Goal: Communication & Community: Answer question/provide support

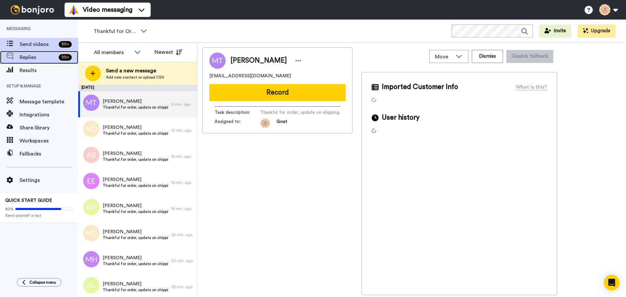
click at [56, 58] on div "99 +" at bounding box center [67, 57] width 22 height 7
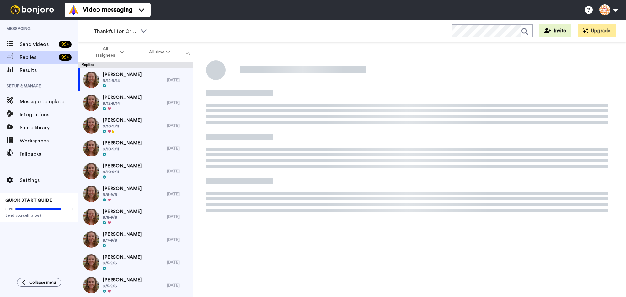
click at [152, 83] on div "Teri Vollor 9/12-9/14" at bounding box center [122, 79] width 89 height 23
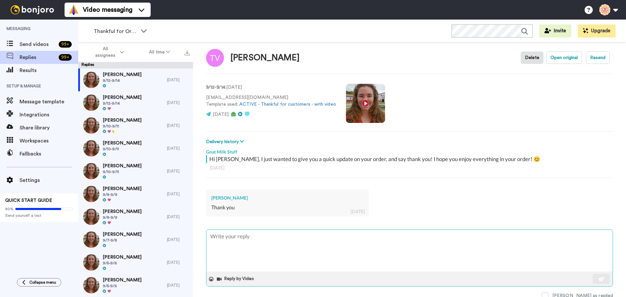
scroll to position [9, 0]
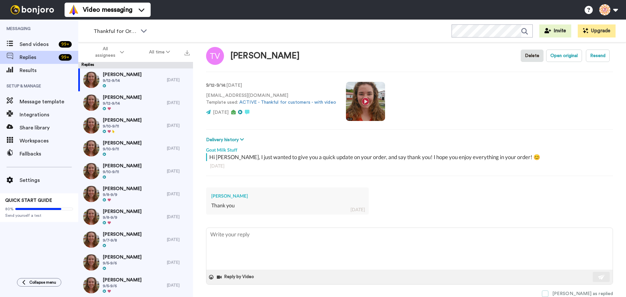
click at [548, 291] on span at bounding box center [545, 293] width 7 height 7
click at [93, 103] on img at bounding box center [91, 103] width 16 height 16
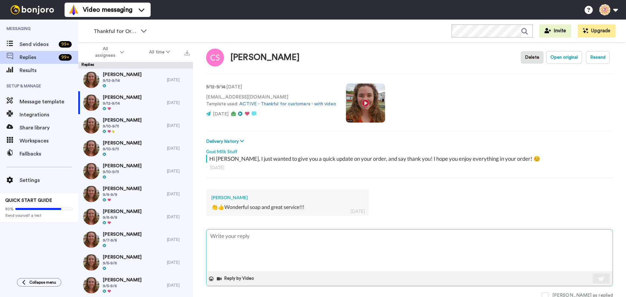
scroll to position [9, 0]
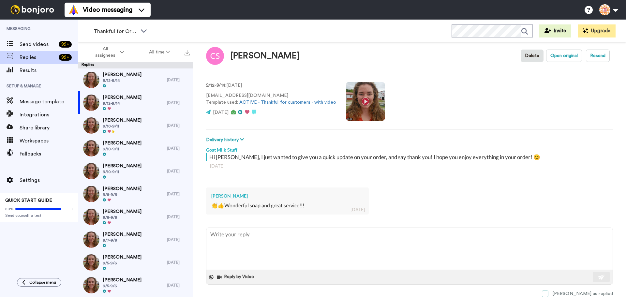
click at [548, 292] on span at bounding box center [545, 293] width 7 height 7
click at [137, 106] on div "Naomi Licon 9/10-9/11" at bounding box center [122, 102] width 89 height 23
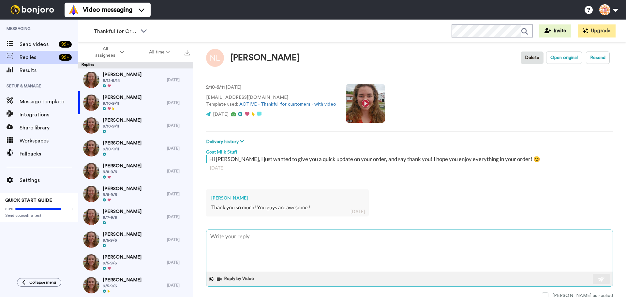
scroll to position [9, 0]
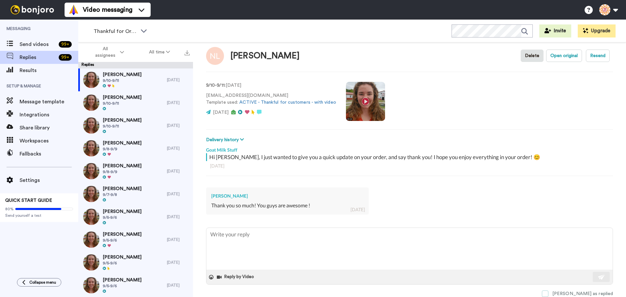
click at [548, 292] on span at bounding box center [545, 293] width 7 height 7
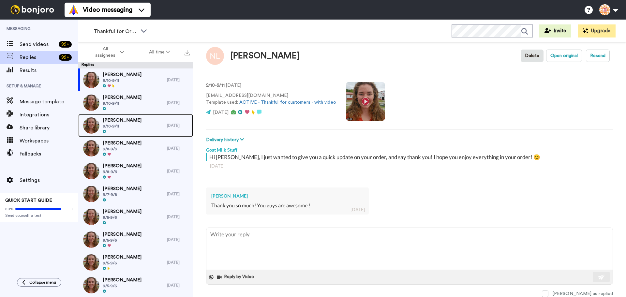
click at [144, 121] on div "Kathy Hazel 9/10-9/11" at bounding box center [122, 125] width 89 height 23
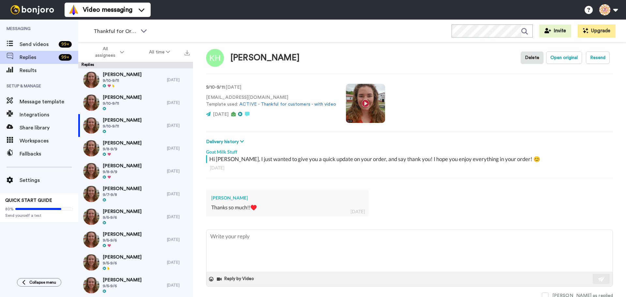
scroll to position [9, 0]
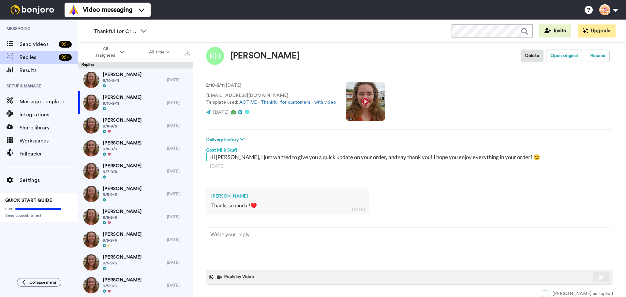
click at [548, 292] on span at bounding box center [545, 293] width 7 height 7
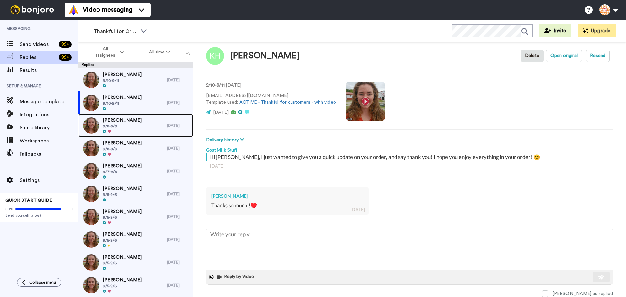
click at [145, 129] on div "Rachel Hayes 9/8-9/9" at bounding box center [122, 125] width 89 height 23
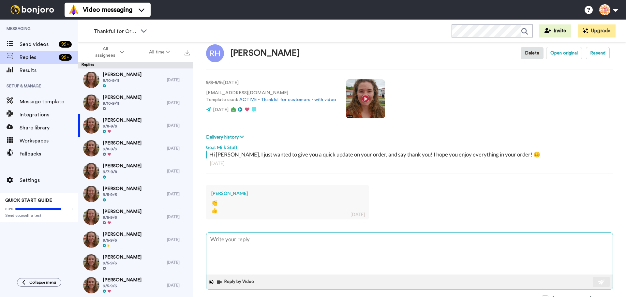
scroll to position [17, 0]
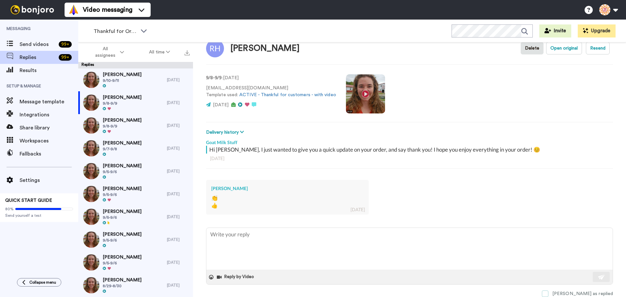
click at [548, 292] on span at bounding box center [545, 293] width 7 height 7
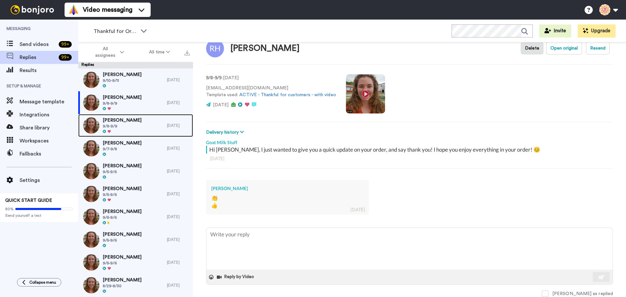
click at [136, 125] on span "9/8-9/9" at bounding box center [122, 126] width 39 height 5
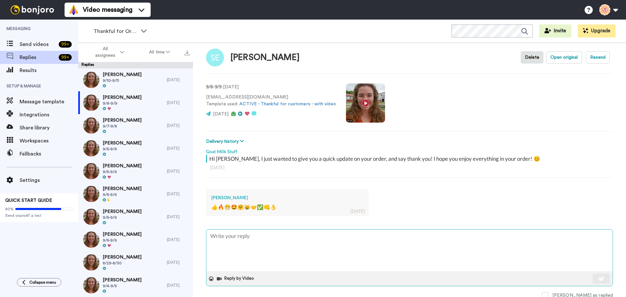
scroll to position [9, 0]
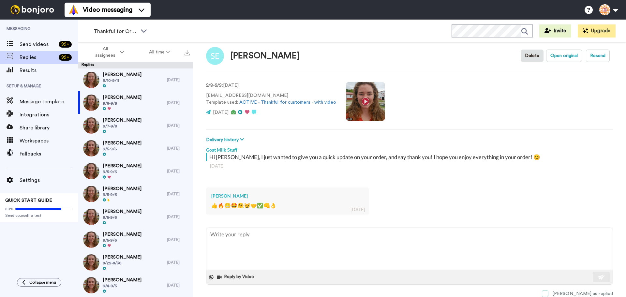
click at [548, 292] on span at bounding box center [545, 293] width 7 height 7
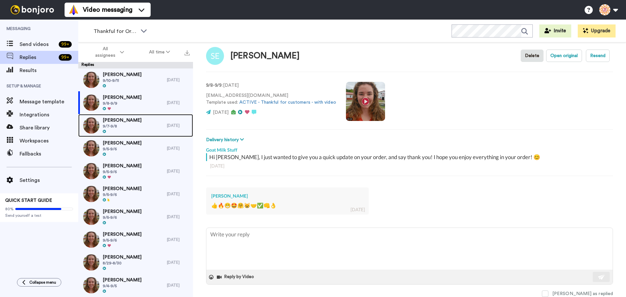
click at [123, 128] on span "9/7-9/8" at bounding box center [122, 126] width 39 height 5
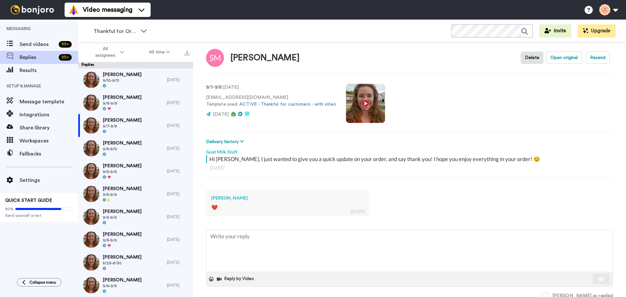
scroll to position [9, 0]
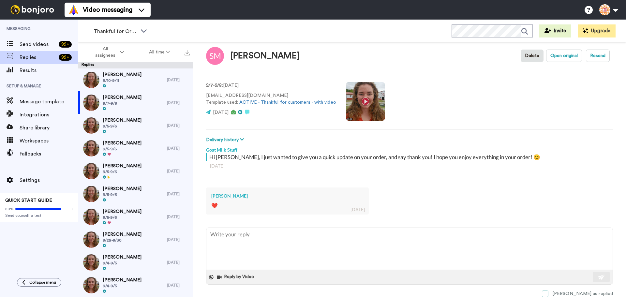
click at [548, 290] on span at bounding box center [545, 293] width 7 height 7
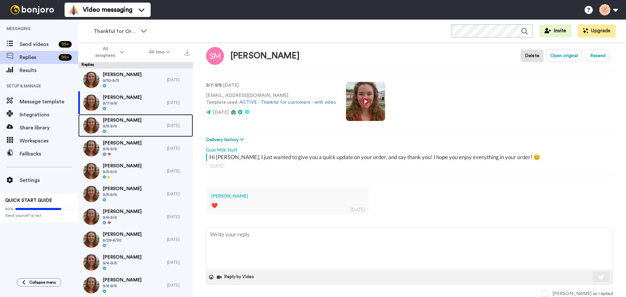
click at [111, 120] on span "Kim Karecky" at bounding box center [122, 120] width 39 height 7
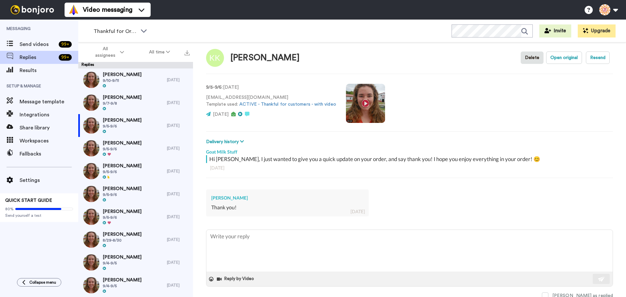
scroll to position [9, 0]
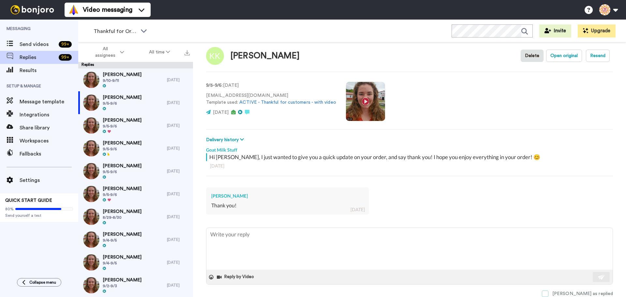
click at [548, 291] on span at bounding box center [545, 293] width 7 height 7
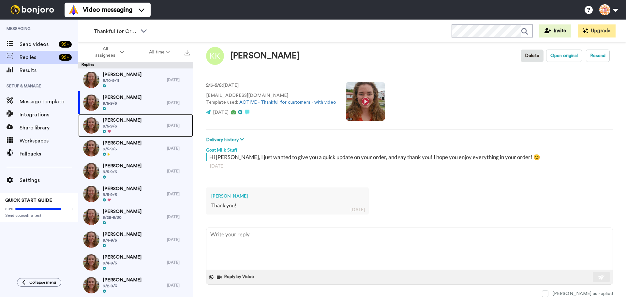
click at [133, 121] on div "David Wiener 9/5-9/6" at bounding box center [122, 125] width 89 height 23
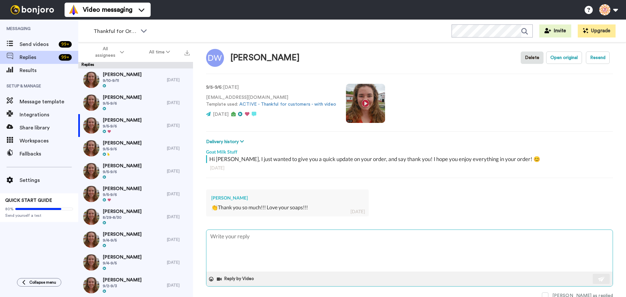
scroll to position [9, 0]
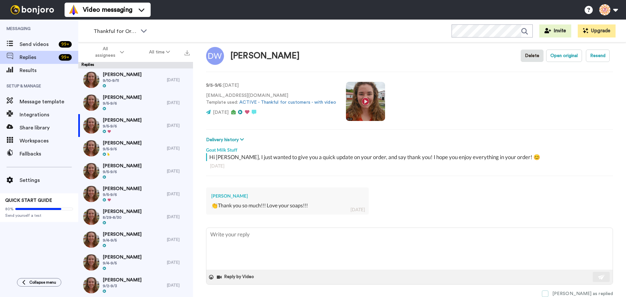
click at [548, 294] on span at bounding box center [545, 293] width 7 height 7
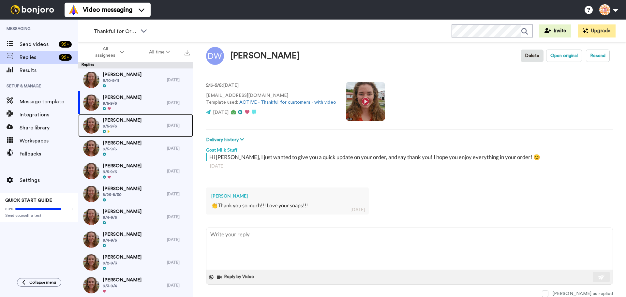
click at [128, 126] on span "9/5-9/6" at bounding box center [122, 126] width 39 height 5
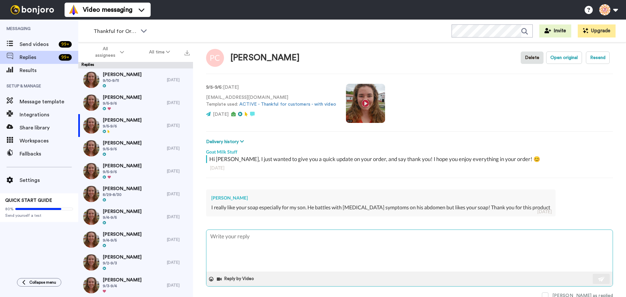
scroll to position [9, 0]
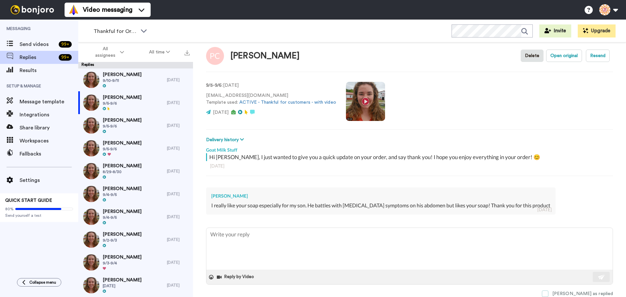
click at [548, 290] on span at bounding box center [545, 293] width 7 height 7
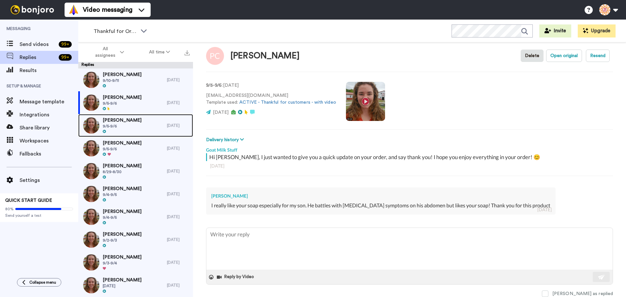
drag, startPoint x: 124, startPoint y: 123, endPoint x: 128, endPoint y: 123, distance: 3.9
click at [124, 123] on span "Tammy Douglas" at bounding box center [122, 120] width 39 height 7
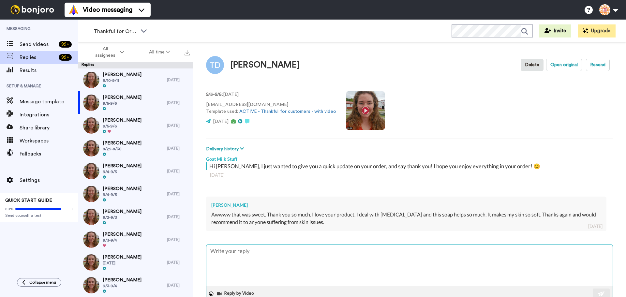
scroll to position [17, 0]
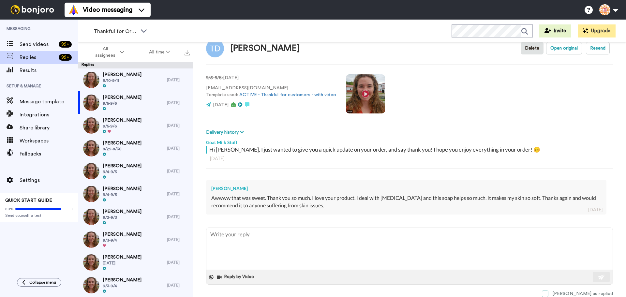
click at [548, 293] on span at bounding box center [545, 293] width 7 height 7
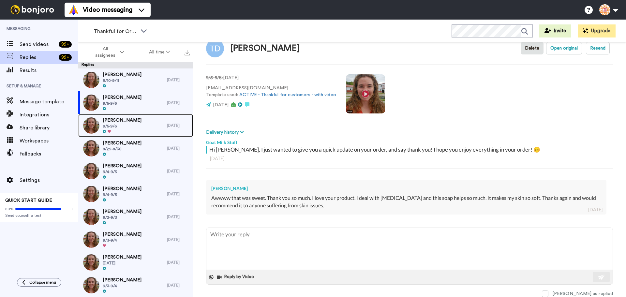
click at [124, 126] on span "9/5-9/6" at bounding box center [122, 126] width 39 height 5
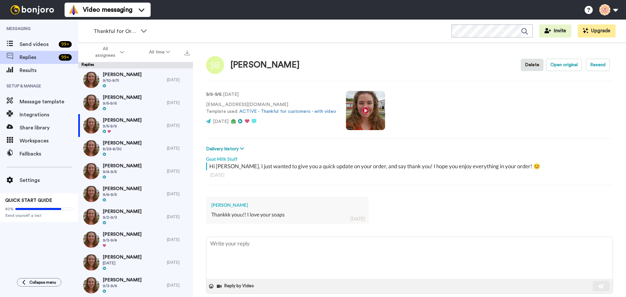
scroll to position [9, 0]
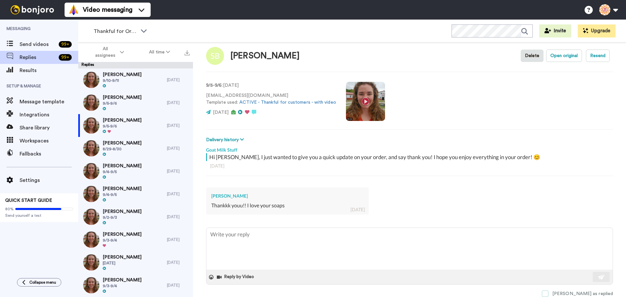
click at [548, 292] on span at bounding box center [545, 293] width 7 height 7
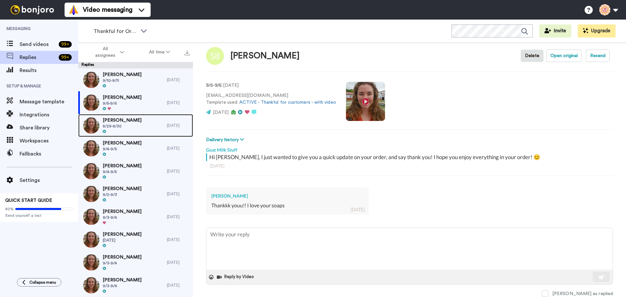
click at [128, 126] on div "Alicia Fisher 8/29-8/30" at bounding box center [122, 125] width 89 height 23
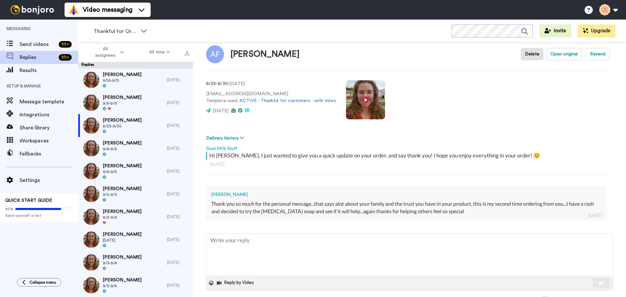
scroll to position [17, 0]
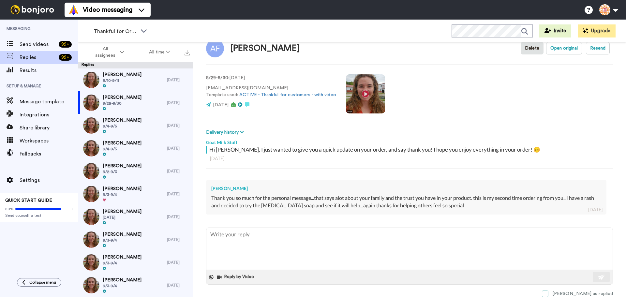
click at [548, 293] on span at bounding box center [545, 293] width 7 height 7
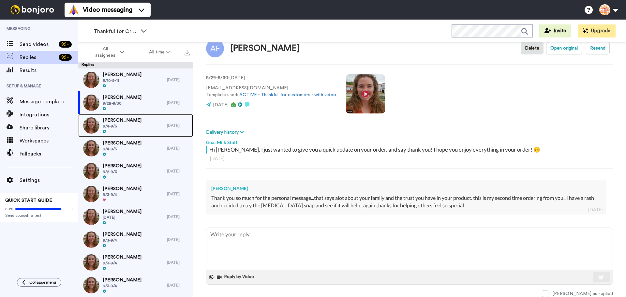
click at [121, 125] on span "9/4-9/5" at bounding box center [122, 126] width 39 height 5
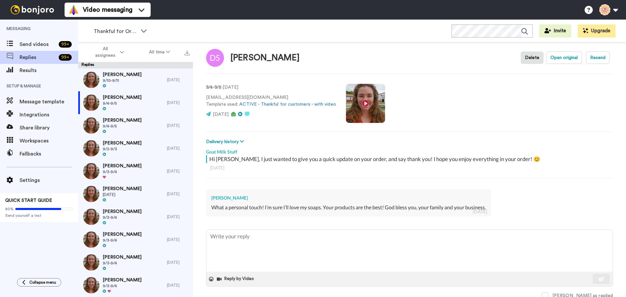
scroll to position [9, 0]
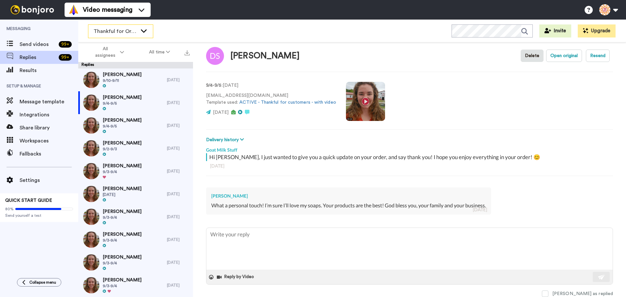
click at [125, 30] on span "Thankful for Orders" at bounding box center [116, 31] width 44 height 8
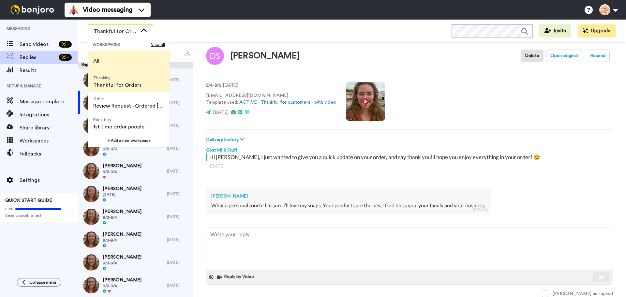
click at [124, 59] on li "All" at bounding box center [128, 61] width 81 height 21
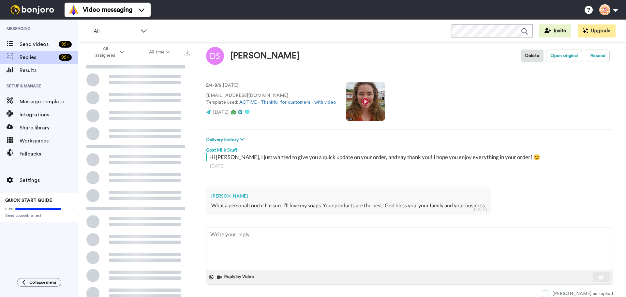
click at [548, 292] on span at bounding box center [545, 293] width 7 height 7
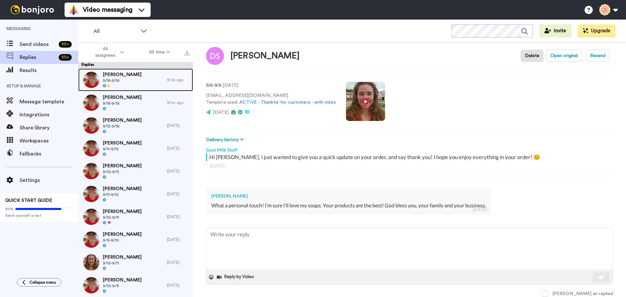
click at [134, 80] on div "Arnold Butts 9/15-9/16" at bounding box center [122, 79] width 89 height 23
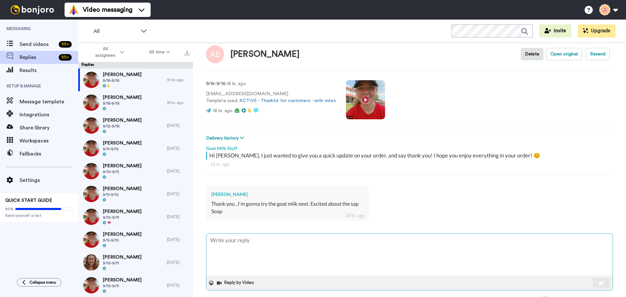
scroll to position [17, 0]
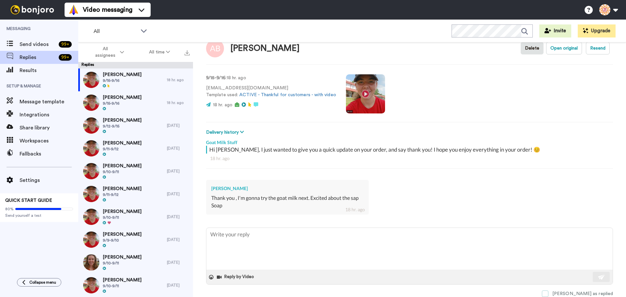
click at [548, 293] on span at bounding box center [545, 293] width 7 height 7
click at [122, 96] on span "Sherry Ward" at bounding box center [122, 97] width 39 height 7
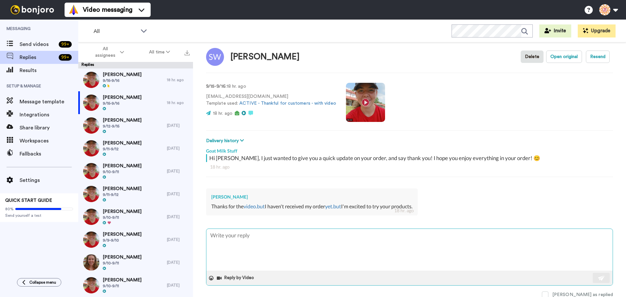
scroll to position [9, 0]
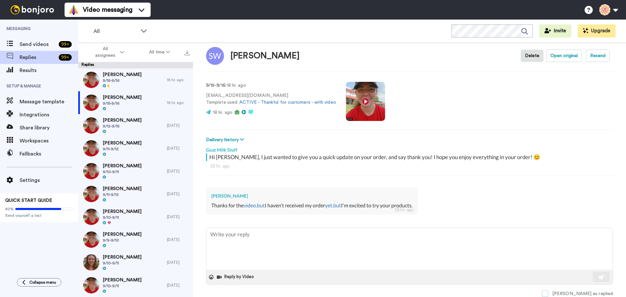
click at [548, 292] on span at bounding box center [545, 293] width 7 height 7
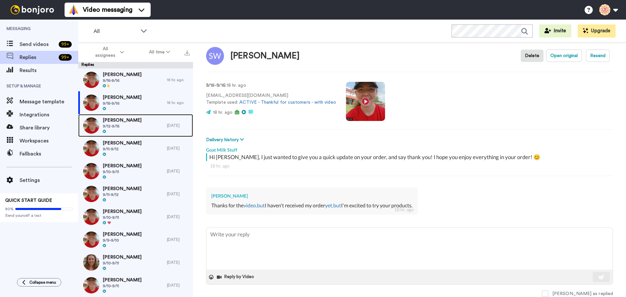
click at [118, 125] on span "9/12-9/15" at bounding box center [122, 126] width 39 height 5
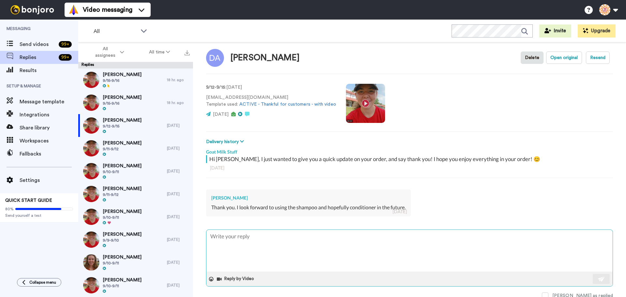
scroll to position [9, 0]
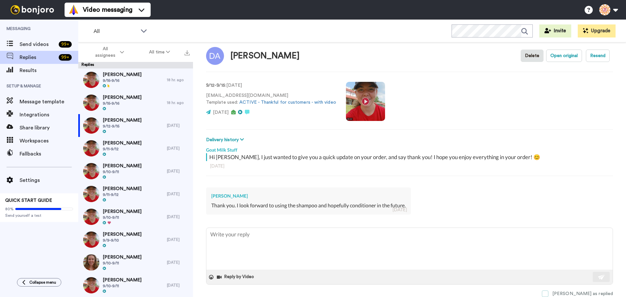
click at [548, 293] on span at bounding box center [545, 293] width 7 height 7
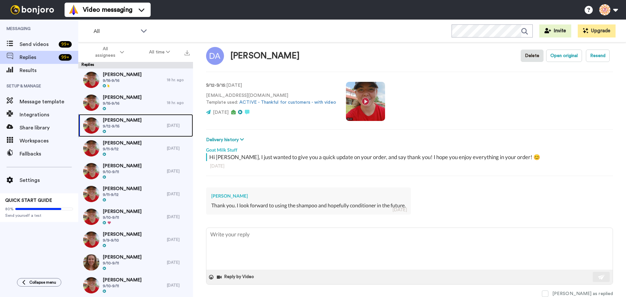
click at [128, 125] on span "9/12-9/15" at bounding box center [122, 126] width 39 height 5
click at [130, 143] on div "Elton Clark 9/11-9/12" at bounding box center [122, 148] width 89 height 23
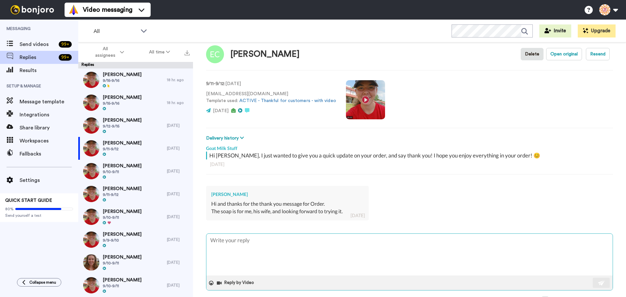
scroll to position [17, 0]
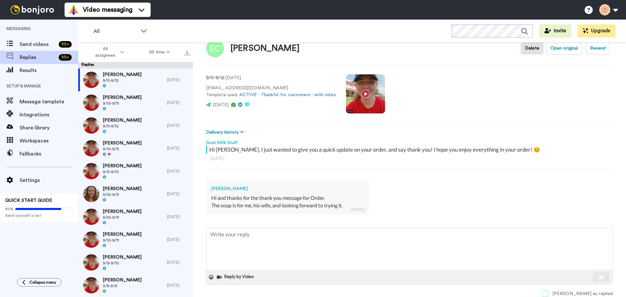
click at [548, 292] on span at bounding box center [545, 293] width 7 height 7
click at [126, 102] on span "9/10-9/11" at bounding box center [122, 103] width 39 height 5
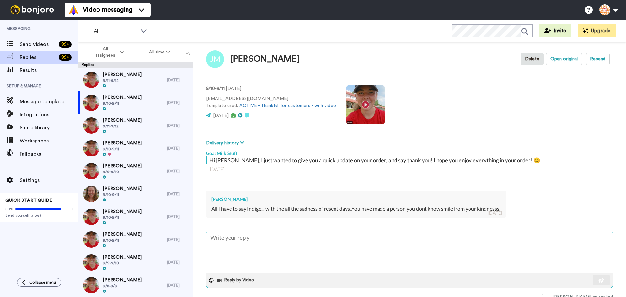
scroll to position [9, 0]
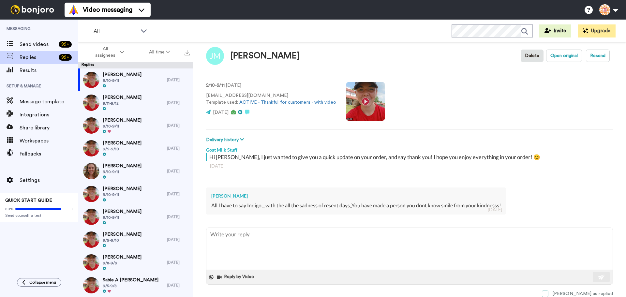
click at [548, 293] on span at bounding box center [545, 293] width 7 height 7
click at [120, 95] on span "Brenda Dodd" at bounding box center [122, 97] width 39 height 7
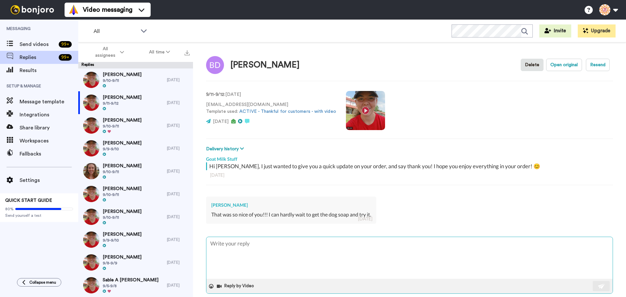
scroll to position [9, 0]
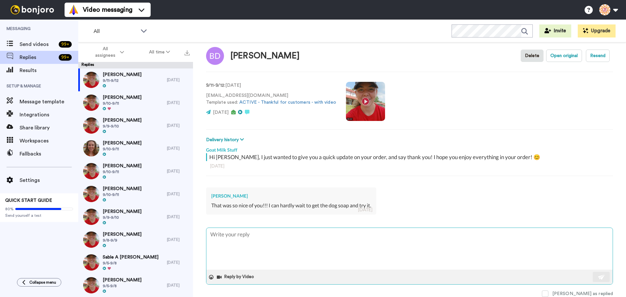
drag, startPoint x: 568, startPoint y: 293, endPoint x: 501, endPoint y: 267, distance: 71.5
click at [548, 293] on span at bounding box center [545, 293] width 7 height 7
click at [139, 100] on div "Deborah Seever 9/10-9/11" at bounding box center [122, 102] width 89 height 23
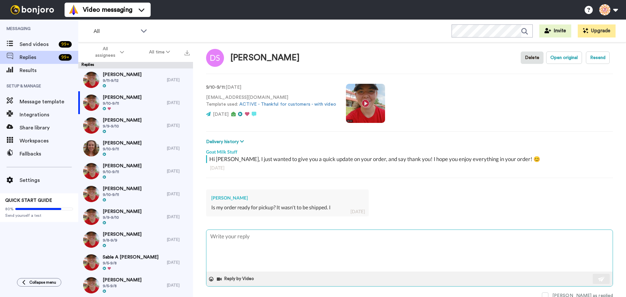
scroll to position [9, 0]
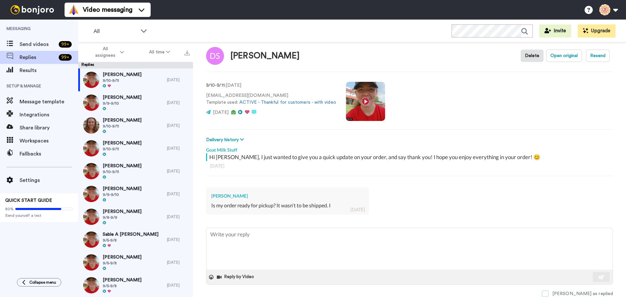
click at [548, 293] on span at bounding box center [545, 293] width 7 height 7
click at [130, 104] on span "9/9-9/10" at bounding box center [122, 103] width 39 height 5
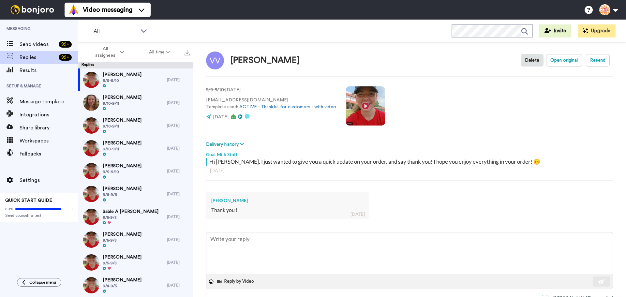
scroll to position [9, 0]
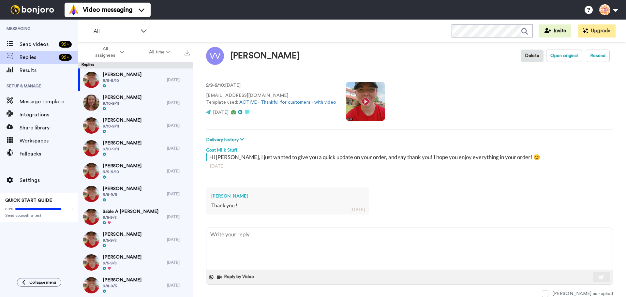
drag, startPoint x: 570, startPoint y: 291, endPoint x: 565, endPoint y: 285, distance: 7.6
click at [548, 291] on span at bounding box center [545, 293] width 7 height 7
click at [143, 100] on div "Linda Shea 9/10-9/11" at bounding box center [122, 102] width 89 height 23
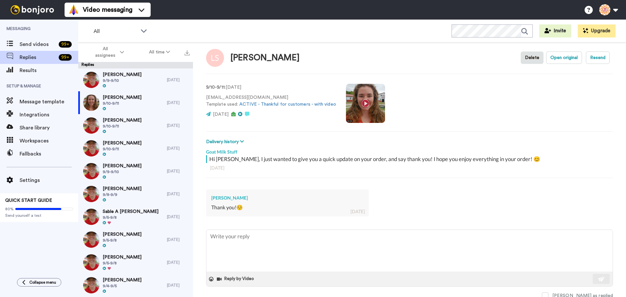
scroll to position [9, 0]
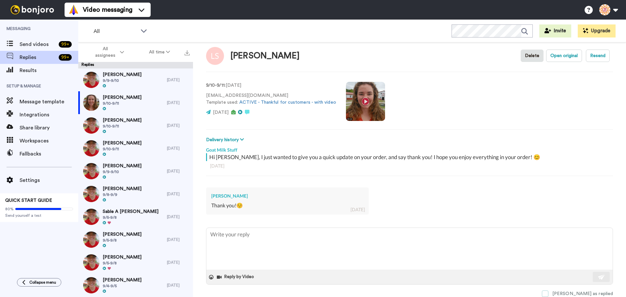
click at [548, 292] on span at bounding box center [545, 293] width 7 height 7
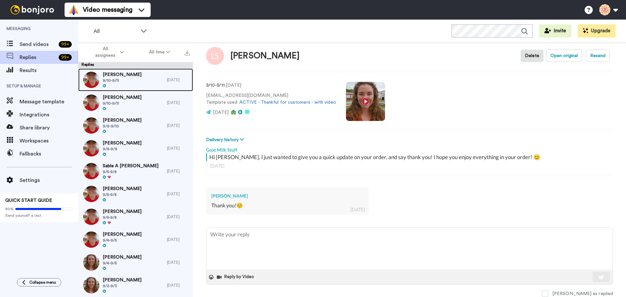
click at [140, 81] on div "Angela Cugini 9/10-9/11" at bounding box center [122, 79] width 89 height 23
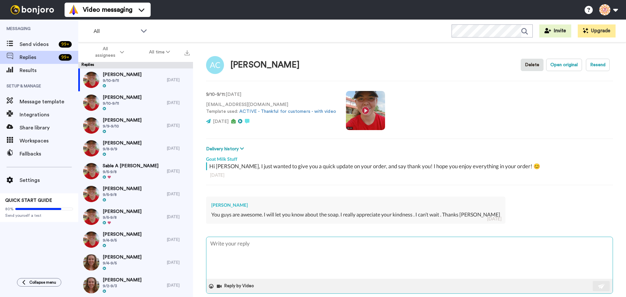
scroll to position [9, 0]
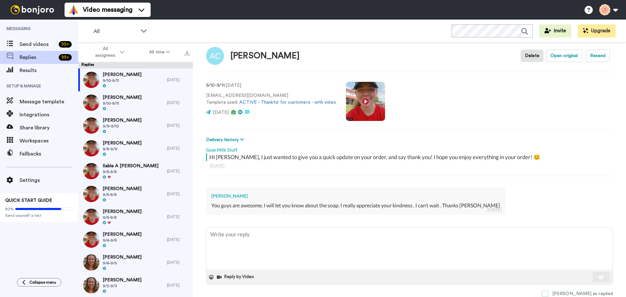
click at [548, 293] on span at bounding box center [545, 293] width 7 height 7
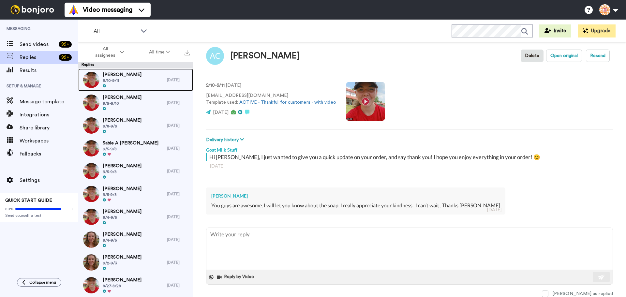
click at [141, 88] on div "Debbie Smith 9/10-9/11" at bounding box center [122, 79] width 89 height 23
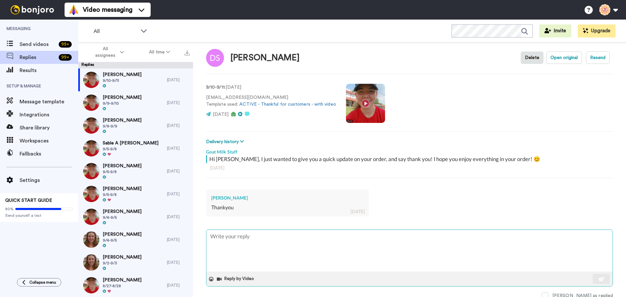
scroll to position [9, 0]
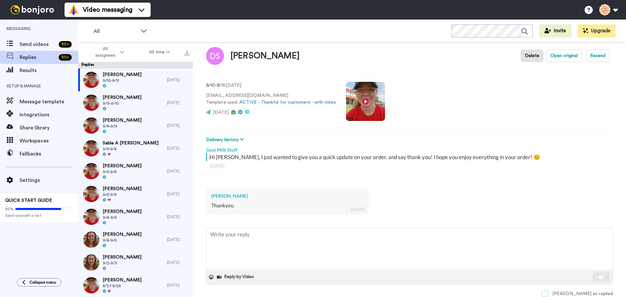
click at [548, 292] on span at bounding box center [545, 293] width 7 height 7
click at [125, 101] on span "9/9-9/10" at bounding box center [122, 103] width 39 height 5
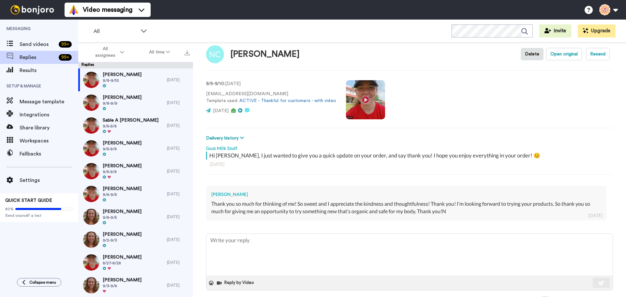
scroll to position [17, 0]
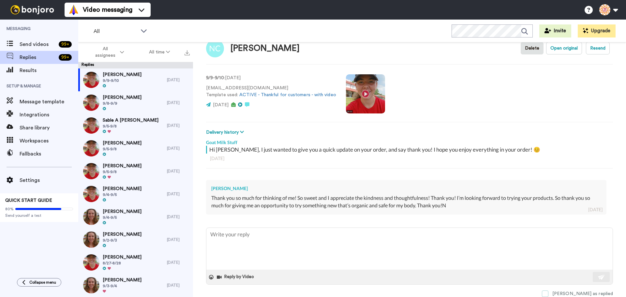
click at [548, 293] on span at bounding box center [545, 293] width 7 height 7
click at [148, 105] on div "Tammy Edwards 9/8-9/9" at bounding box center [122, 102] width 89 height 23
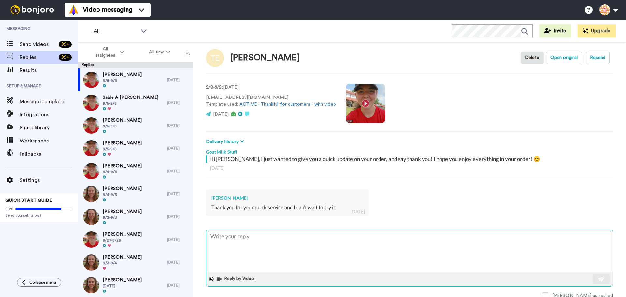
scroll to position [9, 0]
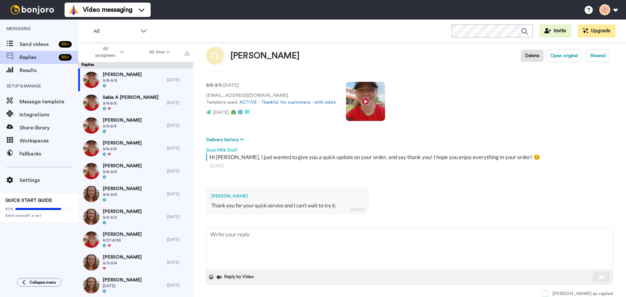
click at [548, 293] on span at bounding box center [545, 293] width 7 height 7
click at [121, 103] on span "9/5-9/8" at bounding box center [131, 103] width 56 height 5
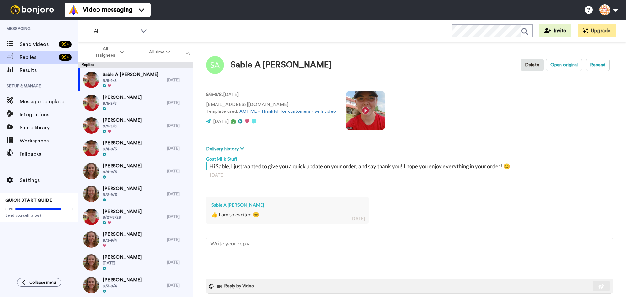
scroll to position [9, 0]
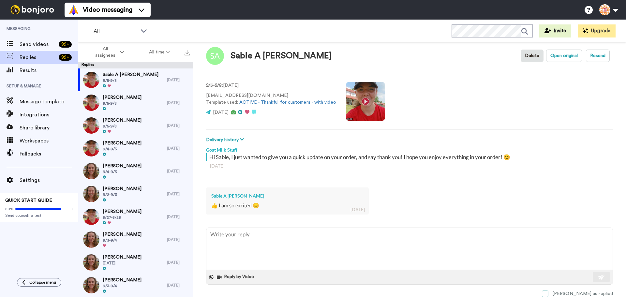
click at [548, 293] on span at bounding box center [545, 293] width 7 height 7
click at [362, 99] on video at bounding box center [365, 101] width 39 height 39
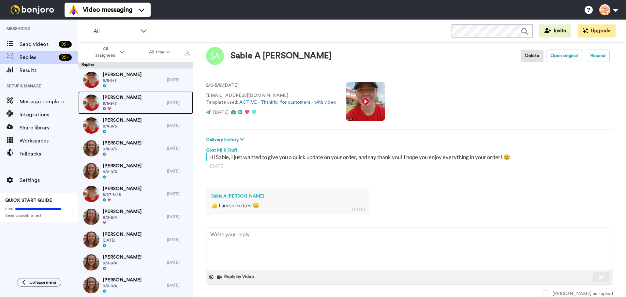
click at [124, 99] on span "Sylvia Hernandez" at bounding box center [122, 97] width 39 height 7
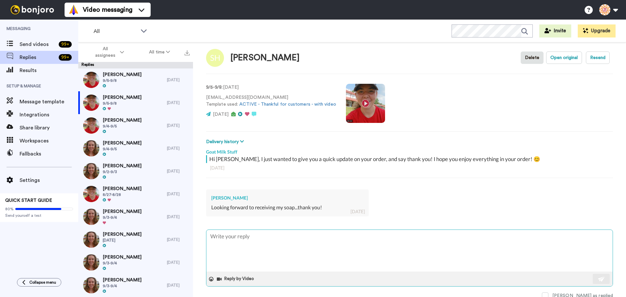
scroll to position [9, 0]
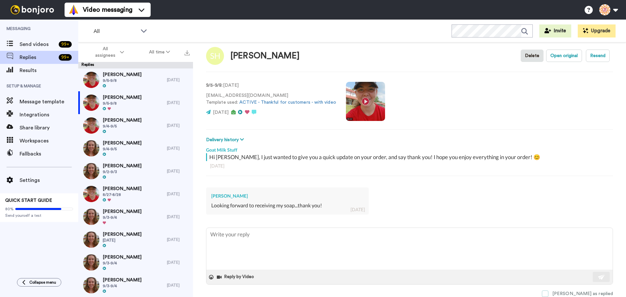
click at [548, 293] on span at bounding box center [545, 293] width 7 height 7
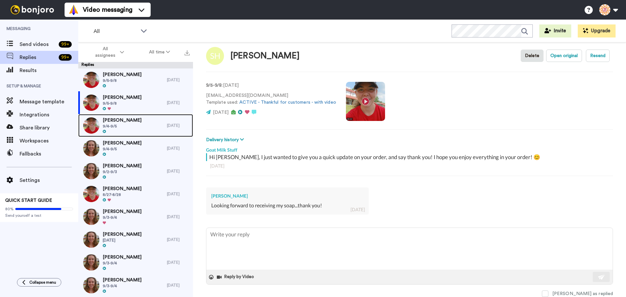
click at [135, 117] on div "Rita Thacker 9/4-9/5" at bounding box center [122, 125] width 89 height 23
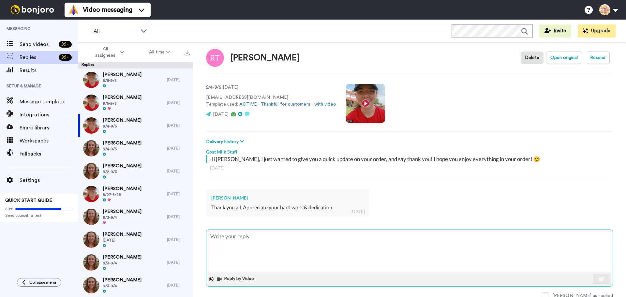
scroll to position [9, 0]
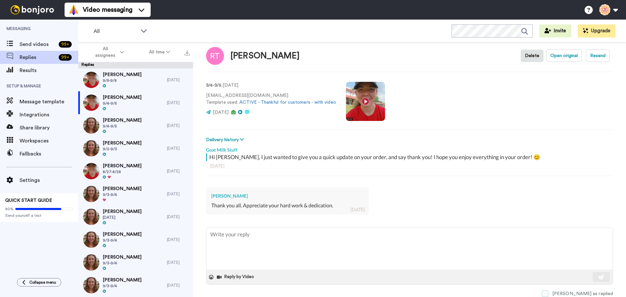
click at [548, 292] on span at bounding box center [545, 293] width 7 height 7
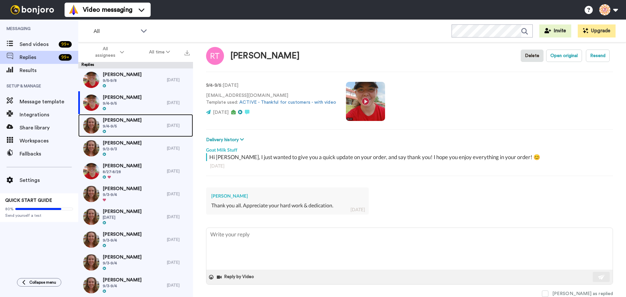
click at [111, 131] on div at bounding box center [122, 131] width 39 height 5
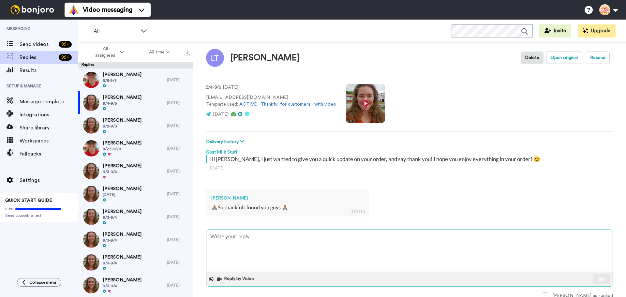
scroll to position [9, 0]
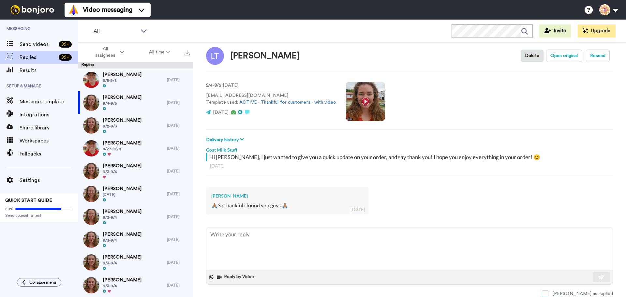
click at [548, 294] on span at bounding box center [545, 293] width 7 height 7
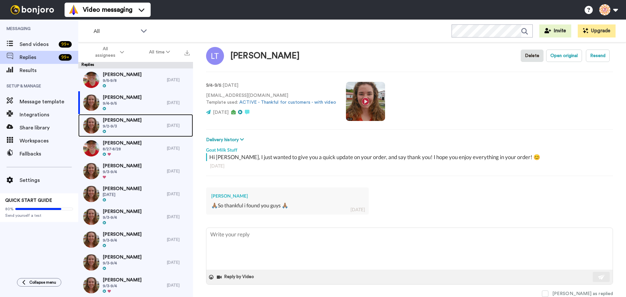
click at [142, 128] on div "Rosana Darling 9/2-9/3" at bounding box center [122, 125] width 89 height 23
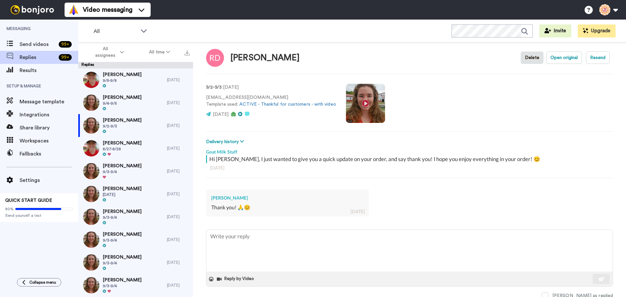
scroll to position [9, 0]
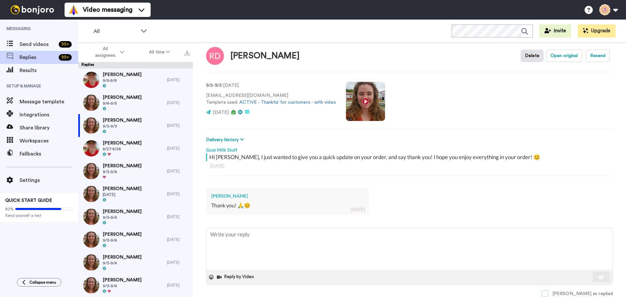
click at [548, 293] on span at bounding box center [545, 293] width 7 height 7
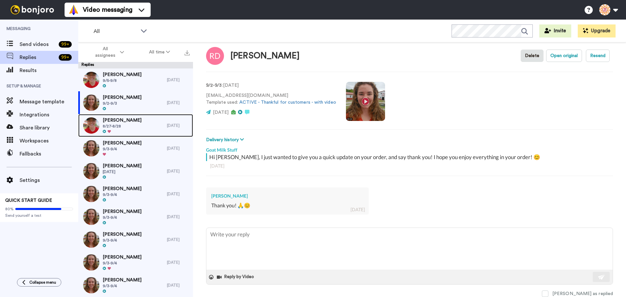
click at [116, 125] on span "8/27-8/28" at bounding box center [122, 126] width 39 height 5
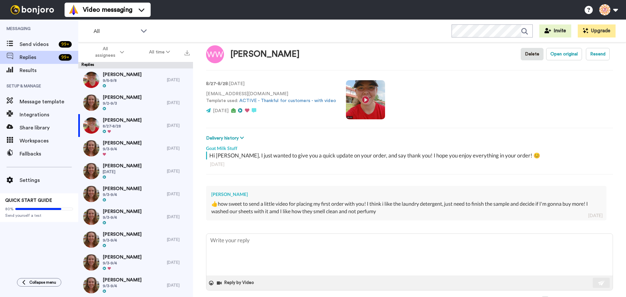
scroll to position [17, 0]
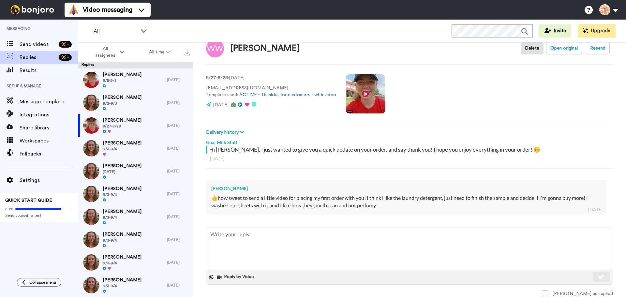
click at [548, 292] on span at bounding box center [545, 293] width 7 height 7
click at [125, 149] on span "9/3-9/4" at bounding box center [122, 148] width 39 height 5
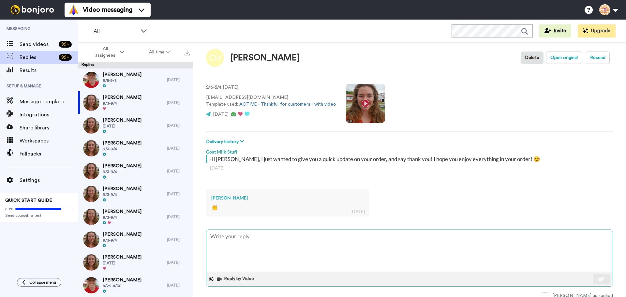
scroll to position [9, 0]
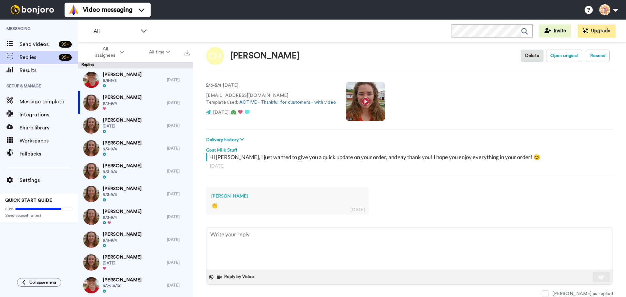
drag, startPoint x: 568, startPoint y: 294, endPoint x: 360, endPoint y: 222, distance: 219.8
click at [548, 294] on span at bounding box center [545, 293] width 7 height 7
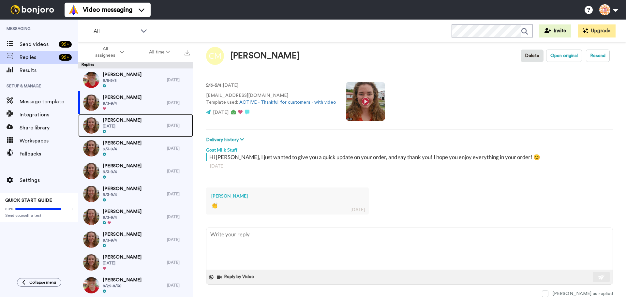
click at [120, 125] on span "9/2/25" at bounding box center [122, 126] width 39 height 5
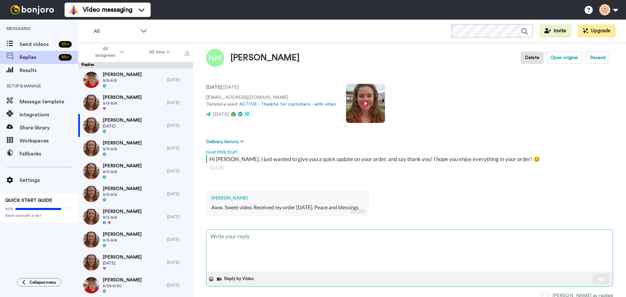
scroll to position [9, 0]
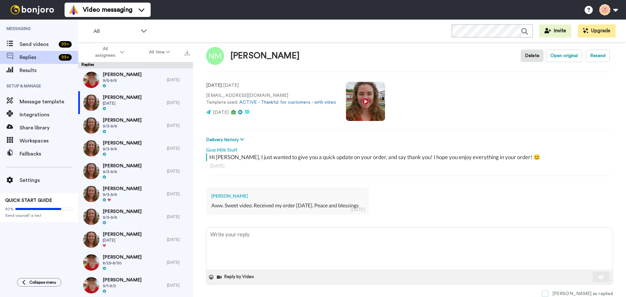
click at [548, 295] on span at bounding box center [545, 293] width 7 height 7
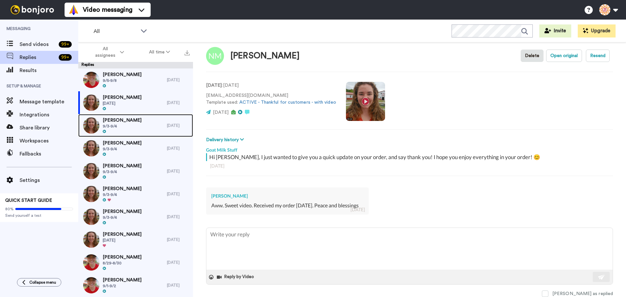
click at [109, 128] on span "9/3-9/4" at bounding box center [122, 126] width 39 height 5
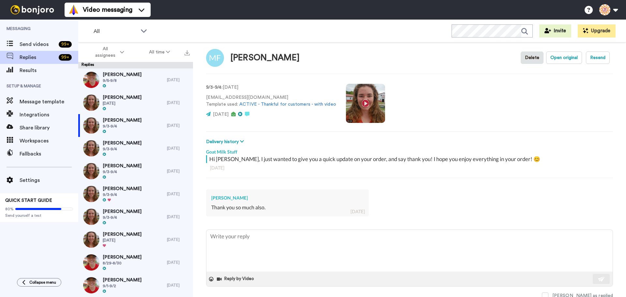
scroll to position [9, 0]
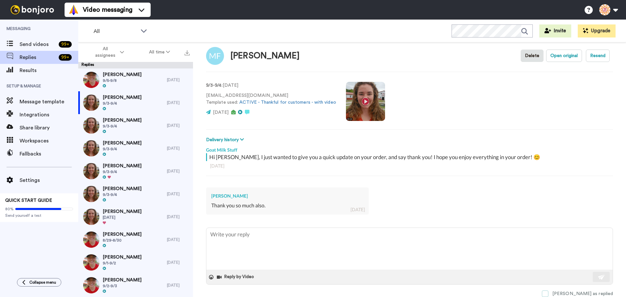
click at [548, 292] on span at bounding box center [545, 293] width 7 height 7
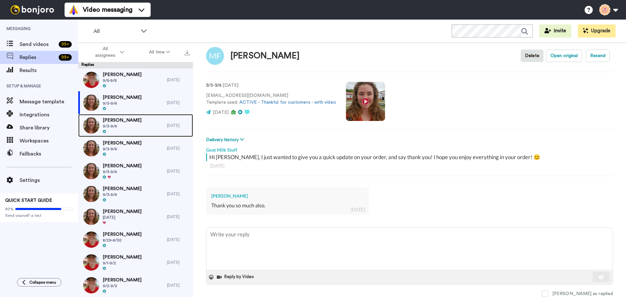
click at [130, 127] on span "9/3-9/4" at bounding box center [122, 126] width 39 height 5
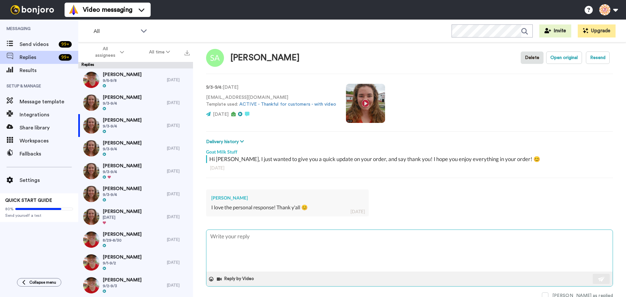
scroll to position [9, 0]
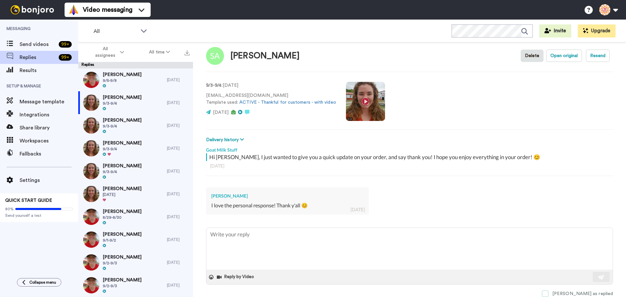
click at [548, 291] on span at bounding box center [545, 293] width 7 height 7
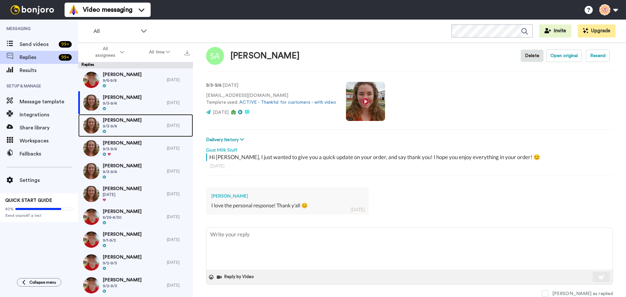
click at [125, 129] on div "Stephanie Engle 9/3-9/4" at bounding box center [122, 125] width 39 height 17
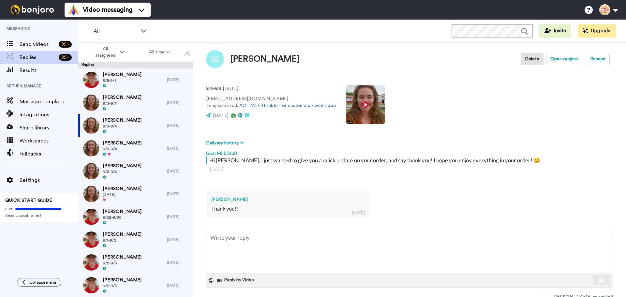
scroll to position [9, 0]
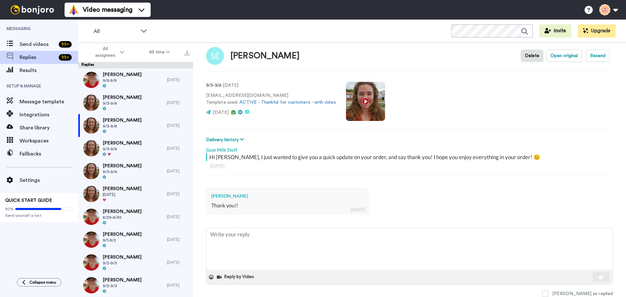
click at [548, 293] on span at bounding box center [545, 293] width 7 height 7
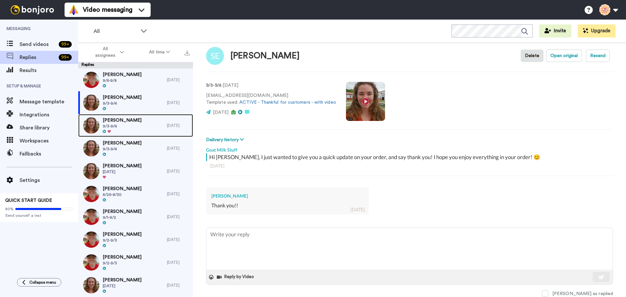
click at [107, 123] on div "Susan Bennington 9/3-9/4" at bounding box center [122, 125] width 39 height 17
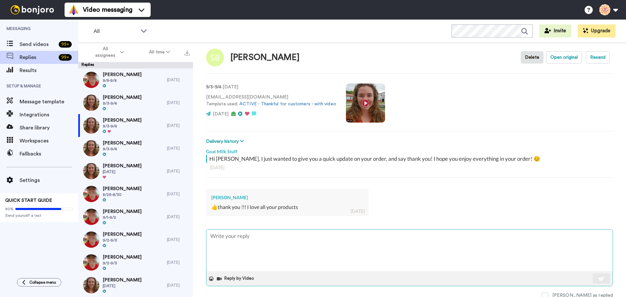
scroll to position [9, 0]
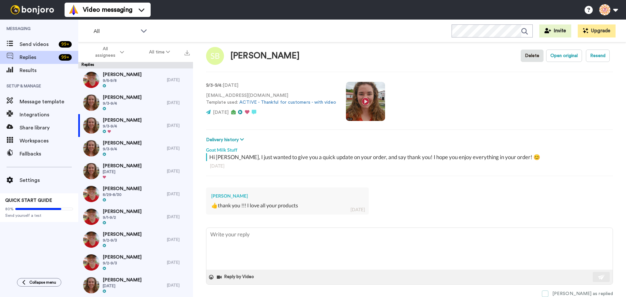
click at [548, 295] on span at bounding box center [545, 293] width 7 height 7
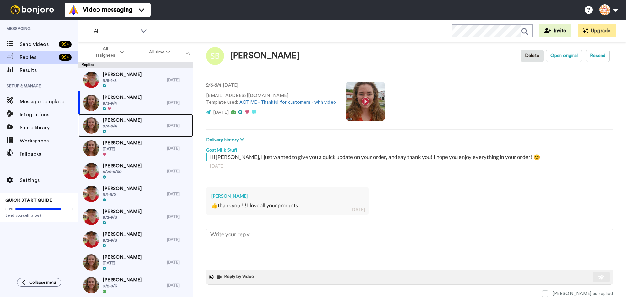
click at [122, 124] on span "9/3-9/4" at bounding box center [122, 126] width 39 height 5
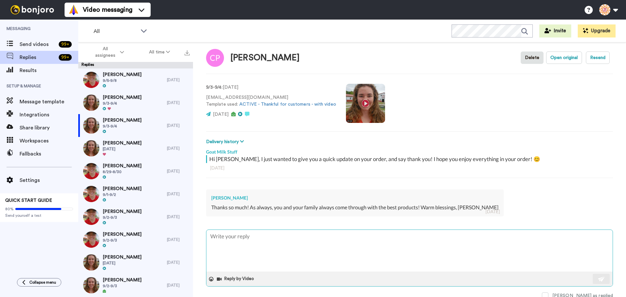
scroll to position [9, 0]
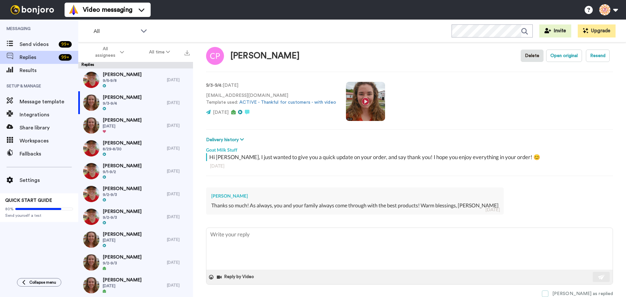
click at [548, 291] on span at bounding box center [545, 293] width 7 height 7
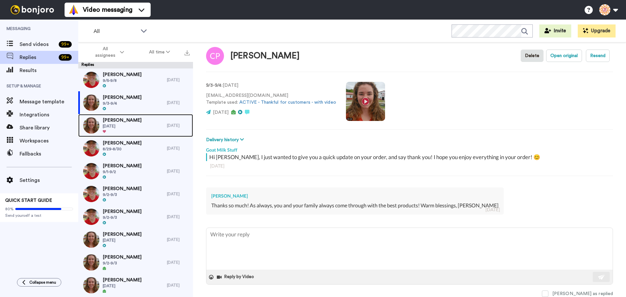
click at [122, 127] on span "9/2/25" at bounding box center [122, 126] width 39 height 5
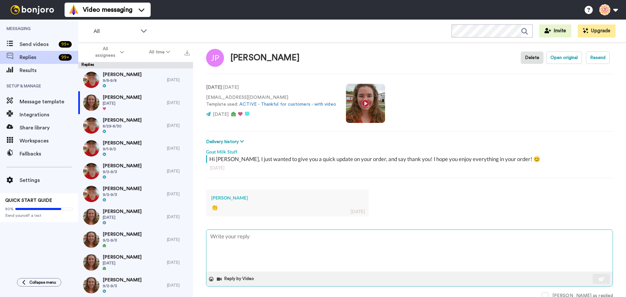
scroll to position [9, 0]
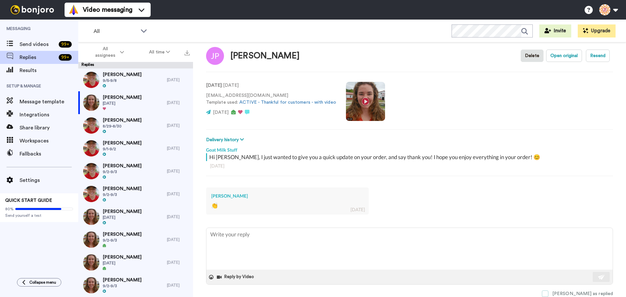
click at [548, 292] on span at bounding box center [545, 293] width 7 height 7
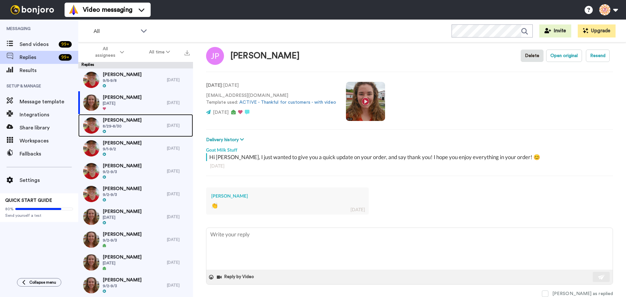
click at [136, 122] on span "Rosemarie Smith" at bounding box center [122, 120] width 39 height 7
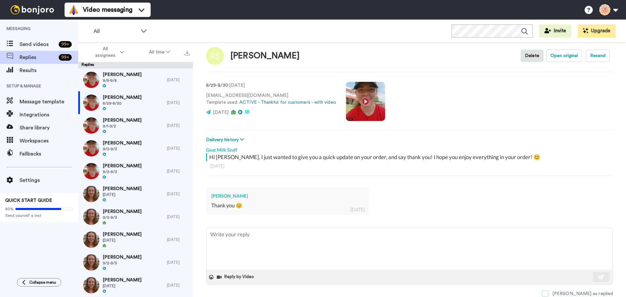
click at [548, 291] on span at bounding box center [545, 293] width 7 height 7
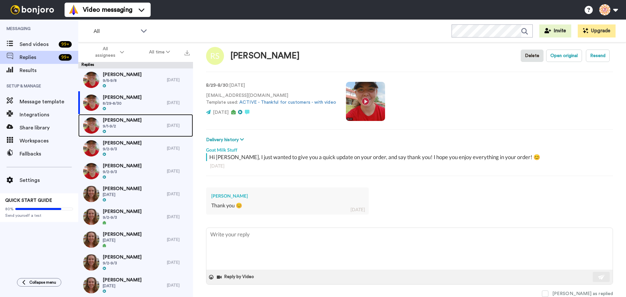
click at [112, 122] on span "Belinda West" at bounding box center [122, 120] width 39 height 7
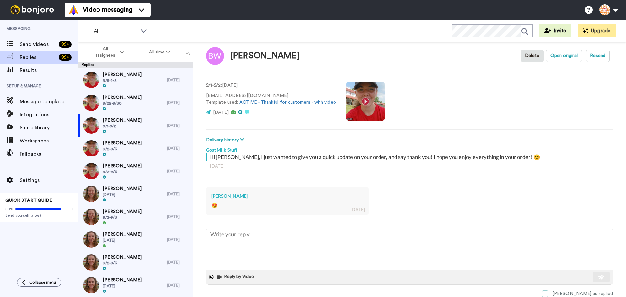
click at [548, 292] on span at bounding box center [545, 293] width 7 height 7
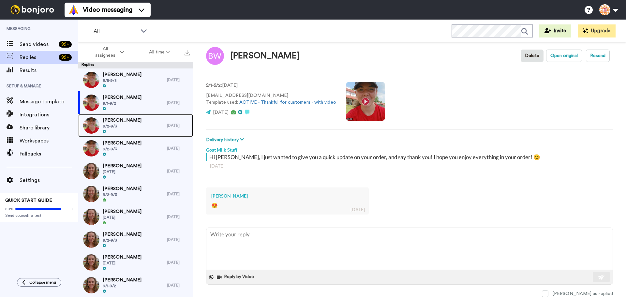
click at [138, 127] on span "9/2-9/3" at bounding box center [122, 126] width 39 height 5
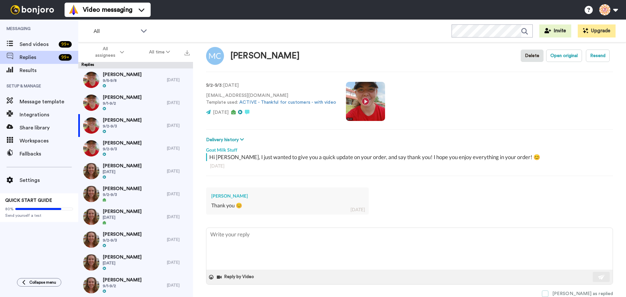
click at [548, 295] on span at bounding box center [545, 293] width 7 height 7
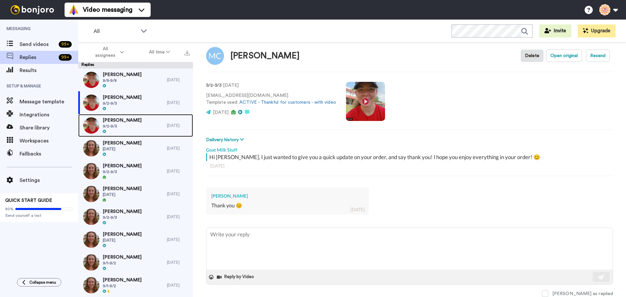
click at [115, 129] on div "Dawn Lafferty 9/2-9/3" at bounding box center [122, 125] width 39 height 17
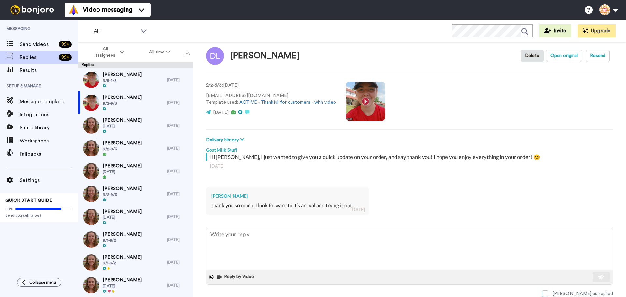
click at [548, 291] on span at bounding box center [545, 293] width 7 height 7
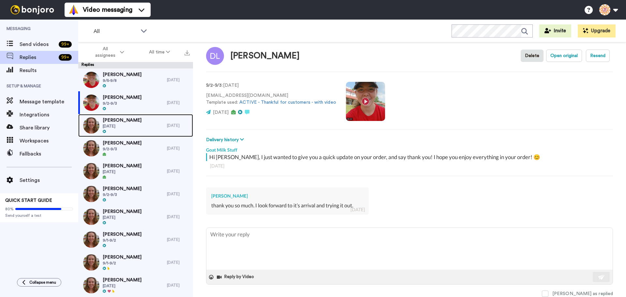
click at [159, 124] on div "Norma Morrissey 9/2/25" at bounding box center [122, 125] width 89 height 23
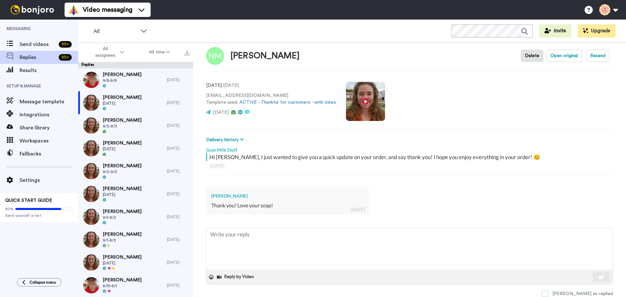
click at [548, 292] on span at bounding box center [545, 293] width 7 height 7
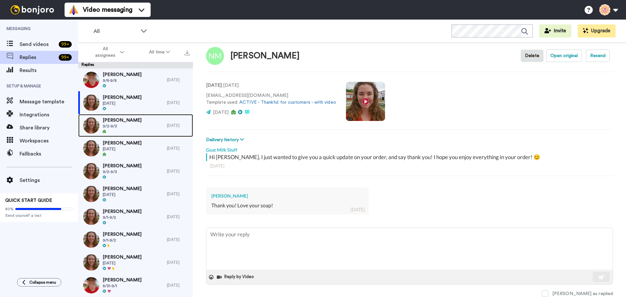
click at [119, 122] on span "Karen Triandos" at bounding box center [122, 120] width 39 height 7
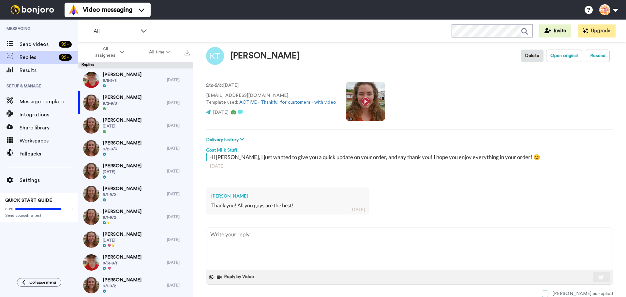
click at [548, 292] on span at bounding box center [545, 293] width 7 height 7
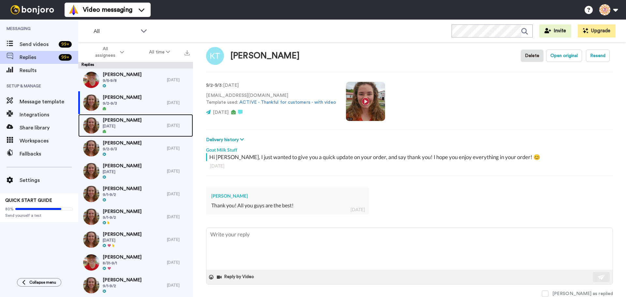
click at [120, 120] on span "Rosalie Fejedelem" at bounding box center [122, 120] width 39 height 7
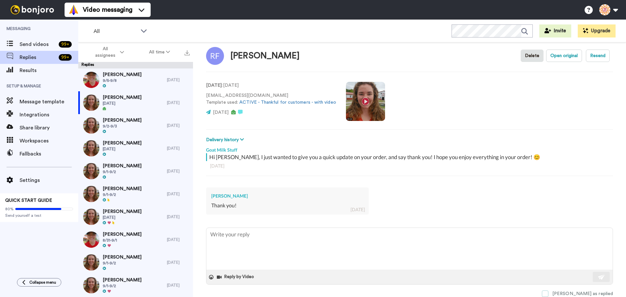
click at [548, 290] on span at bounding box center [545, 293] width 7 height 7
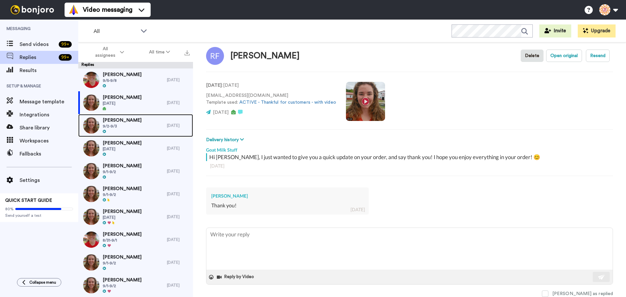
click at [141, 121] on span "MARY ELLEN DUZAK" at bounding box center [122, 120] width 39 height 7
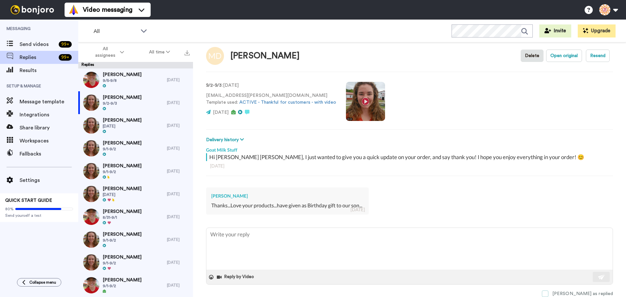
click at [548, 294] on span at bounding box center [545, 293] width 7 height 7
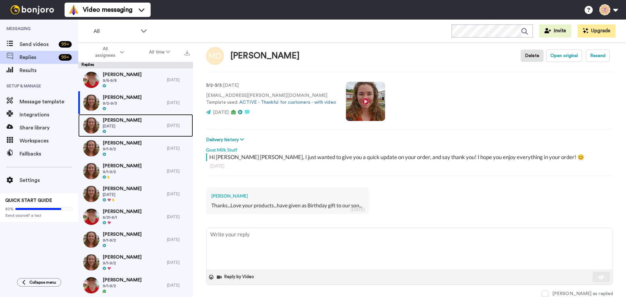
click at [143, 125] on div "Yolanda Souter 9/2/25" at bounding box center [122, 125] width 89 height 23
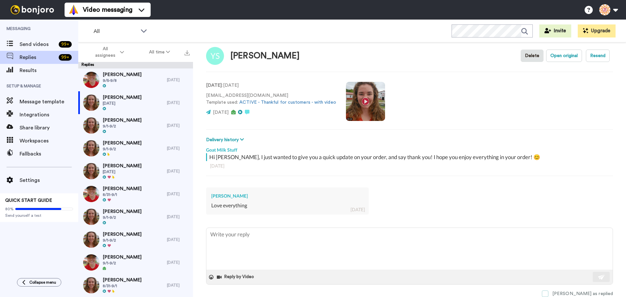
click at [548, 295] on span at bounding box center [545, 293] width 7 height 7
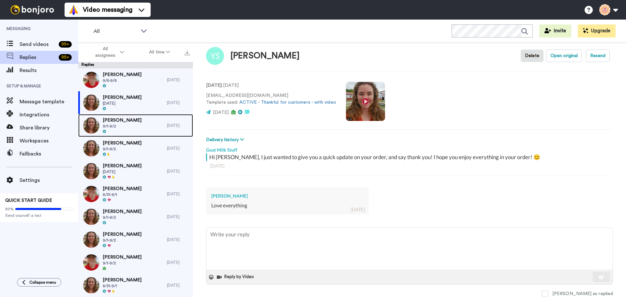
click at [130, 125] on span "9/1-9/2" at bounding box center [122, 126] width 39 height 5
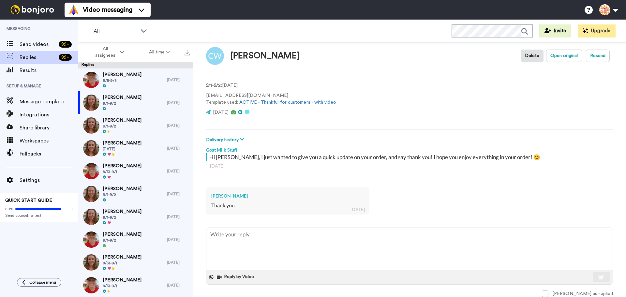
click at [548, 294] on span at bounding box center [545, 293] width 7 height 7
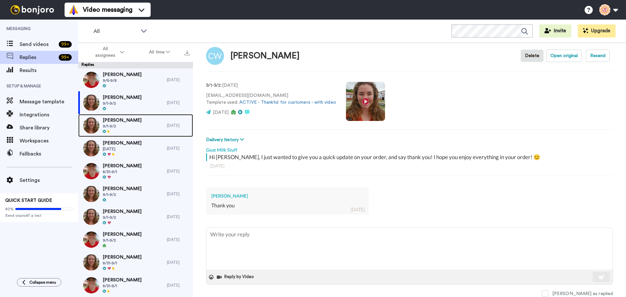
click at [113, 126] on span "9/1-9/2" at bounding box center [122, 126] width 39 height 5
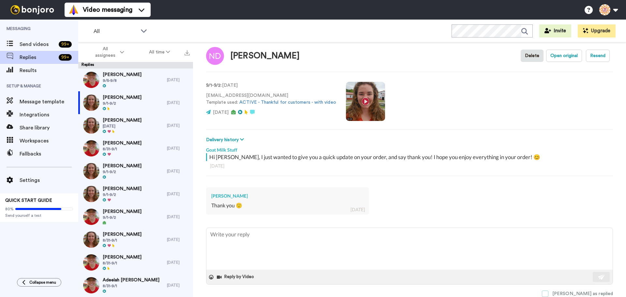
click at [548, 292] on span at bounding box center [545, 293] width 7 height 7
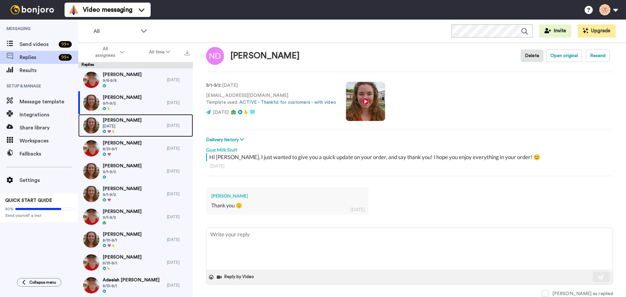
click at [124, 125] on span "9/2/25" at bounding box center [122, 126] width 39 height 5
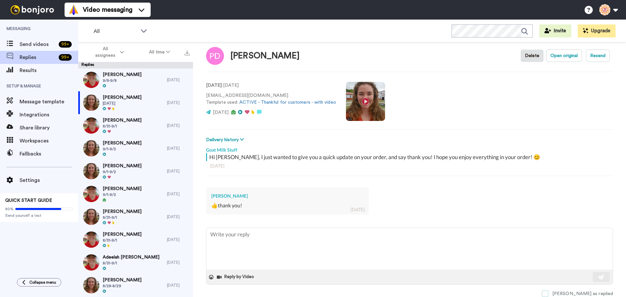
click at [548, 292] on span at bounding box center [545, 293] width 7 height 7
click at [102, 78] on div "David Duhon 9/5-9/8" at bounding box center [122, 79] width 89 height 23
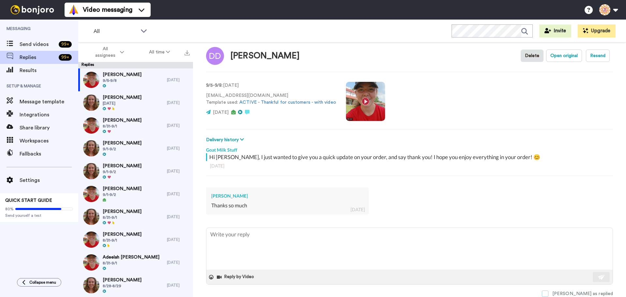
click at [548, 293] on span at bounding box center [545, 293] width 7 height 7
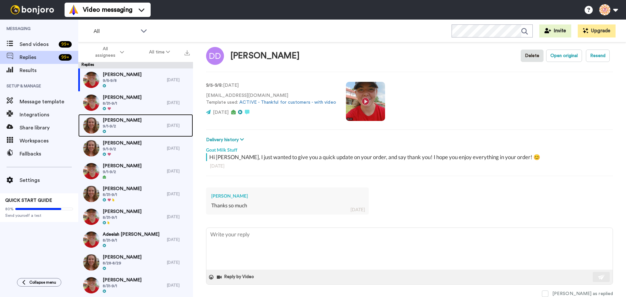
click at [109, 122] on span "Ruth LaTorre" at bounding box center [122, 120] width 39 height 7
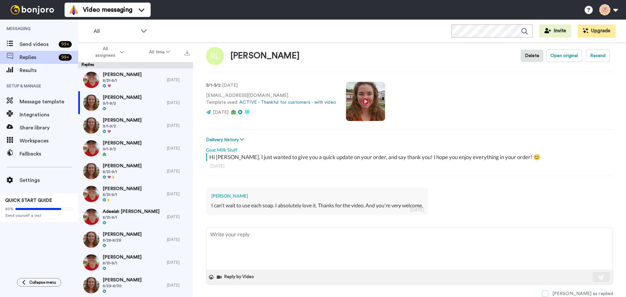
click at [548, 292] on span at bounding box center [545, 293] width 7 height 7
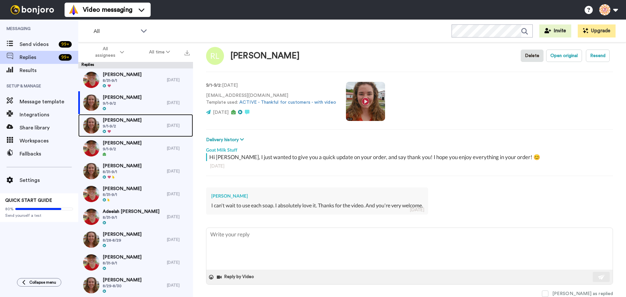
click at [130, 122] on span "Aloma Marker" at bounding box center [122, 120] width 39 height 7
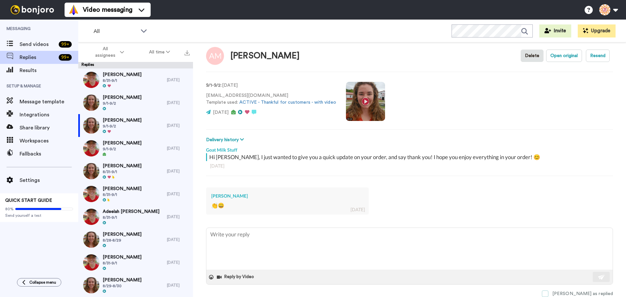
click at [548, 291] on span at bounding box center [545, 293] width 7 height 7
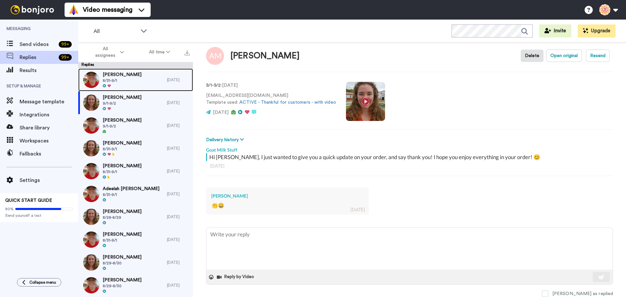
click at [141, 77] on div "Christie Bilky 8/31-9/1" at bounding box center [122, 79] width 89 height 23
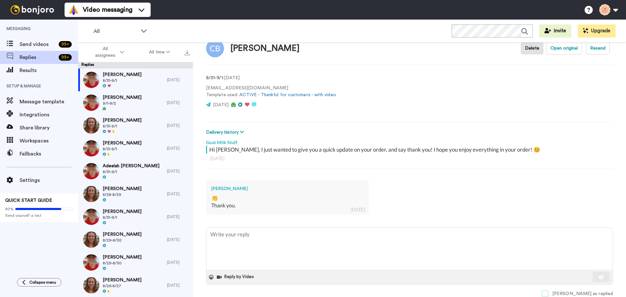
click at [548, 293] on span at bounding box center [545, 293] width 7 height 7
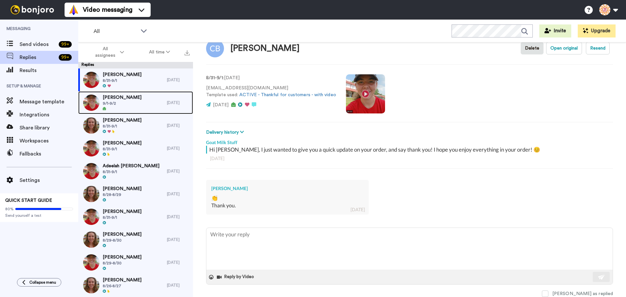
click at [110, 101] on span "9/1-9/2" at bounding box center [122, 103] width 39 height 5
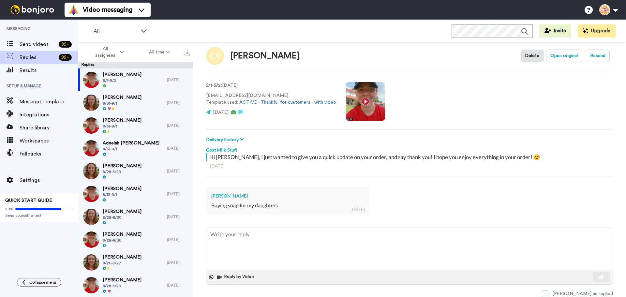
click at [548, 293] on span at bounding box center [545, 293] width 7 height 7
click at [122, 98] on span "Carol McDill" at bounding box center [122, 97] width 39 height 7
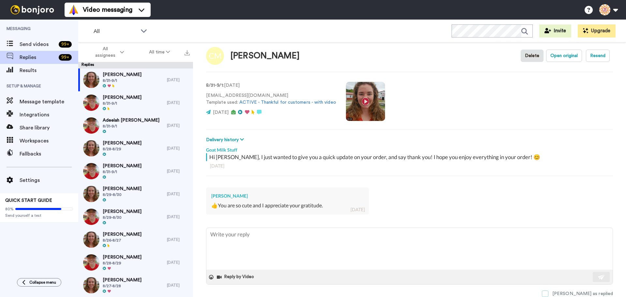
click at [548, 292] on span at bounding box center [545, 293] width 7 height 7
click at [121, 101] on span "8/31-9/1" at bounding box center [122, 103] width 39 height 5
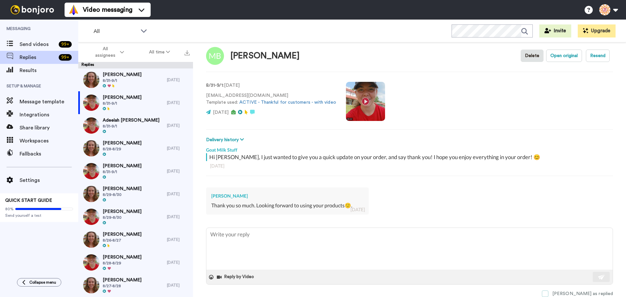
click at [548, 293] on span at bounding box center [545, 293] width 7 height 7
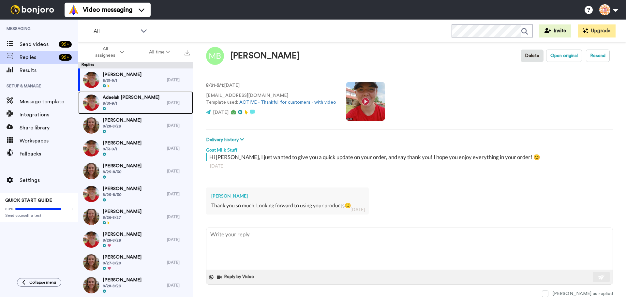
click at [147, 103] on div "Adeelah Cathcart 8/31-9/1" at bounding box center [122, 102] width 89 height 23
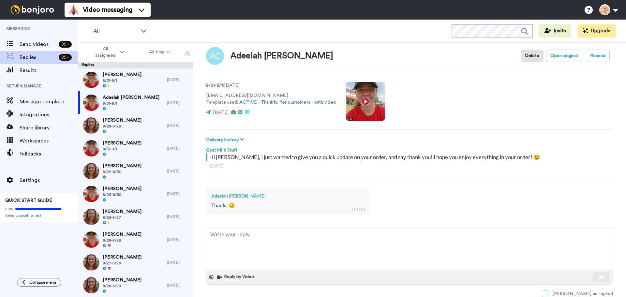
click at [548, 294] on span at bounding box center [545, 293] width 7 height 7
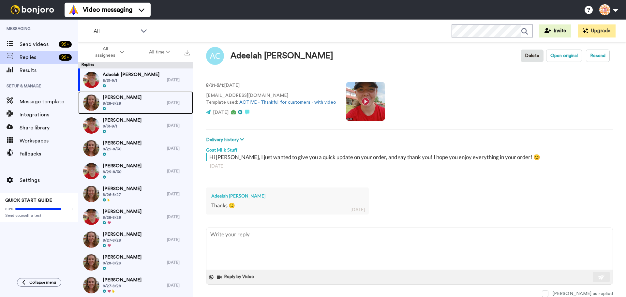
click at [137, 104] on div "Nancy Ellison 8/28-8/29" at bounding box center [122, 102] width 89 height 23
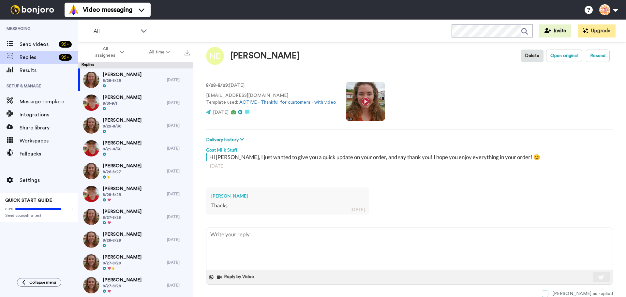
click at [548, 293] on span at bounding box center [545, 293] width 7 height 7
click at [127, 104] on span "8/31-9/1" at bounding box center [122, 103] width 39 height 5
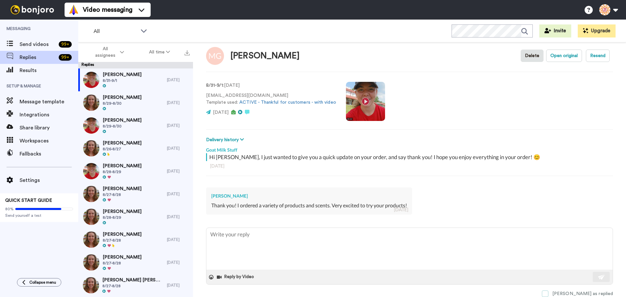
click at [548, 295] on span at bounding box center [545, 293] width 7 height 7
click at [114, 103] on span "8/29-8/30" at bounding box center [122, 103] width 39 height 5
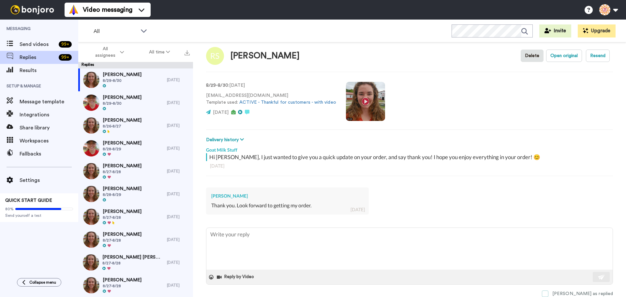
click at [548, 294] on span at bounding box center [545, 293] width 7 height 7
click at [110, 108] on div at bounding box center [122, 109] width 39 height 5
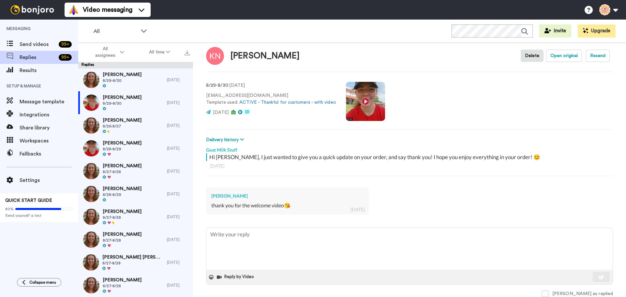
click at [548, 293] on span at bounding box center [545, 293] width 7 height 7
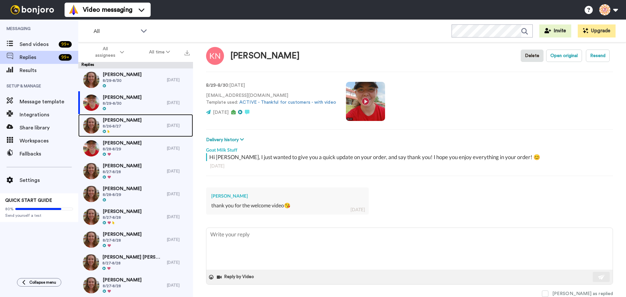
click at [110, 118] on span "Sarah E Hill" at bounding box center [122, 120] width 39 height 7
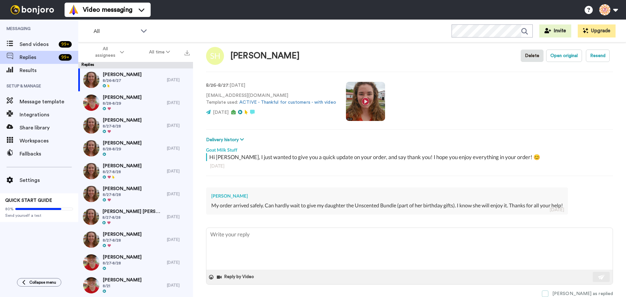
click at [548, 293] on span at bounding box center [545, 293] width 7 height 7
click at [120, 99] on span "Desiree Williams" at bounding box center [122, 97] width 39 height 7
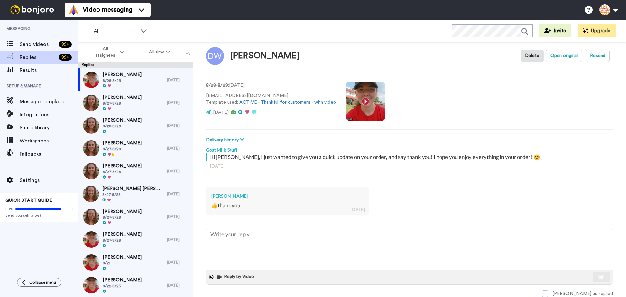
click at [548, 292] on span at bounding box center [545, 293] width 7 height 7
click at [126, 104] on span "8/27-8/28" at bounding box center [122, 103] width 39 height 5
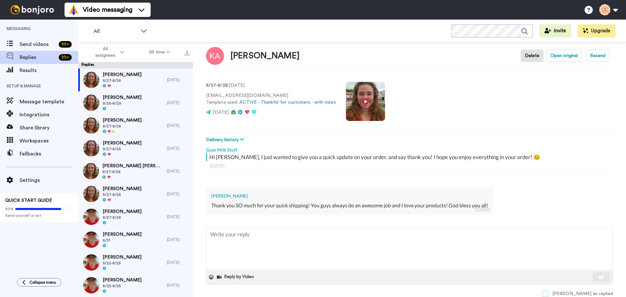
click at [548, 293] on span at bounding box center [545, 293] width 7 height 7
click at [130, 103] on div "Kari Tyree 8/28-8/29" at bounding box center [122, 102] width 89 height 23
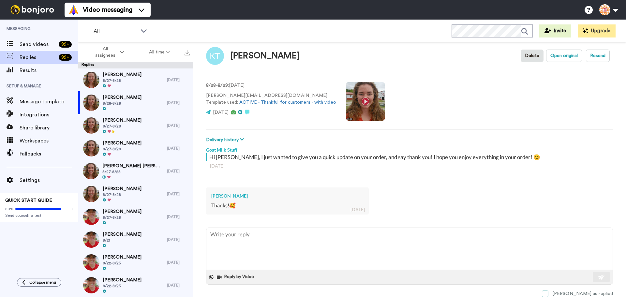
click at [548, 291] on span at bounding box center [545, 293] width 7 height 7
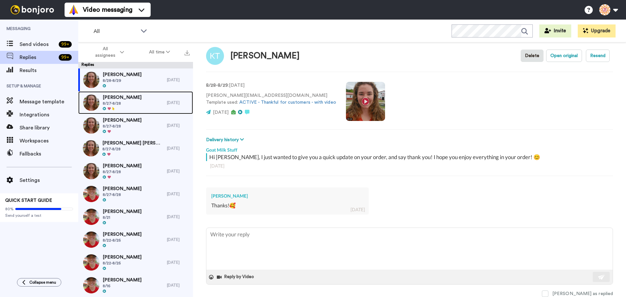
click at [134, 99] on span "Randy W Fairchild" at bounding box center [122, 97] width 39 height 7
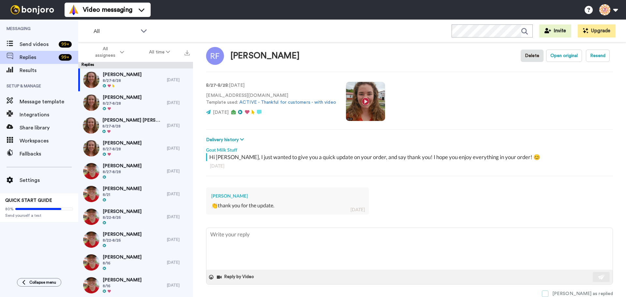
click at [548, 292] on span at bounding box center [545, 293] width 7 height 7
click at [124, 99] on span "Loren Foster" at bounding box center [122, 97] width 39 height 7
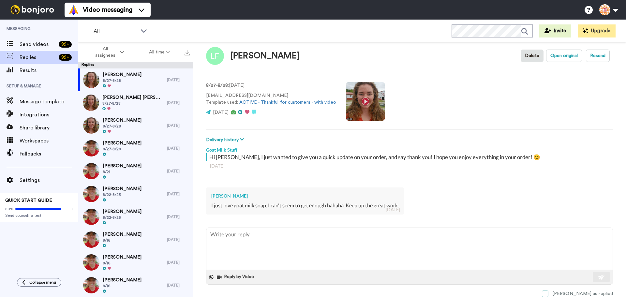
click at [548, 294] on span at bounding box center [545, 293] width 7 height 7
click at [162, 106] on div "Bobbie Sue Murray 8/27-8/28" at bounding box center [122, 102] width 89 height 23
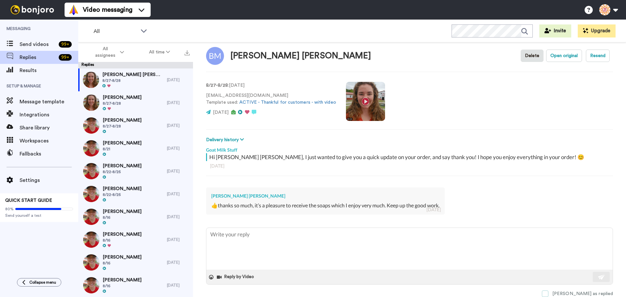
click at [548, 292] on span at bounding box center [545, 293] width 7 height 7
click at [146, 98] on div "Lynn Browell 8/27-8/28" at bounding box center [122, 102] width 89 height 23
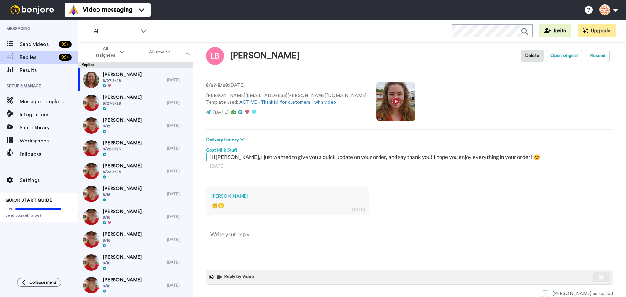
click at [548, 292] on span at bounding box center [545, 293] width 7 height 7
click at [129, 100] on span "Raymond Napolitano" at bounding box center [122, 97] width 39 height 7
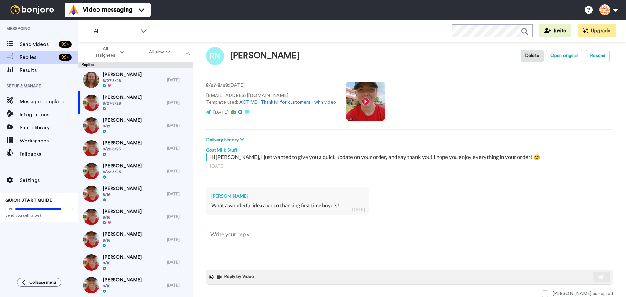
click at [566, 289] on div "Reply by Video Mark as replied" at bounding box center [409, 261] width 407 height 69
click at [548, 294] on span at bounding box center [545, 293] width 7 height 7
click at [150, 101] on div "Sarah C Smith 8/21" at bounding box center [122, 102] width 89 height 23
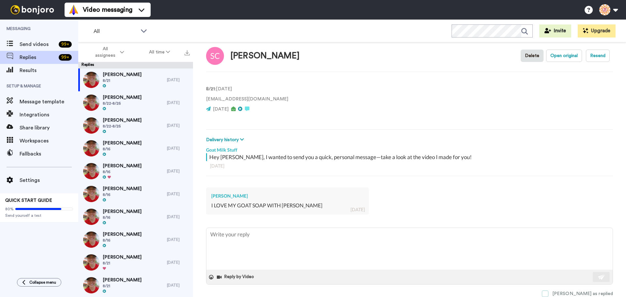
click at [548, 295] on span at bounding box center [545, 293] width 7 height 7
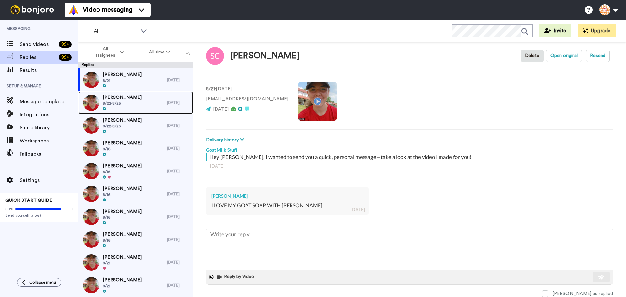
click at [113, 99] on span "KAE LEBEAU" at bounding box center [122, 97] width 39 height 7
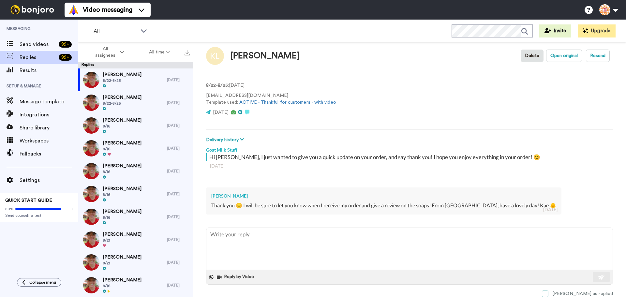
click at [548, 292] on span at bounding box center [545, 293] width 7 height 7
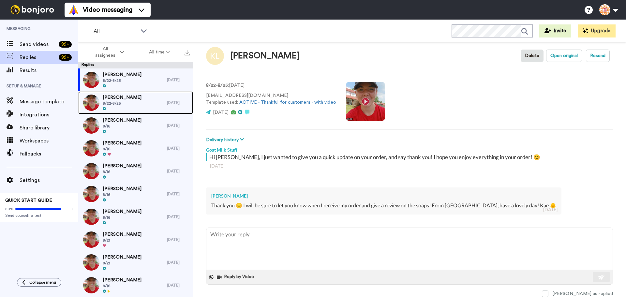
click at [138, 107] on div at bounding box center [122, 109] width 39 height 5
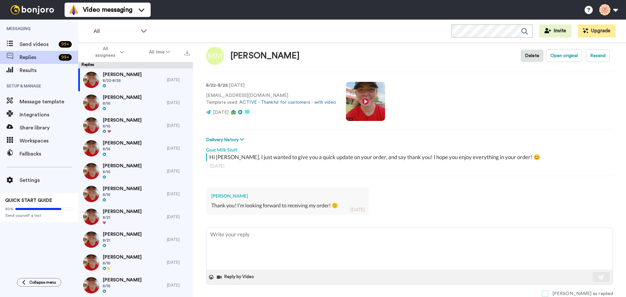
click at [548, 292] on span at bounding box center [545, 293] width 7 height 7
click at [116, 104] on span "8/16" at bounding box center [122, 103] width 39 height 5
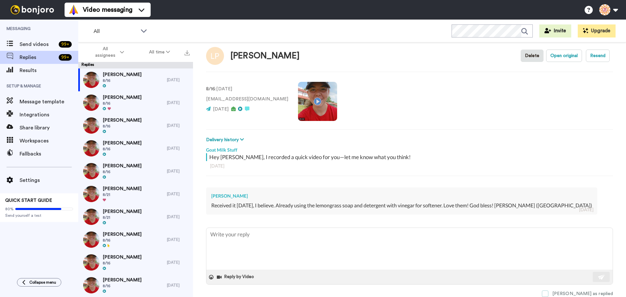
click at [548, 292] on span at bounding box center [545, 293] width 7 height 7
click at [124, 101] on span "8/16" at bounding box center [122, 103] width 39 height 5
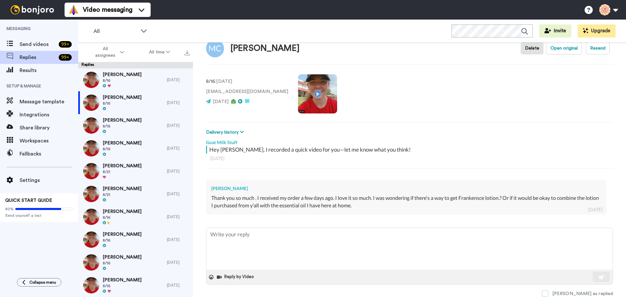
click at [548, 292] on span at bounding box center [545, 293] width 7 height 7
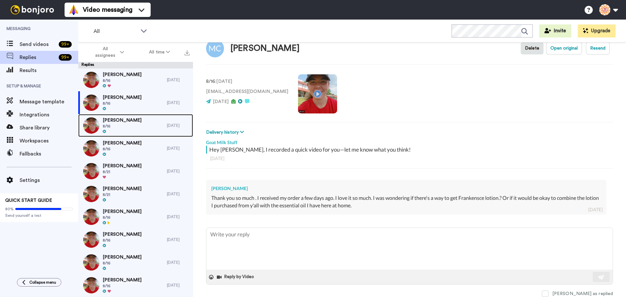
click at [124, 128] on span "8/16" at bounding box center [122, 126] width 39 height 5
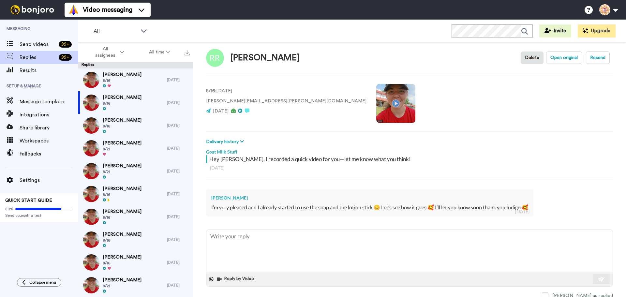
scroll to position [9, 0]
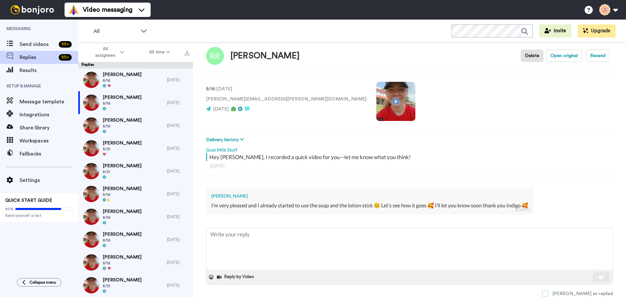
click at [548, 292] on span at bounding box center [545, 293] width 7 height 7
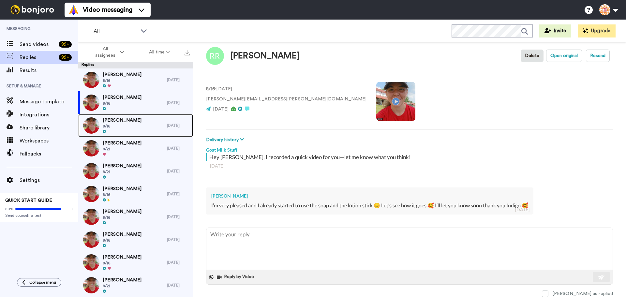
click at [133, 121] on div "Carol Bauer 8/16" at bounding box center [122, 125] width 89 height 23
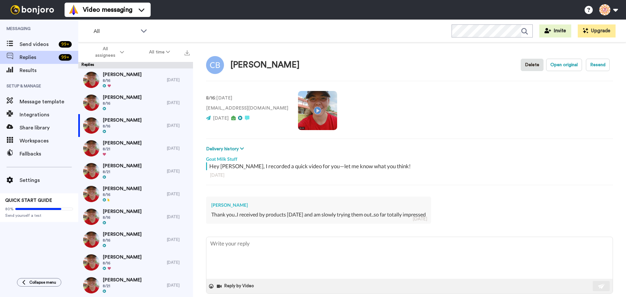
scroll to position [9, 0]
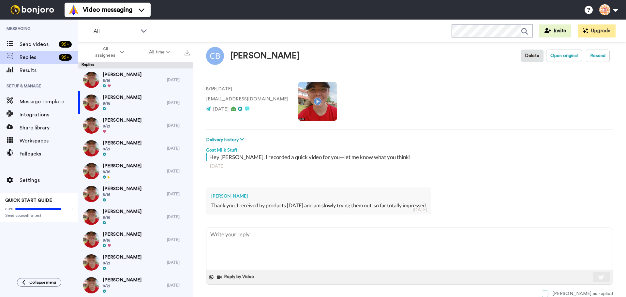
click at [548, 293] on span at bounding box center [545, 293] width 7 height 7
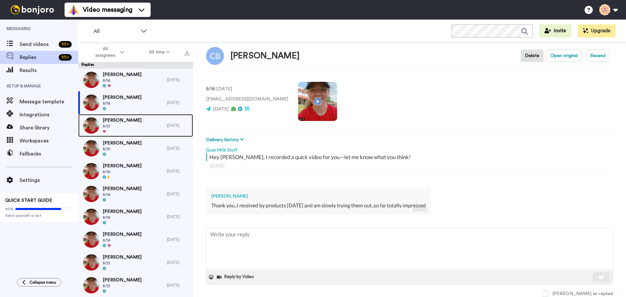
click at [135, 116] on div "Joy Boldt 8/21" at bounding box center [122, 125] width 89 height 23
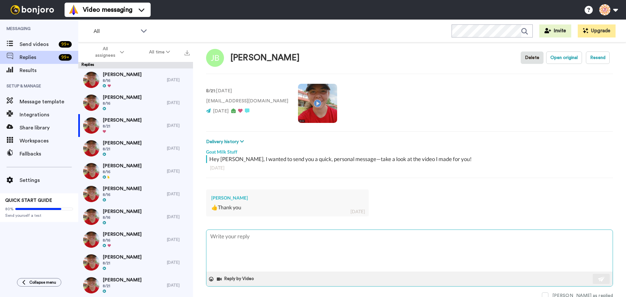
scroll to position [9, 0]
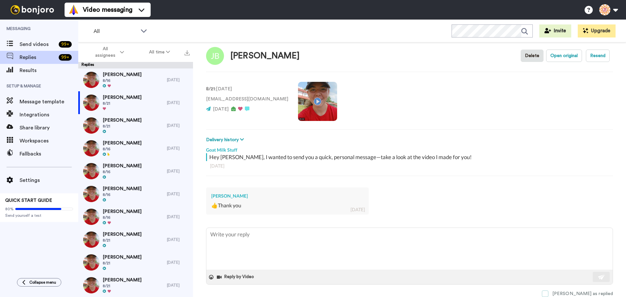
click at [548, 293] on span at bounding box center [545, 293] width 7 height 7
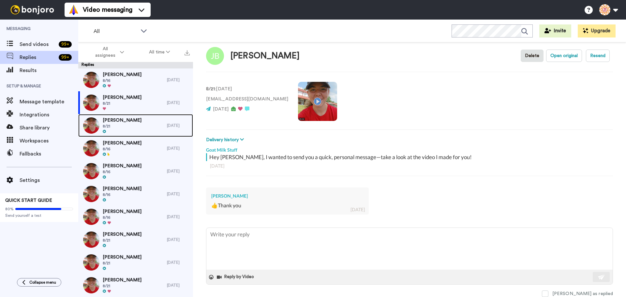
click at [128, 122] on span "Tawnya Stringer" at bounding box center [122, 120] width 39 height 7
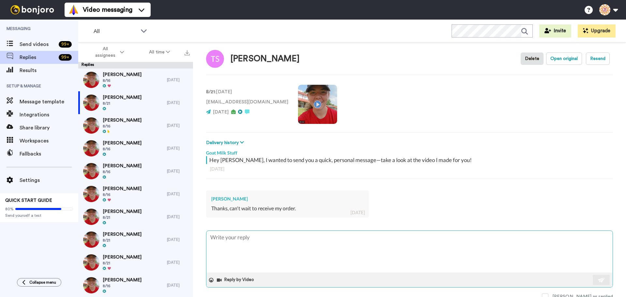
scroll to position [9, 0]
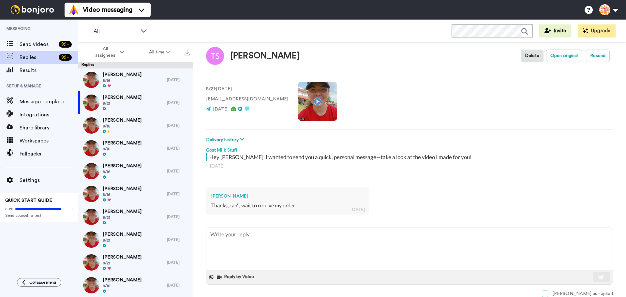
click at [548, 291] on span at bounding box center [545, 293] width 7 height 7
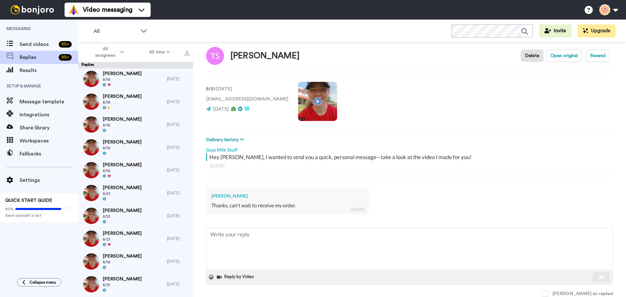
scroll to position [0, 0]
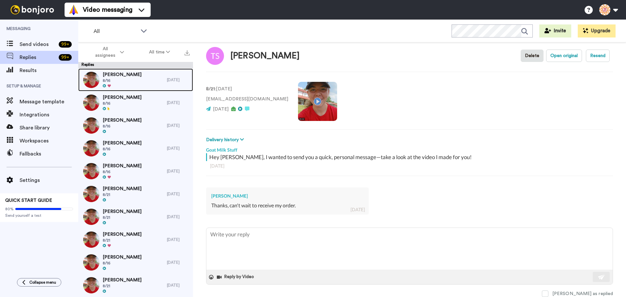
click at [119, 79] on span "8/16" at bounding box center [122, 80] width 39 height 5
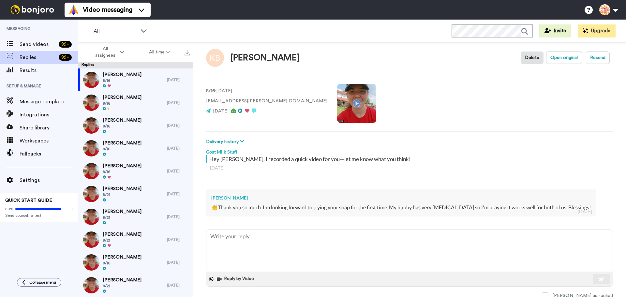
scroll to position [9, 0]
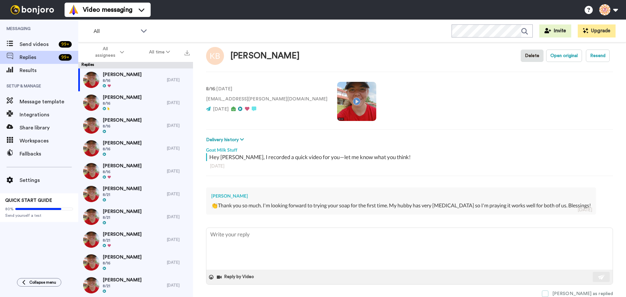
click at [548, 293] on span at bounding box center [545, 293] width 7 height 7
click at [139, 104] on div "Deborah Bellamy 8/16" at bounding box center [122, 102] width 89 height 23
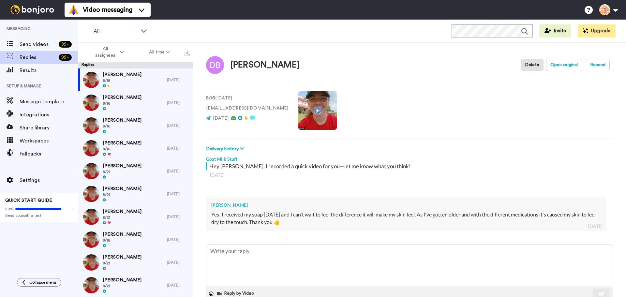
scroll to position [17, 0]
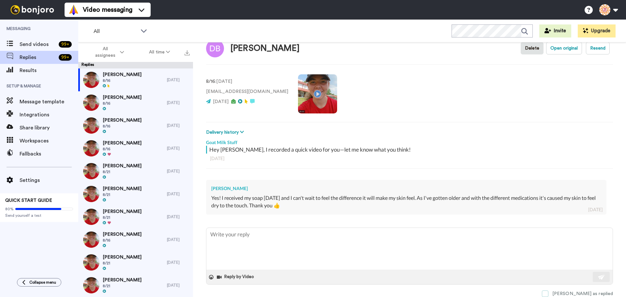
click at [548, 292] on span at bounding box center [545, 293] width 7 height 7
click at [110, 105] on span "8/16" at bounding box center [122, 103] width 39 height 5
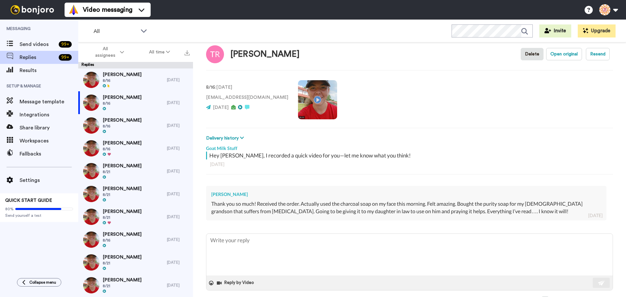
scroll to position [17, 0]
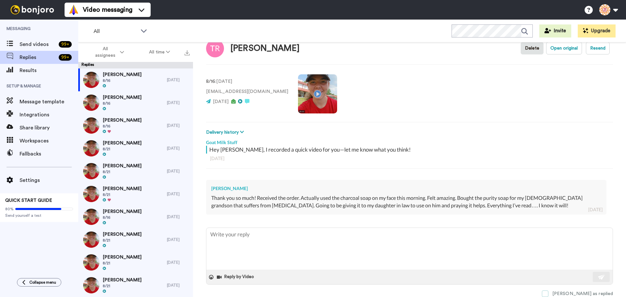
click at [548, 291] on span at bounding box center [545, 293] width 7 height 7
click at [115, 92] on div "Sharlene Eubanks 8/16" at bounding box center [122, 102] width 89 height 23
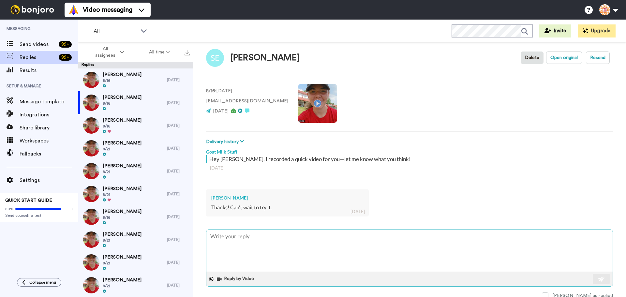
scroll to position [9, 0]
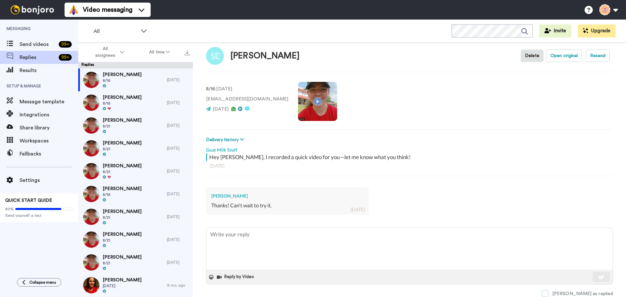
click at [548, 292] on span at bounding box center [545, 293] width 7 height 7
click at [128, 103] on span "8/16" at bounding box center [122, 103] width 39 height 5
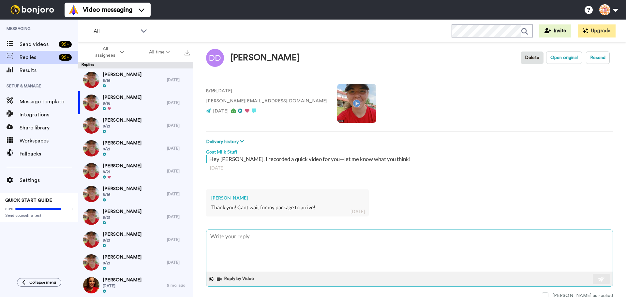
scroll to position [9, 0]
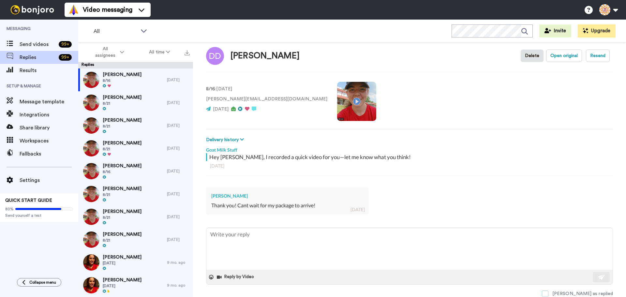
click at [548, 293] on span at bounding box center [545, 293] width 7 height 7
click at [119, 105] on span "8/21" at bounding box center [122, 103] width 39 height 5
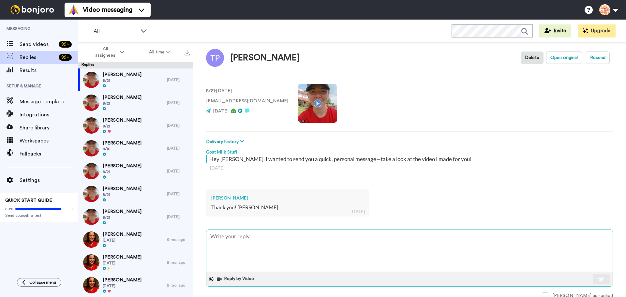
scroll to position [9, 0]
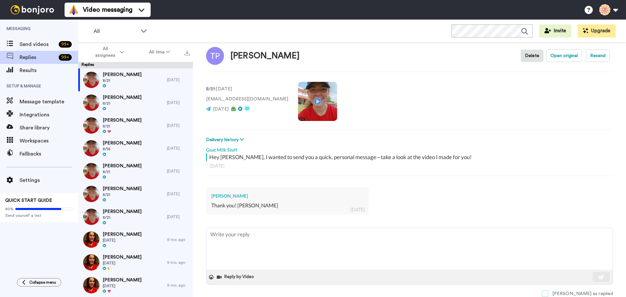
click at [548, 294] on span at bounding box center [545, 293] width 7 height 7
click at [178, 102] on div "26 days ago" at bounding box center [178, 102] width 23 height 5
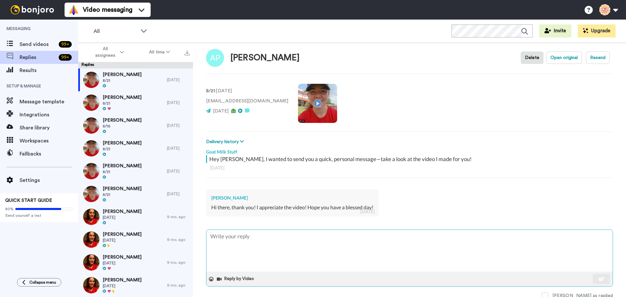
scroll to position [9, 0]
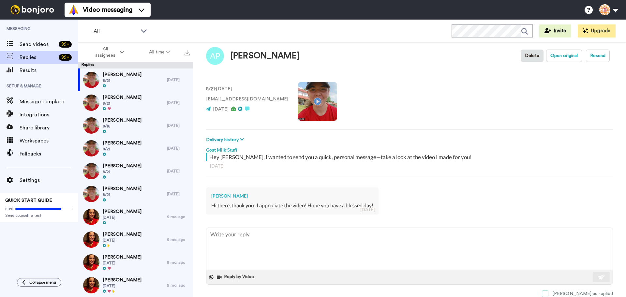
click at [548, 292] on span at bounding box center [545, 293] width 7 height 7
click at [116, 101] on span "8/21" at bounding box center [122, 103] width 39 height 5
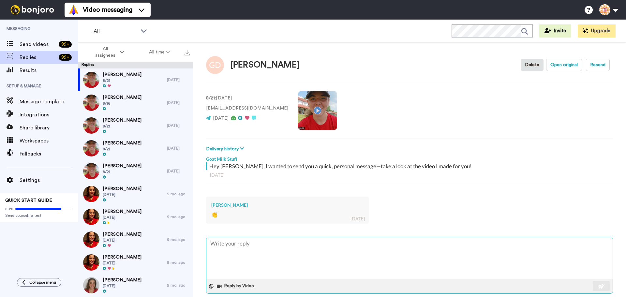
scroll to position [9, 0]
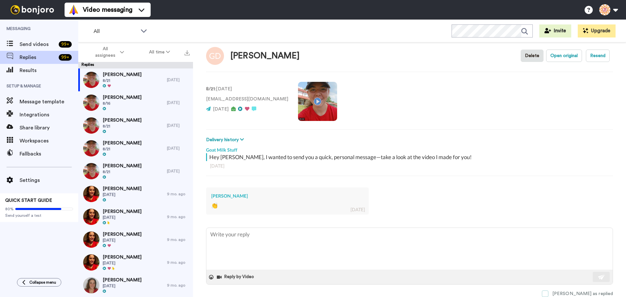
click at [548, 293] on span at bounding box center [545, 293] width 7 height 7
click at [110, 101] on span "8/16" at bounding box center [122, 103] width 39 height 5
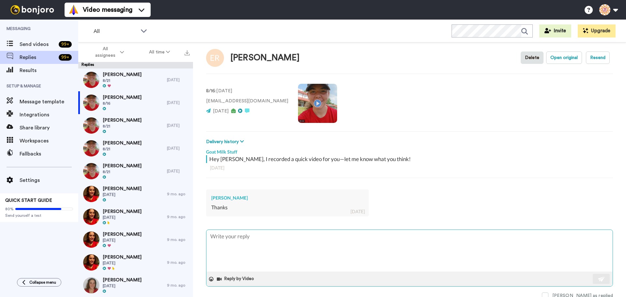
scroll to position [9, 0]
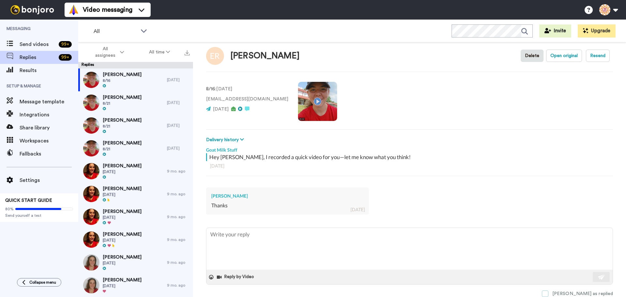
click at [548, 293] on span at bounding box center [545, 293] width 7 height 7
click at [114, 107] on div at bounding box center [122, 109] width 39 height 5
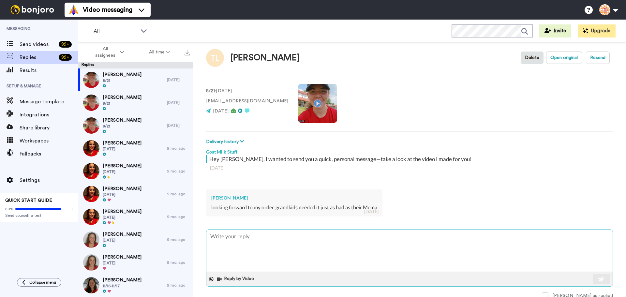
scroll to position [9, 0]
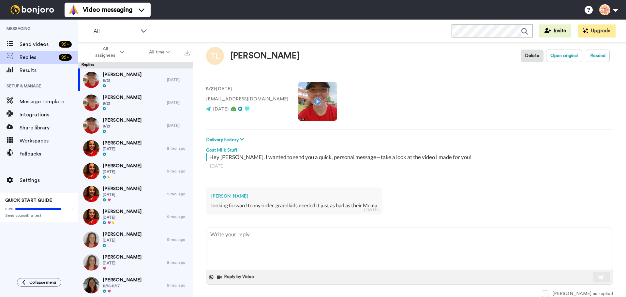
click at [548, 292] on span at bounding box center [545, 293] width 7 height 7
click at [108, 101] on span "8/21" at bounding box center [122, 103] width 39 height 5
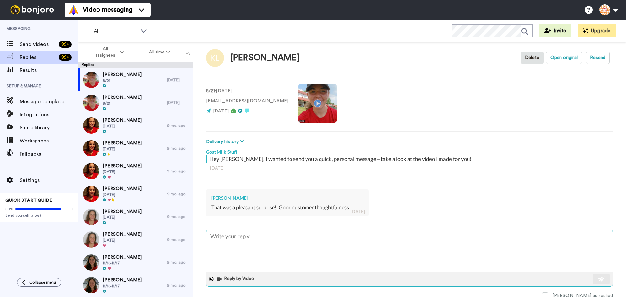
scroll to position [9, 0]
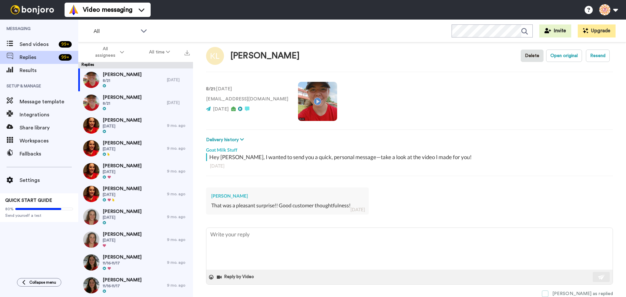
click at [548, 293] on span at bounding box center [545, 293] width 7 height 7
click at [137, 102] on div "Daisy Gallegos 8/21" at bounding box center [122, 102] width 89 height 23
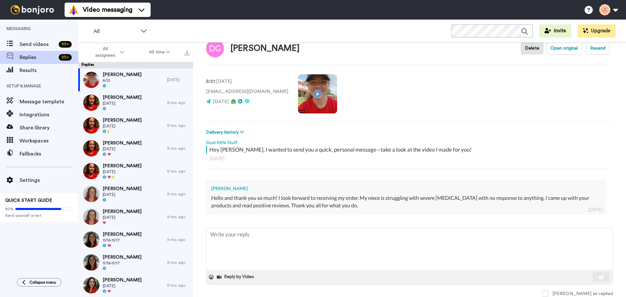
click at [548, 292] on span at bounding box center [545, 293] width 7 height 7
click at [107, 99] on span "Patty Goss" at bounding box center [122, 97] width 39 height 7
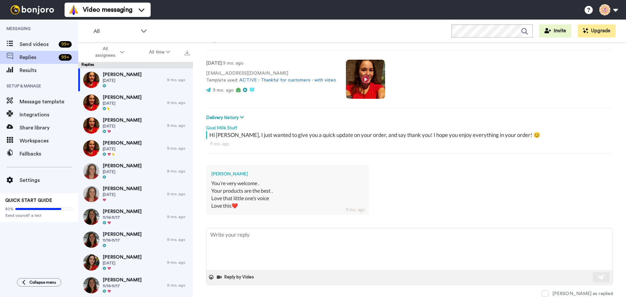
click at [362, 78] on video at bounding box center [365, 79] width 39 height 39
click at [365, 81] on video at bounding box center [365, 79] width 39 height 39
click at [548, 293] on span at bounding box center [545, 293] width 7 height 7
click at [130, 101] on div "Vince Cook 11/22/24" at bounding box center [122, 102] width 89 height 23
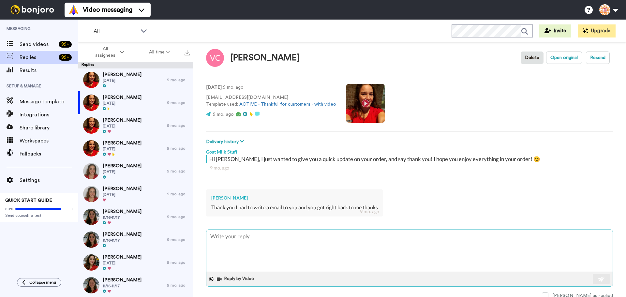
scroll to position [9, 0]
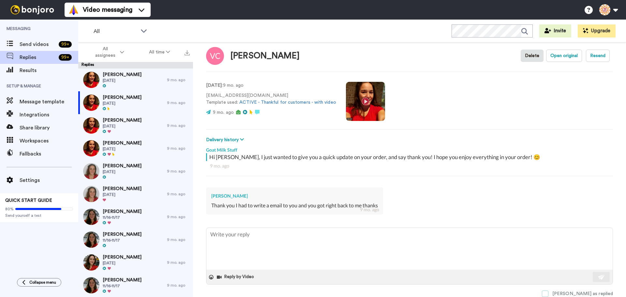
click at [548, 293] on span at bounding box center [545, 293] width 7 height 7
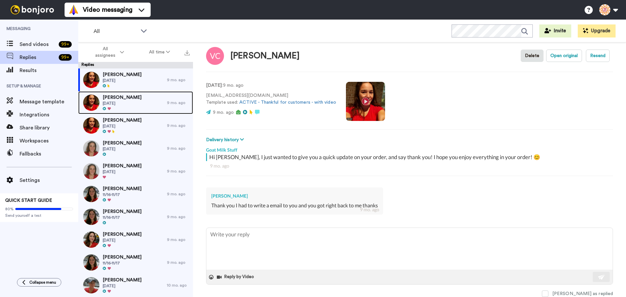
click at [134, 103] on div "Ruby Ayala 11/22/24" at bounding box center [122, 102] width 89 height 23
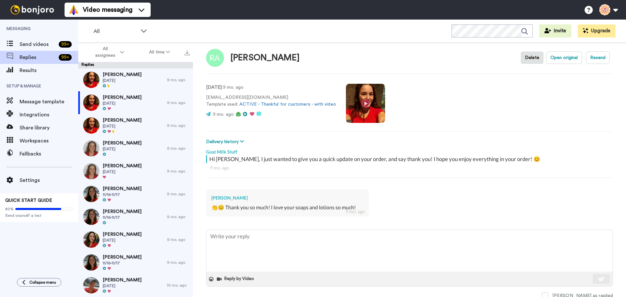
scroll to position [9, 0]
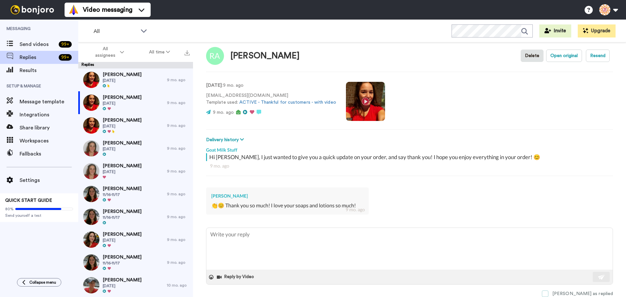
click at [548, 292] on span at bounding box center [545, 293] width 7 height 7
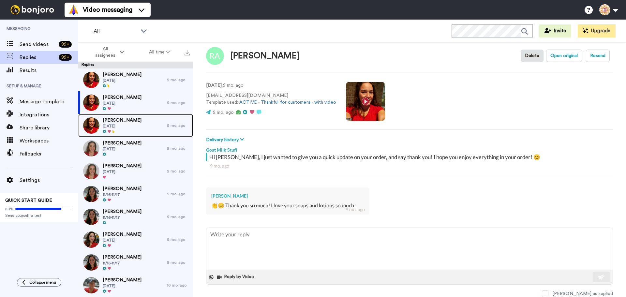
click at [128, 123] on span "Solice Walker" at bounding box center [122, 120] width 39 height 7
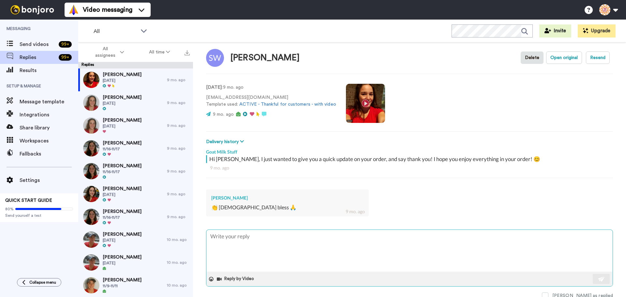
scroll to position [9, 0]
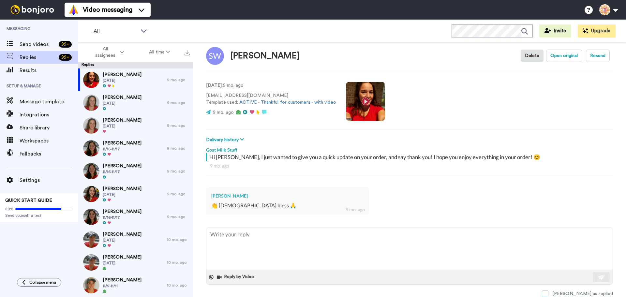
click at [548, 292] on span at bounding box center [545, 293] width 7 height 7
click at [123, 96] on span "Shannon Meyer" at bounding box center [122, 97] width 39 height 7
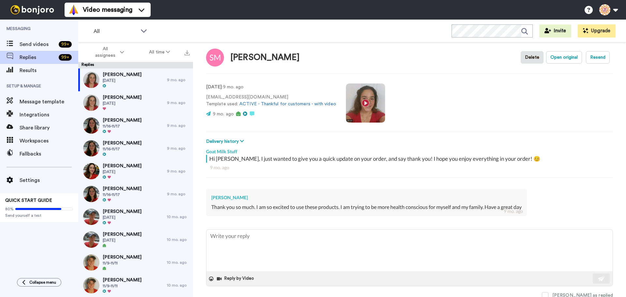
scroll to position [9, 0]
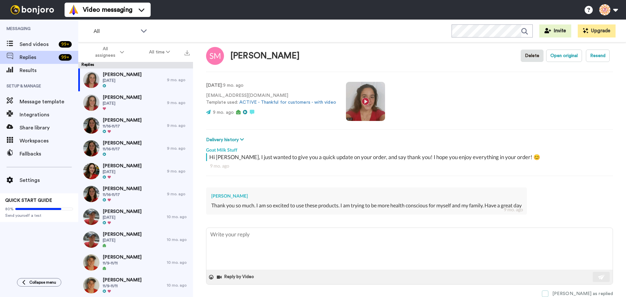
click at [548, 292] on span at bounding box center [545, 293] width 7 height 7
click at [125, 100] on span "Angela Beacom" at bounding box center [122, 97] width 39 height 7
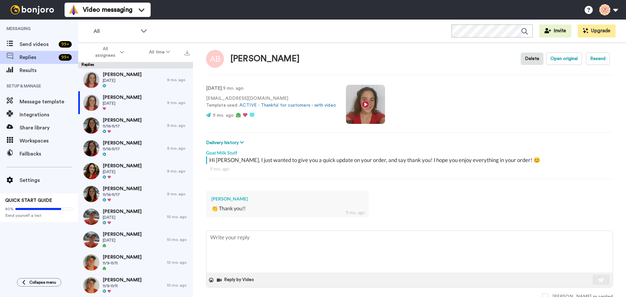
scroll to position [9, 0]
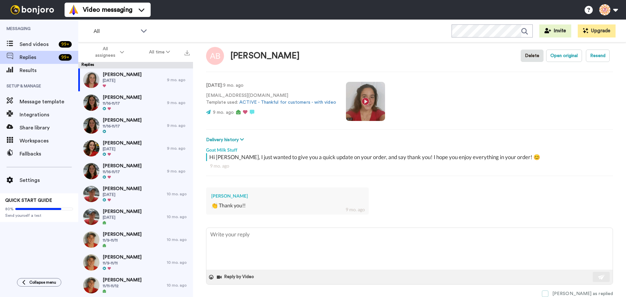
click at [548, 293] on span at bounding box center [545, 293] width 7 height 7
click at [124, 106] on div "Dawn A Gast 11/16-11/17" at bounding box center [122, 102] width 39 height 17
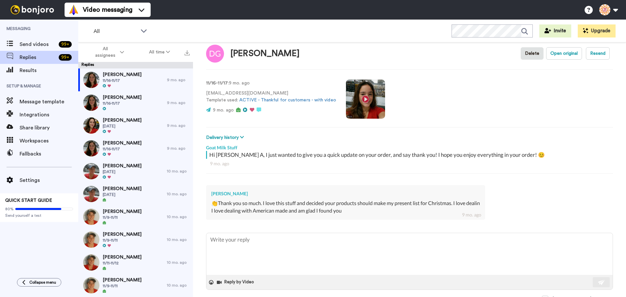
scroll to position [17, 0]
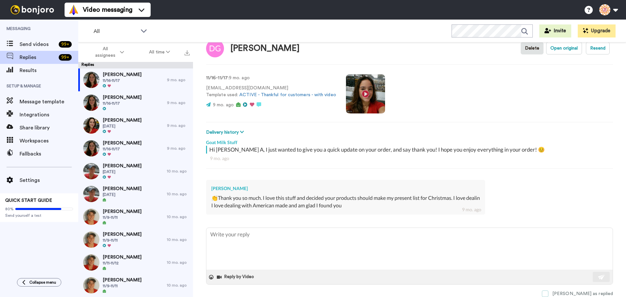
click at [548, 294] on span at bounding box center [545, 293] width 7 height 7
click at [137, 105] on div "Madeline Shane 11/16-11/17" at bounding box center [122, 102] width 89 height 23
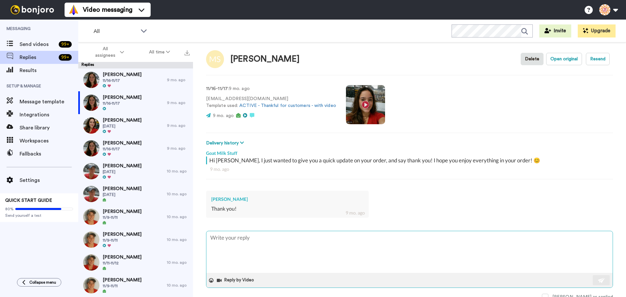
scroll to position [9, 0]
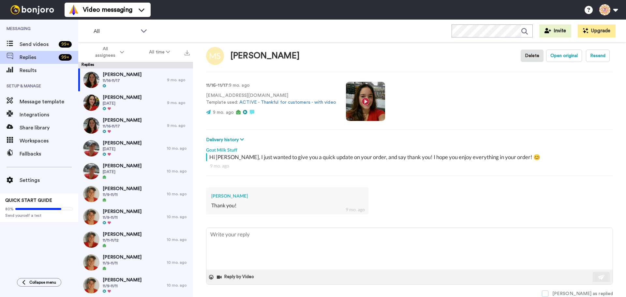
click at [548, 292] on span at bounding box center [545, 293] width 7 height 7
click at [113, 99] on span "Kim Barber" at bounding box center [122, 97] width 39 height 7
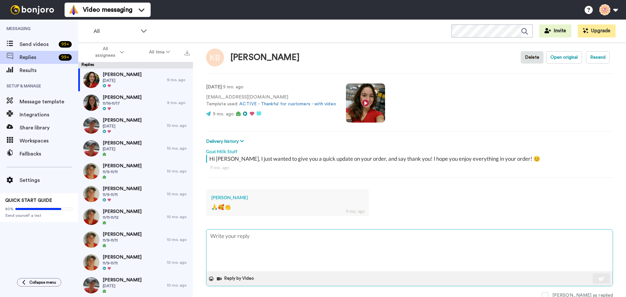
scroll to position [9, 0]
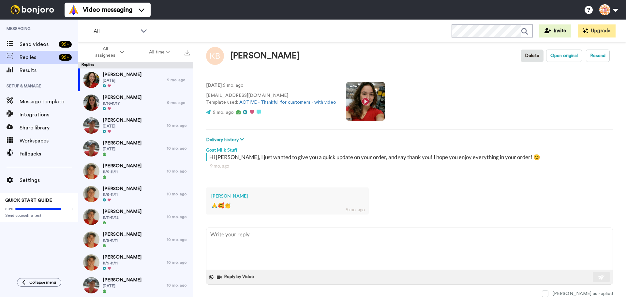
click at [548, 292] on span at bounding box center [545, 293] width 7 height 7
click at [141, 103] on div "Ricki Faix 11/16-11/17" at bounding box center [122, 102] width 89 height 23
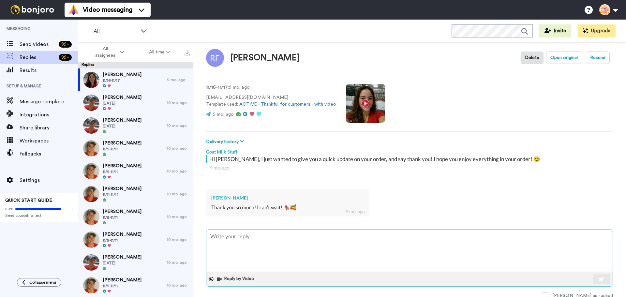
scroll to position [9, 0]
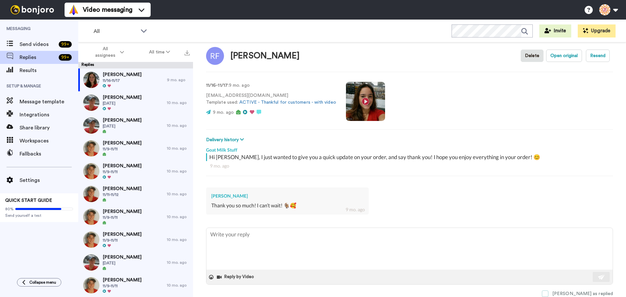
click at [548, 292] on span at bounding box center [545, 293] width 7 height 7
click at [128, 102] on span "11/13/24" at bounding box center [122, 103] width 39 height 5
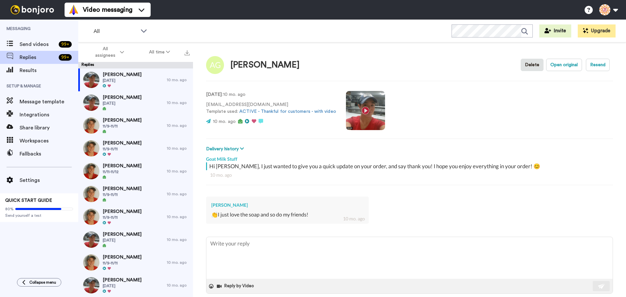
scroll to position [9, 0]
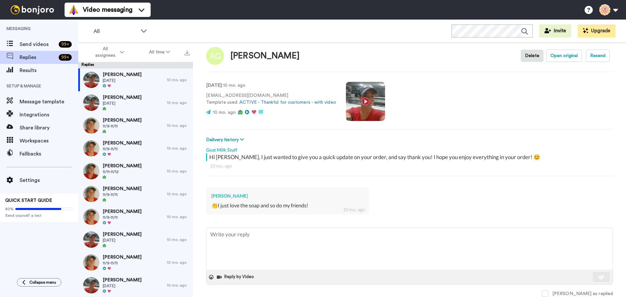
click at [548, 292] on span at bounding box center [545, 293] width 7 height 7
click at [113, 96] on span "Cynthia Vierra" at bounding box center [122, 97] width 39 height 7
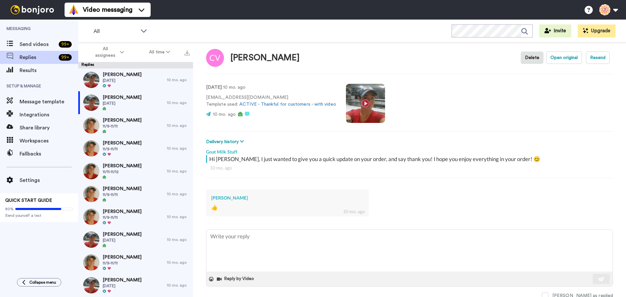
scroll to position [9, 0]
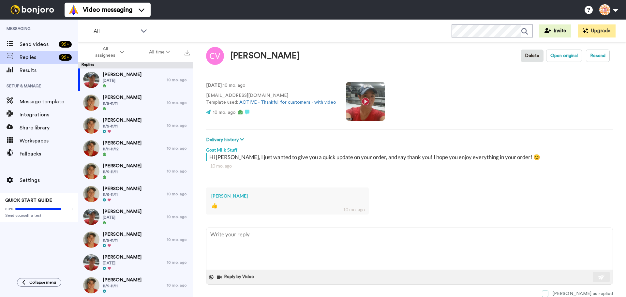
click at [548, 293] on span at bounding box center [545, 293] width 7 height 7
click at [124, 103] on span "11/9-11/11" at bounding box center [122, 103] width 39 height 5
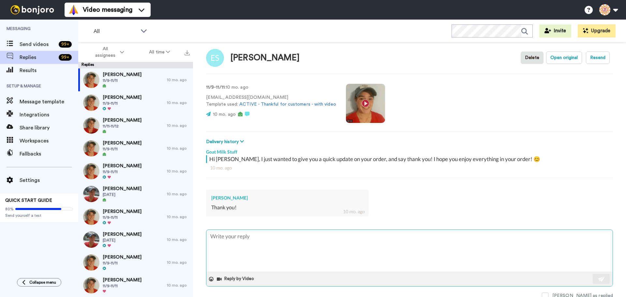
scroll to position [9, 0]
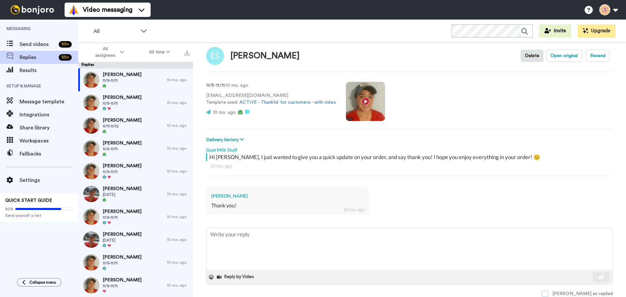
click at [548, 293] on span at bounding box center [545, 293] width 7 height 7
click at [132, 106] on div "Carol Shorey 11/9-11/11" at bounding box center [122, 102] width 89 height 23
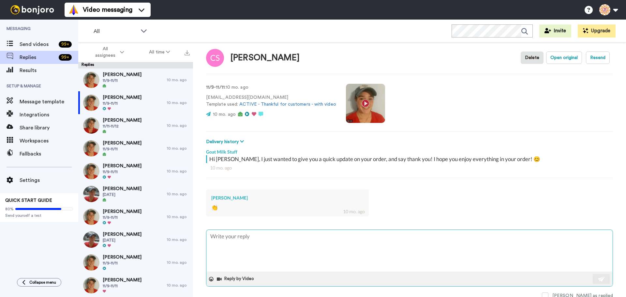
scroll to position [9, 0]
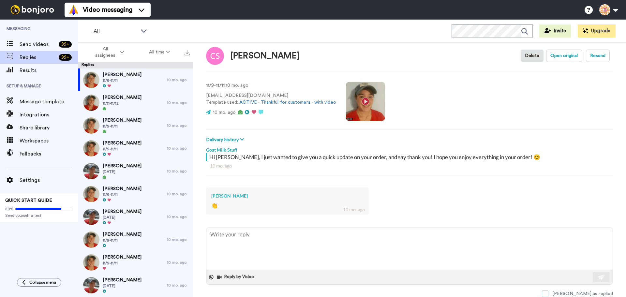
click at [548, 292] on span at bounding box center [545, 293] width 7 height 7
click at [116, 98] on span "Karen Dwyer" at bounding box center [122, 97] width 39 height 7
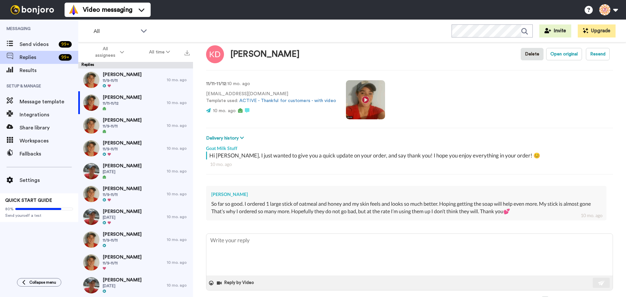
scroll to position [17, 0]
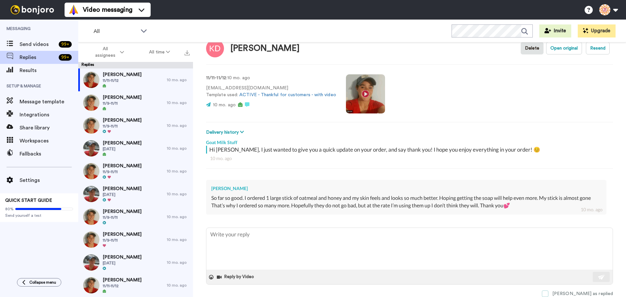
click at [548, 290] on span at bounding box center [545, 293] width 7 height 7
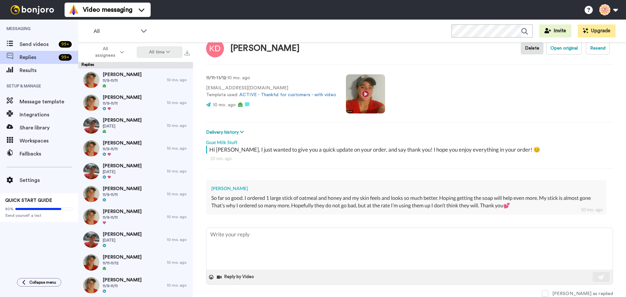
click at [166, 52] on icon at bounding box center [168, 52] width 4 height 5
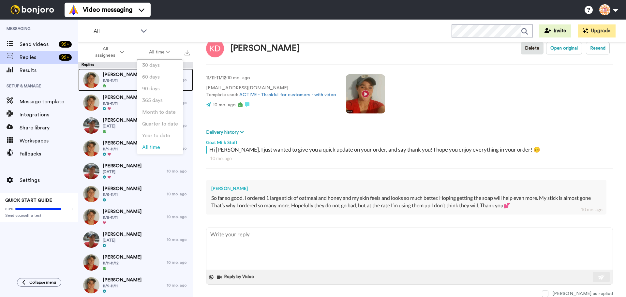
click at [121, 78] on span "11/9-11/11" at bounding box center [122, 80] width 39 height 5
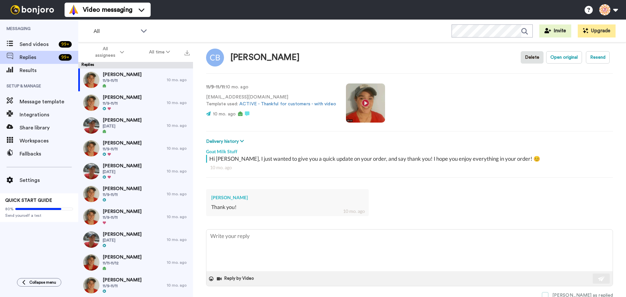
scroll to position [9, 0]
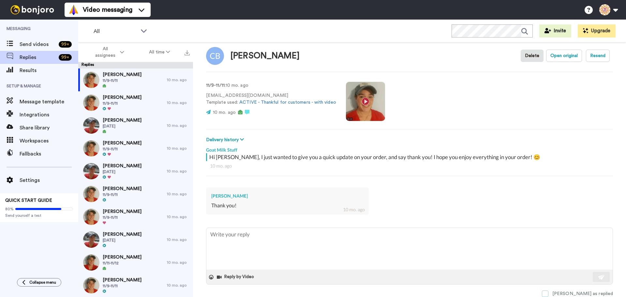
click at [548, 294] on span at bounding box center [545, 293] width 7 height 7
click at [132, 103] on div "Larry Landis 11/9-11/11" at bounding box center [122, 102] width 89 height 23
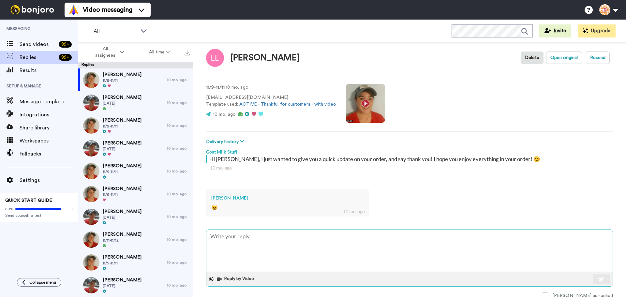
scroll to position [9, 0]
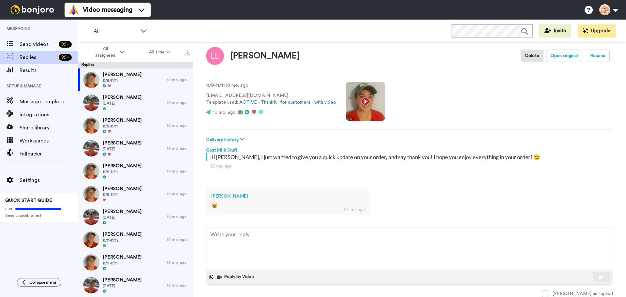
click at [548, 294] on span at bounding box center [545, 293] width 7 height 7
click at [122, 99] on span "Karen Muir" at bounding box center [122, 97] width 39 height 7
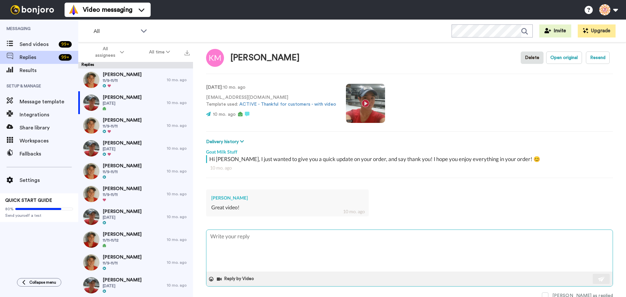
scroll to position [9, 0]
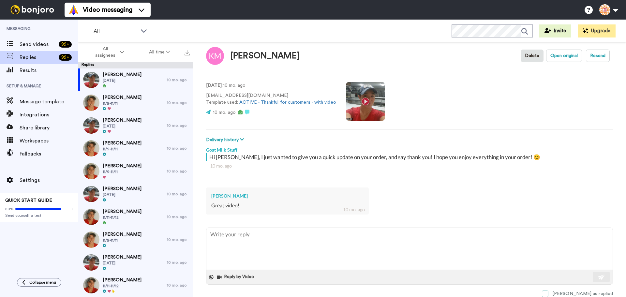
click at [548, 292] on span at bounding box center [545, 293] width 7 height 7
click at [125, 102] on span "11/9-11/11" at bounding box center [122, 103] width 39 height 5
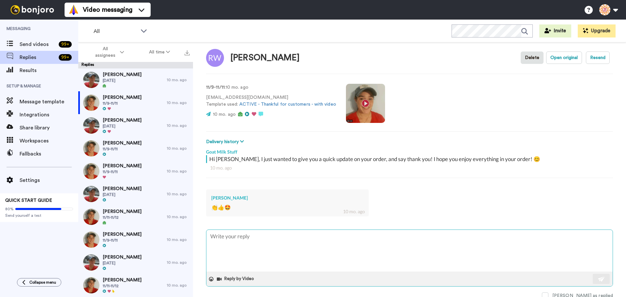
scroll to position [9, 0]
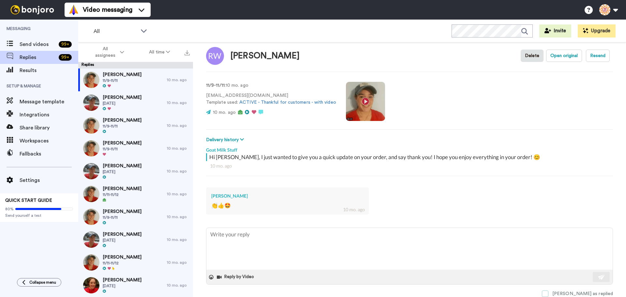
click at [548, 294] on span at bounding box center [545, 293] width 7 height 7
click at [108, 98] on span "Joanna Cazares" at bounding box center [122, 97] width 39 height 7
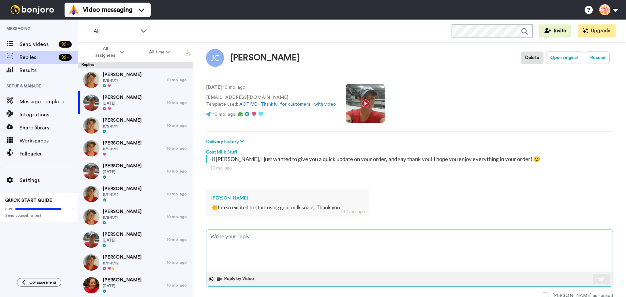
scroll to position [9, 0]
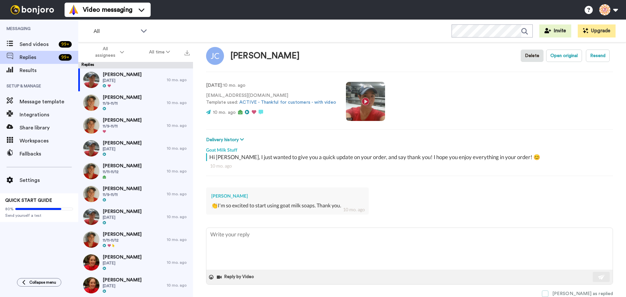
click at [548, 293] on span at bounding box center [545, 293] width 7 height 7
click at [113, 95] on span "Enith Auns" at bounding box center [122, 97] width 39 height 7
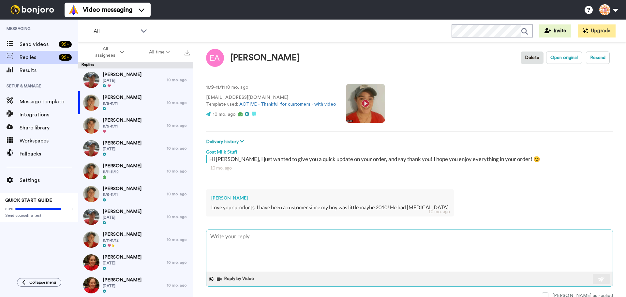
scroll to position [9, 0]
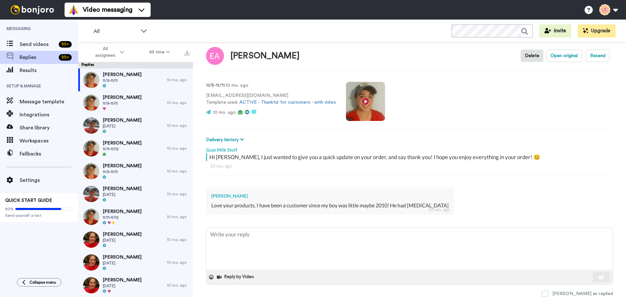
click at [548, 294] on span at bounding box center [545, 293] width 7 height 7
click at [130, 104] on div "Medero Carr 11/9-11/11" at bounding box center [122, 102] width 89 height 23
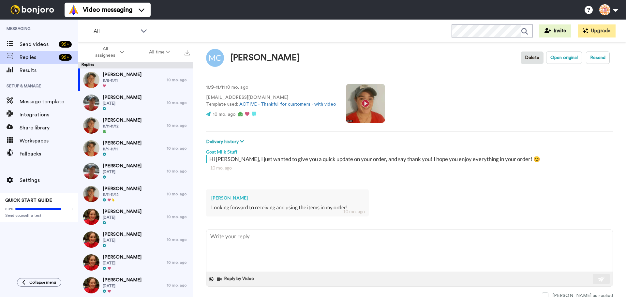
scroll to position [9, 0]
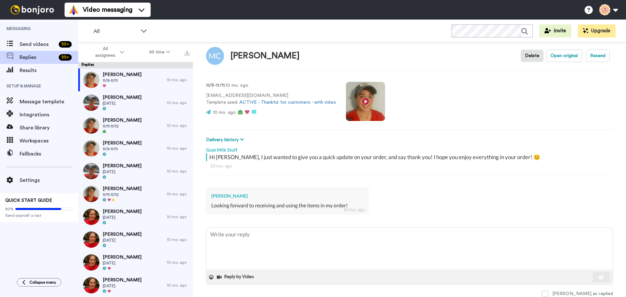
click at [548, 295] on span at bounding box center [545, 293] width 7 height 7
click at [103, 100] on span "Kristi Nolker" at bounding box center [122, 97] width 39 height 7
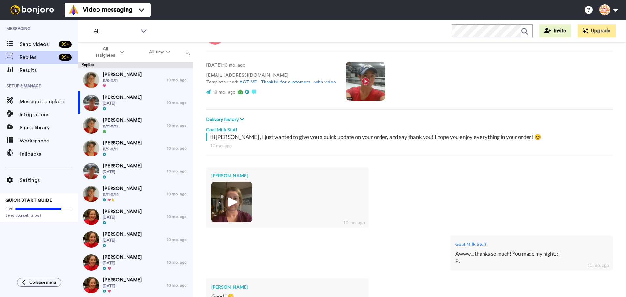
scroll to position [120, 0]
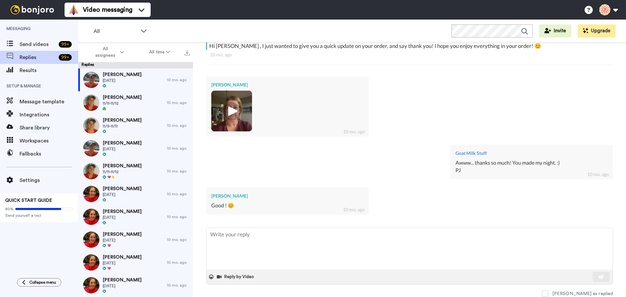
click at [233, 113] on img at bounding box center [232, 111] width 18 height 18
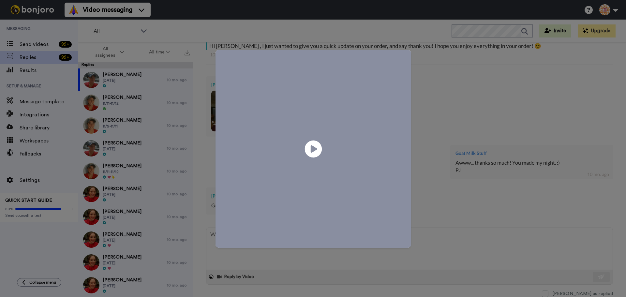
click at [308, 148] on icon at bounding box center [313, 148] width 17 height 17
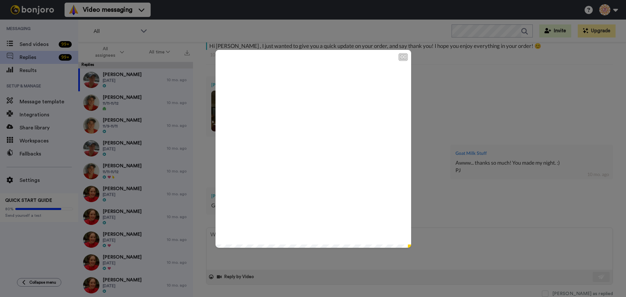
click at [430, 73] on div "CC Play/Pause 0:35 / 0:35" at bounding box center [313, 148] width 626 height 297
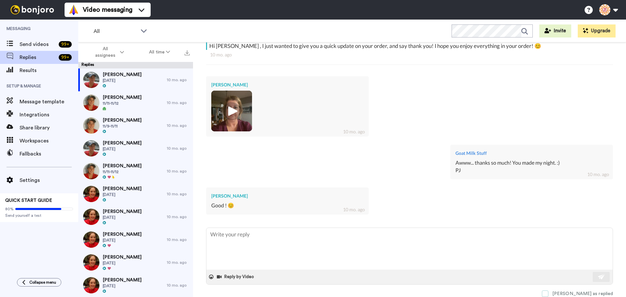
click at [548, 294] on span at bounding box center [545, 293] width 7 height 7
click at [167, 103] on div "10 mo. ago" at bounding box center [178, 102] width 23 height 5
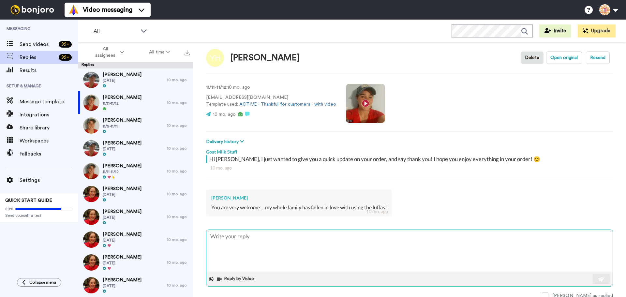
scroll to position [9, 0]
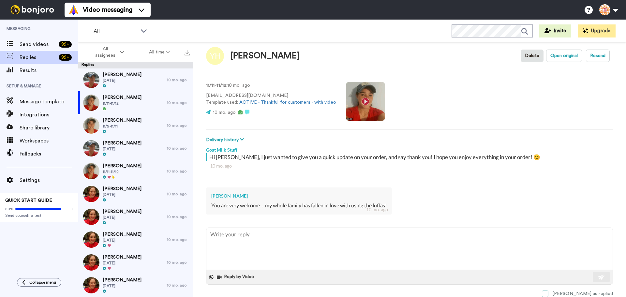
click at [548, 293] on span at bounding box center [545, 293] width 7 height 7
click at [140, 103] on div "Yolanda Hemphill 11/11-11/12" at bounding box center [122, 102] width 89 height 23
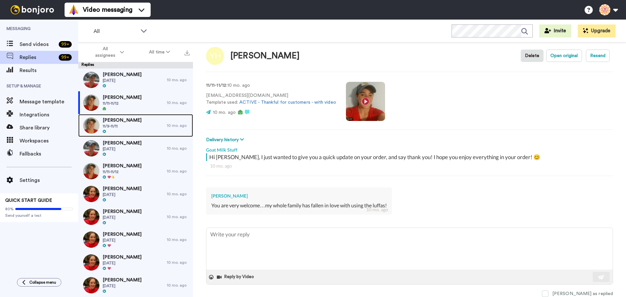
click at [148, 125] on div "Cheryl Piturachsatit 11/9-11/11" at bounding box center [122, 125] width 89 height 23
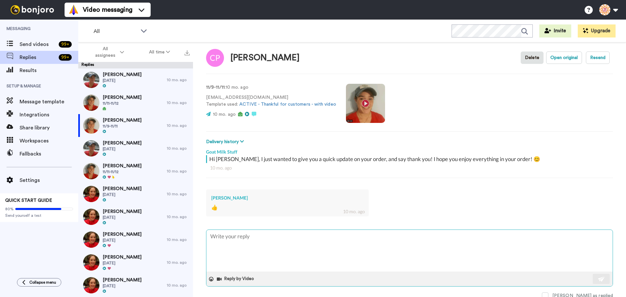
scroll to position [9, 0]
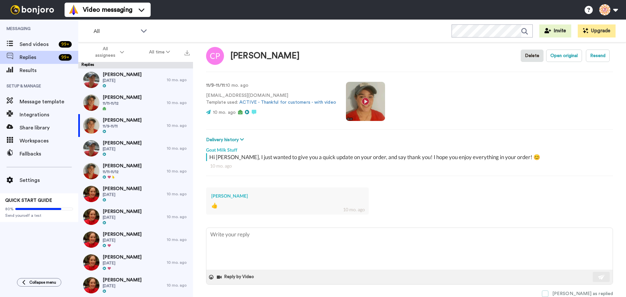
click at [548, 291] on span at bounding box center [545, 293] width 7 height 7
click at [139, 142] on div "Heather Hartlage 11/13/24" at bounding box center [122, 148] width 89 height 23
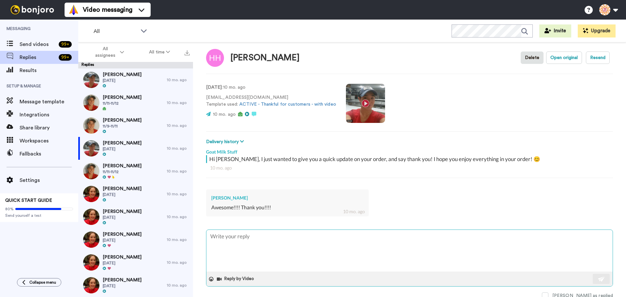
scroll to position [9, 0]
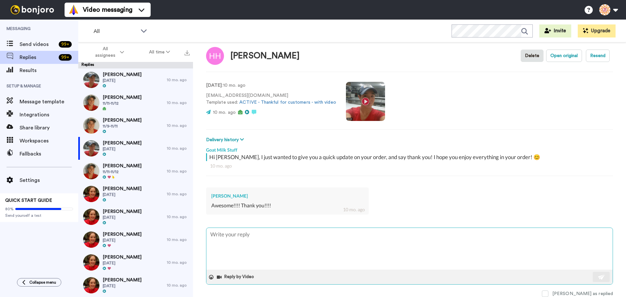
drag, startPoint x: 569, startPoint y: 292, endPoint x: 457, endPoint y: 257, distance: 117.5
click at [548, 292] on span at bounding box center [545, 293] width 7 height 7
click at [122, 168] on span "Rebecca Van Mechelen" at bounding box center [122, 166] width 39 height 7
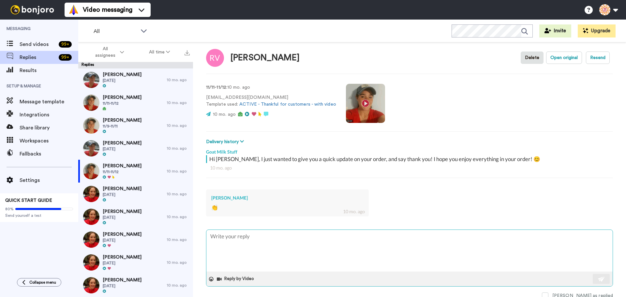
scroll to position [9, 0]
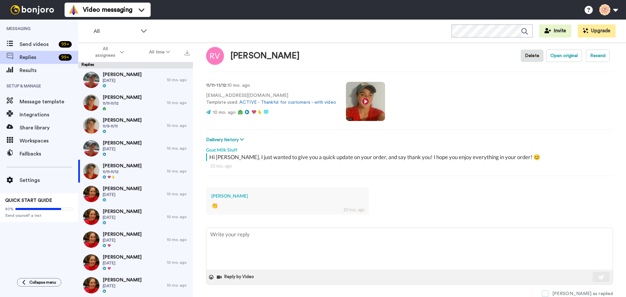
click at [548, 293] on span at bounding box center [545, 293] width 7 height 7
click at [140, 186] on div "Victoria Solakov 11/11/24" at bounding box center [122, 194] width 89 height 23
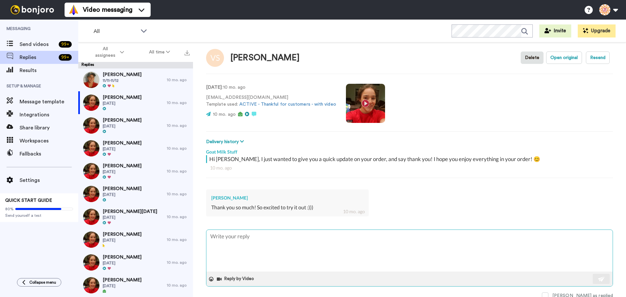
scroll to position [9, 0]
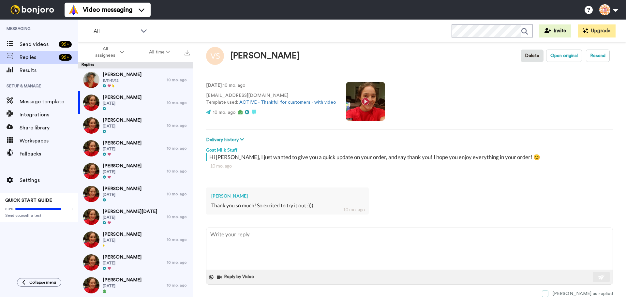
click at [548, 293] on span at bounding box center [545, 293] width 7 height 7
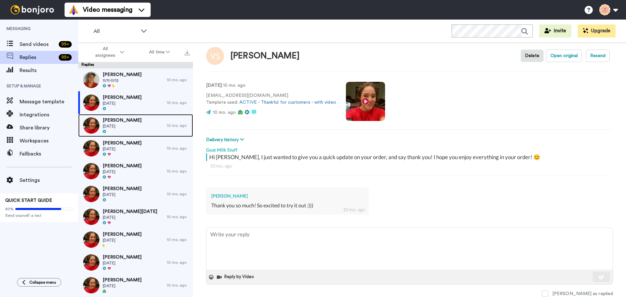
click at [137, 130] on div "Judy Wilkins 11/11/24" at bounding box center [122, 125] width 89 height 23
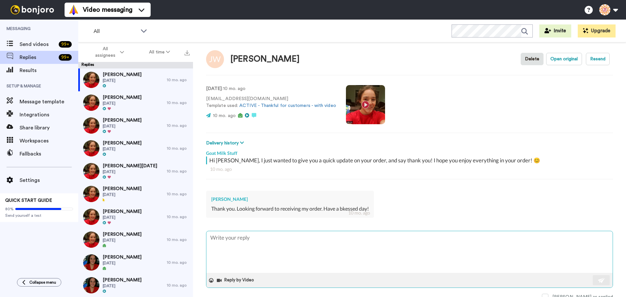
scroll to position [9, 0]
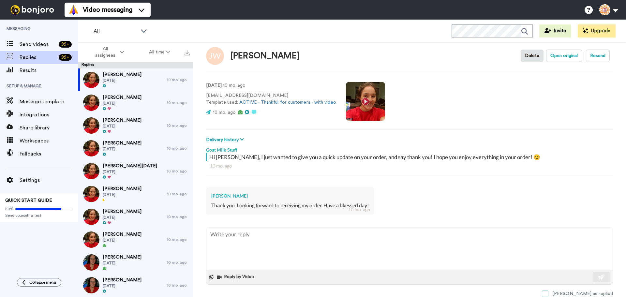
click at [548, 292] on span at bounding box center [545, 293] width 7 height 7
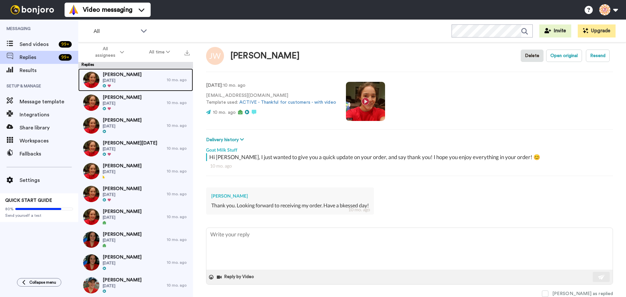
click at [146, 79] on div "Lisa Meyer 11/11/24" at bounding box center [122, 79] width 89 height 23
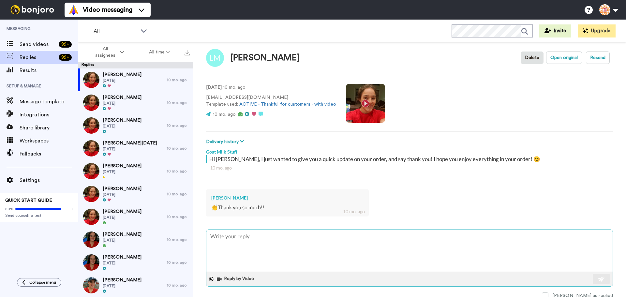
scroll to position [9, 0]
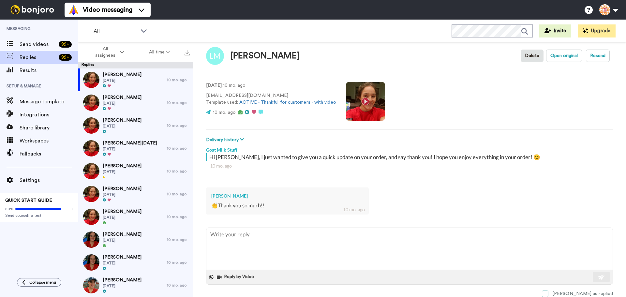
click at [548, 292] on span at bounding box center [545, 293] width 7 height 7
click at [117, 103] on span "11/11/24" at bounding box center [122, 103] width 39 height 5
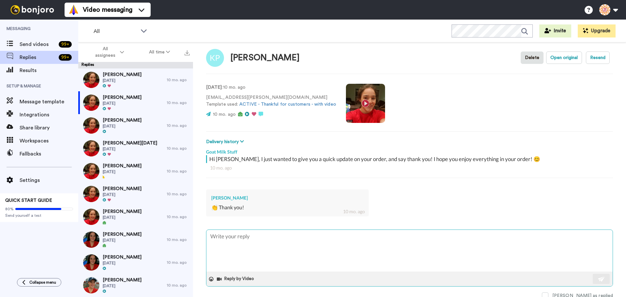
scroll to position [9, 0]
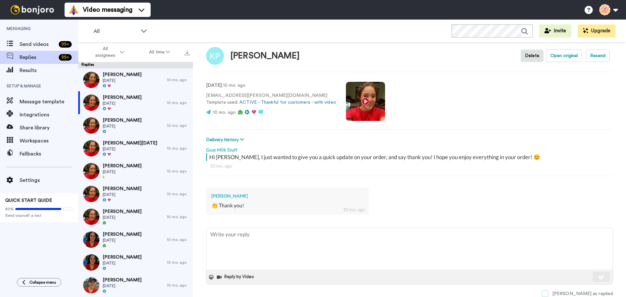
click at [548, 293] on span at bounding box center [545, 293] width 7 height 7
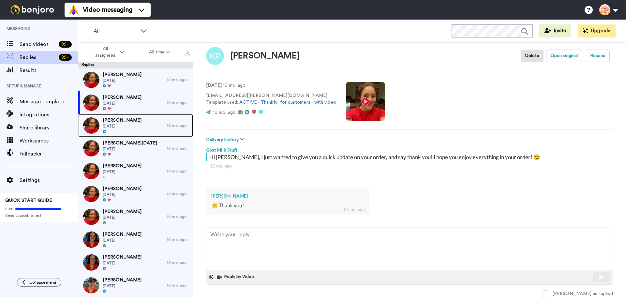
click at [133, 127] on div "Lauren D'Elia 11/11/24" at bounding box center [122, 125] width 89 height 23
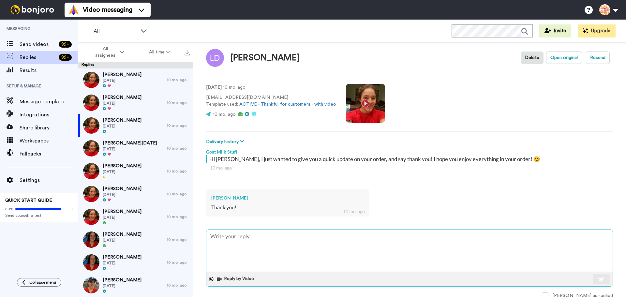
scroll to position [9, 0]
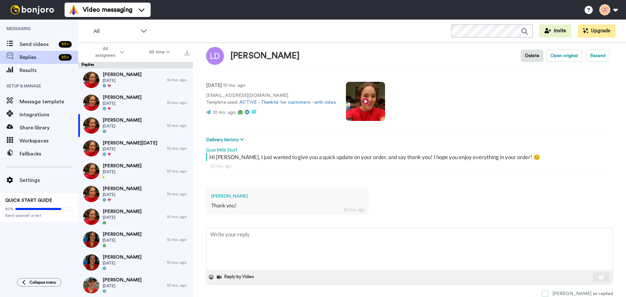
click at [548, 294] on span at bounding box center [545, 293] width 7 height 7
click at [141, 143] on div "Christine S Noel 11/11/24" at bounding box center [122, 148] width 89 height 23
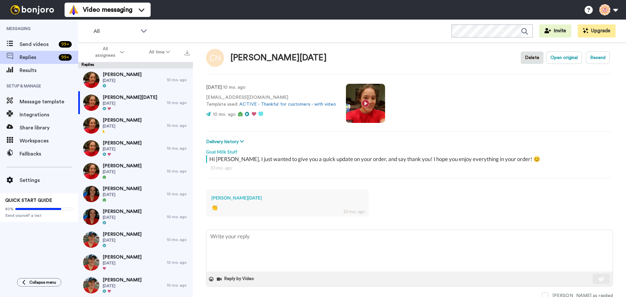
scroll to position [9, 0]
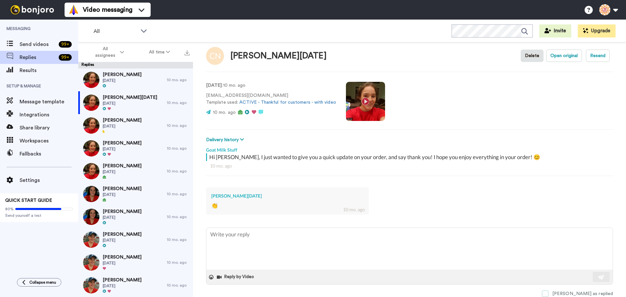
click at [548, 292] on span at bounding box center [545, 293] width 7 height 7
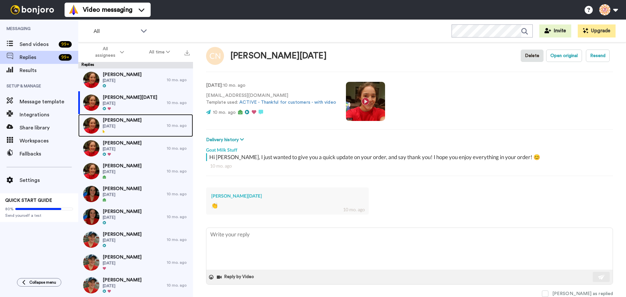
click at [122, 125] on span "11/11/24" at bounding box center [122, 126] width 39 height 5
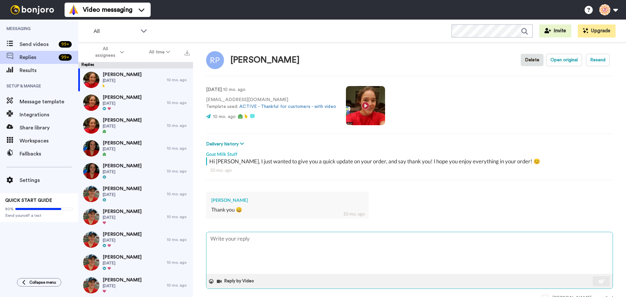
scroll to position [9, 0]
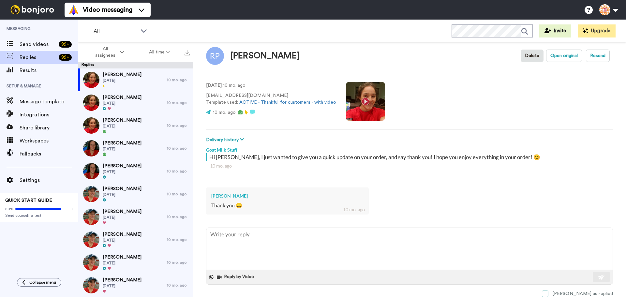
click at [548, 293] on span at bounding box center [545, 293] width 7 height 7
click at [114, 103] on span "11/11/24" at bounding box center [122, 103] width 39 height 5
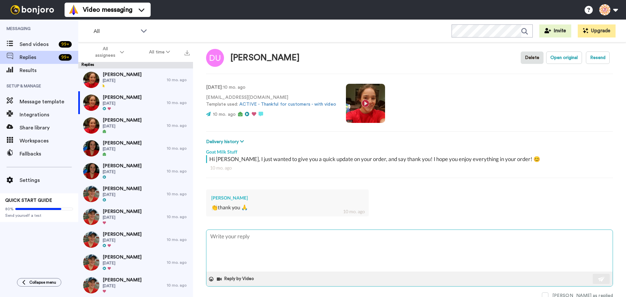
scroll to position [9, 0]
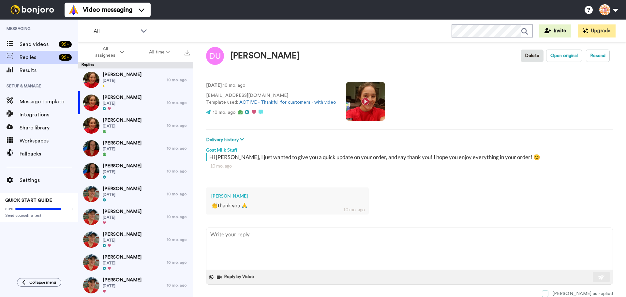
click at [548, 294] on span at bounding box center [545, 293] width 7 height 7
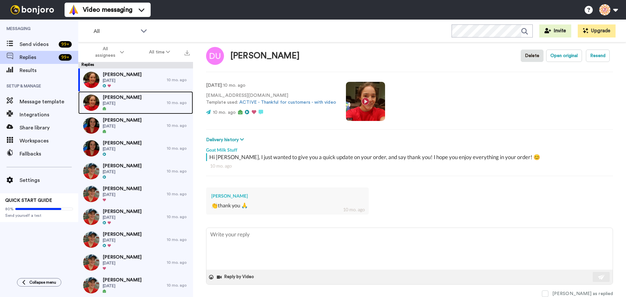
click at [124, 106] on div "Kelvin Farrell 11/11/24" at bounding box center [122, 102] width 39 height 17
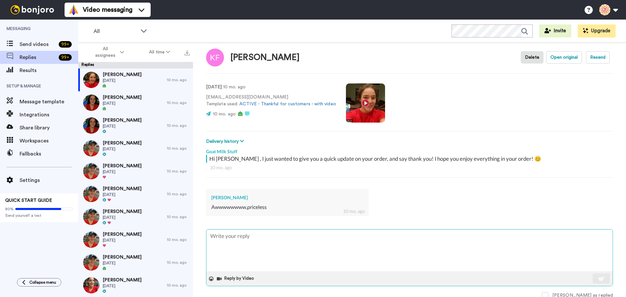
scroll to position [9, 0]
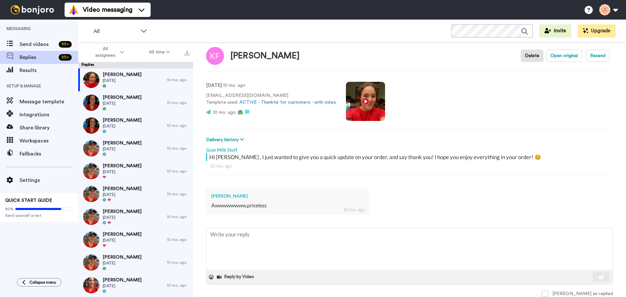
click at [548, 291] on span at bounding box center [545, 293] width 7 height 7
click at [115, 100] on span "Annette Malnar" at bounding box center [122, 97] width 39 height 7
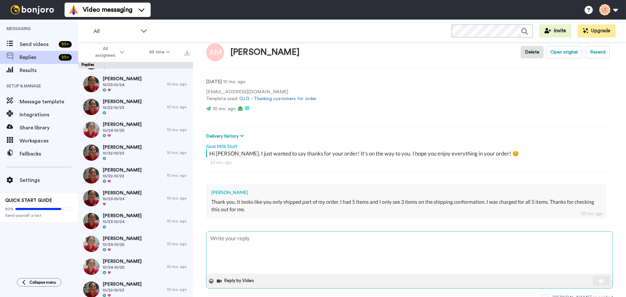
scroll to position [17, 0]
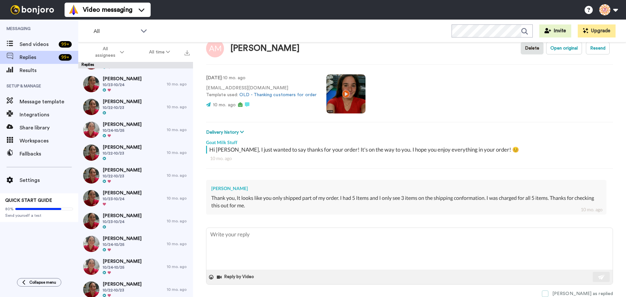
click at [548, 294] on span at bounding box center [545, 293] width 7 height 7
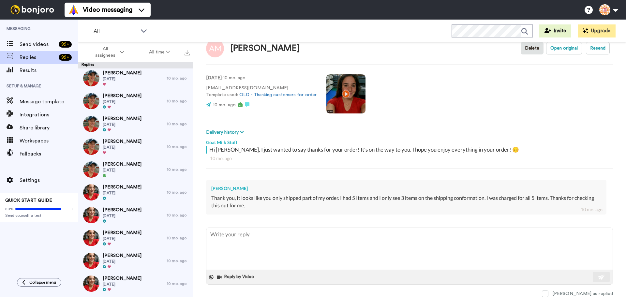
scroll to position [0, 0]
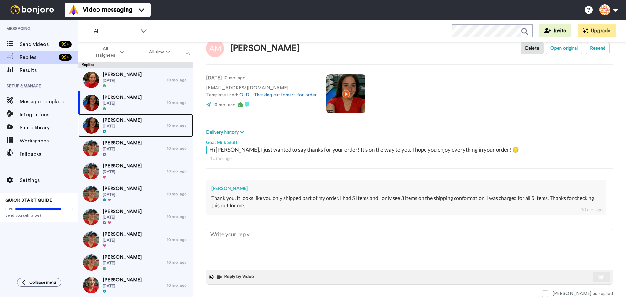
click at [132, 114] on div "Elaine Perchak 11/7/24" at bounding box center [122, 125] width 89 height 23
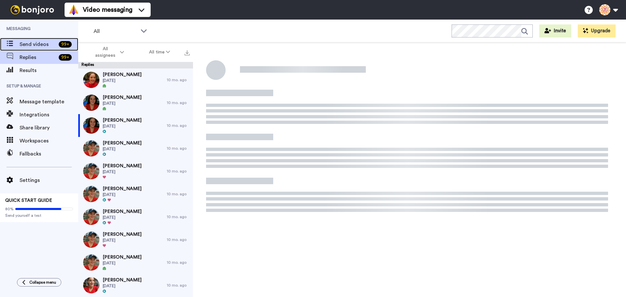
click at [53, 43] on span "Send videos" at bounding box center [38, 44] width 37 height 8
type textarea "x"
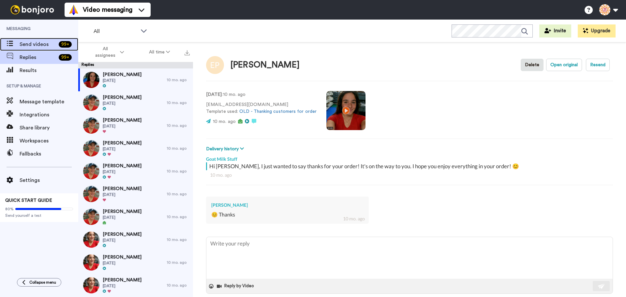
click at [46, 48] on div "Send videos 99 +" at bounding box center [39, 44] width 78 height 13
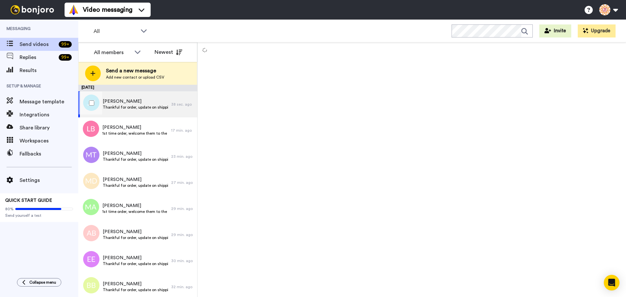
click at [131, 104] on span "Jennifer Violette" at bounding box center [135, 101] width 65 height 7
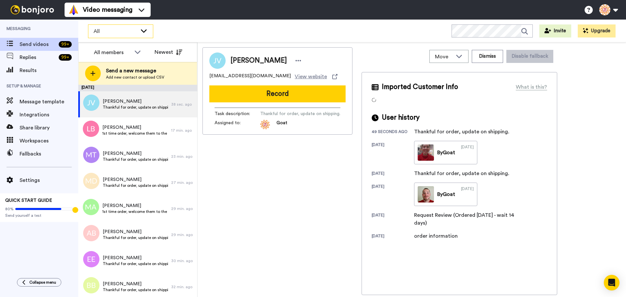
click at [115, 31] on span "All" at bounding box center [116, 31] width 44 height 8
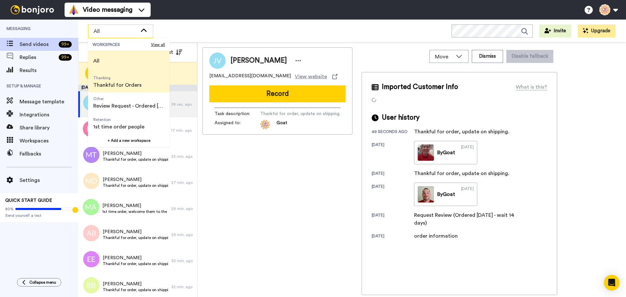
click at [117, 82] on span "Thankful for Orders" at bounding box center [117, 85] width 48 height 8
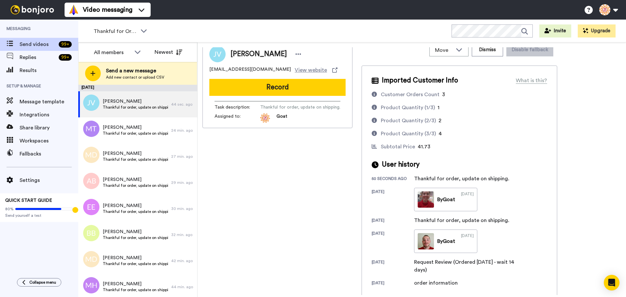
scroll to position [8, 0]
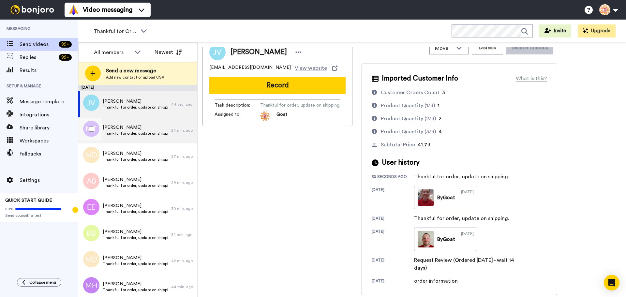
click at [110, 125] on span "[PERSON_NAME]" at bounding box center [135, 127] width 65 height 7
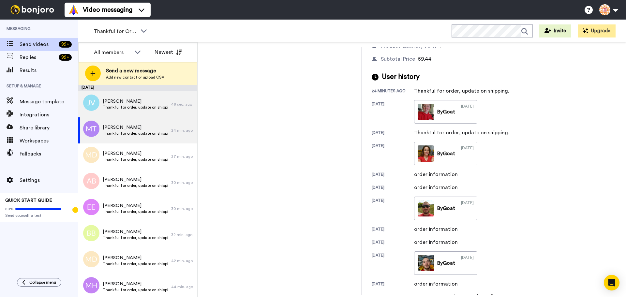
scroll to position [96, 0]
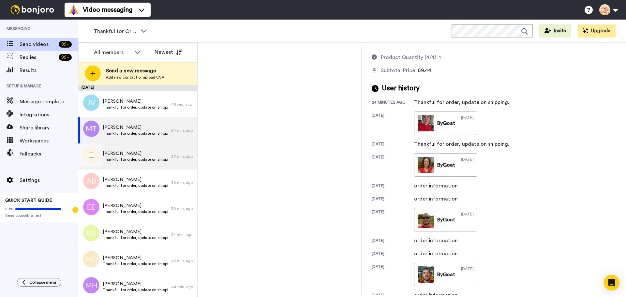
click at [142, 154] on span "[PERSON_NAME]" at bounding box center [135, 153] width 65 height 7
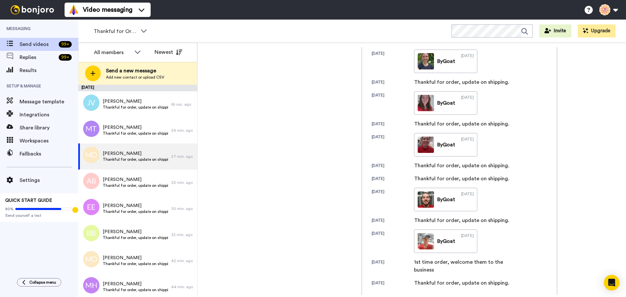
scroll to position [227, 0]
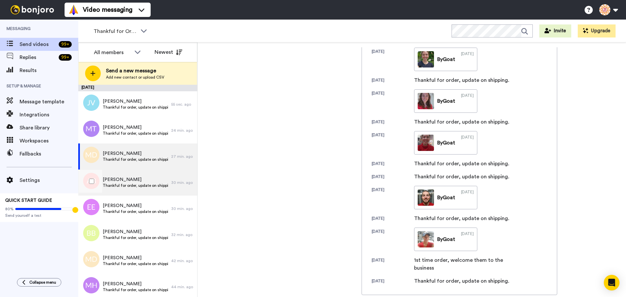
click at [154, 180] on span "[PERSON_NAME]" at bounding box center [135, 179] width 65 height 7
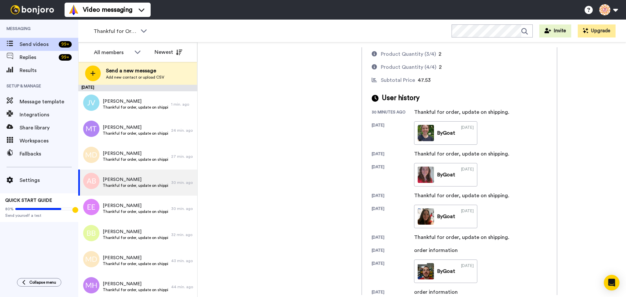
scroll to position [97, 0]
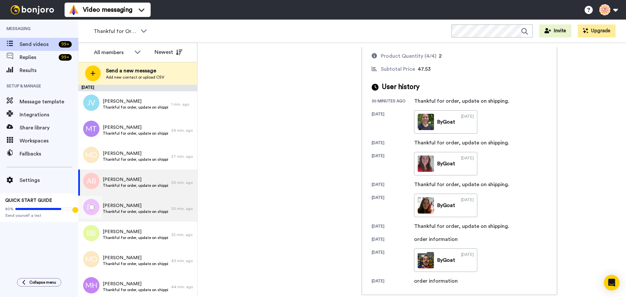
click at [142, 202] on div "Elaine Evans Thankful for order, update on shipping." at bounding box center [124, 209] width 93 height 26
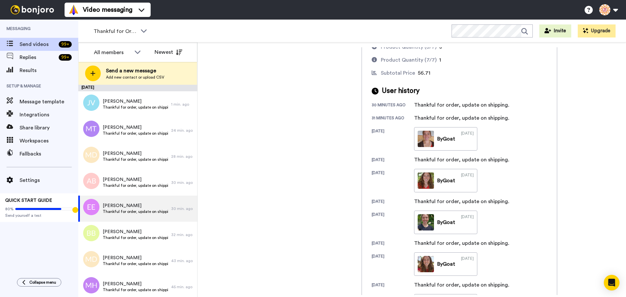
scroll to position [121, 0]
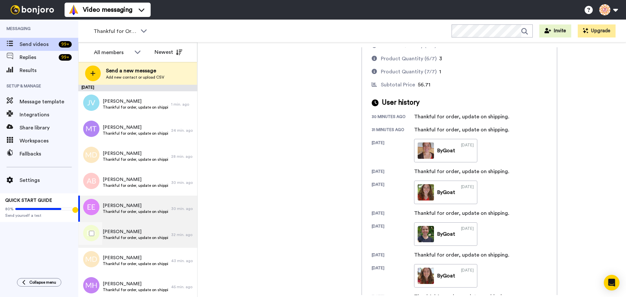
click at [135, 233] on span "[PERSON_NAME]" at bounding box center [135, 231] width 65 height 7
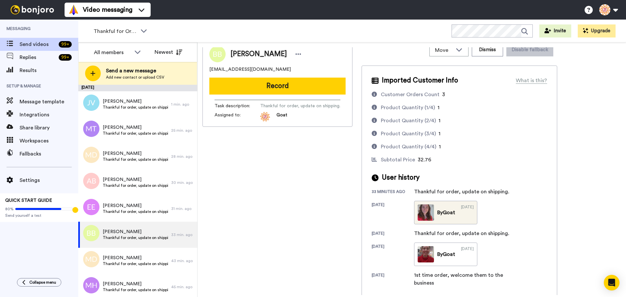
scroll to position [8, 0]
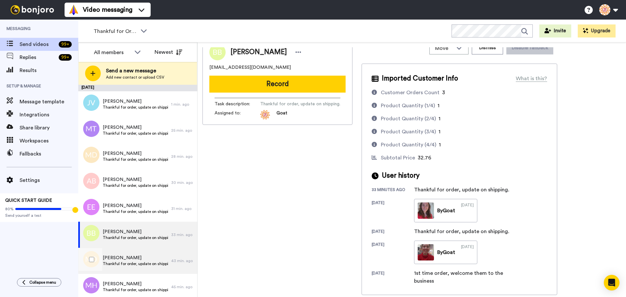
click at [126, 250] on div "Mary DeLong Thankful for order, update on shipping." at bounding box center [124, 261] width 93 height 26
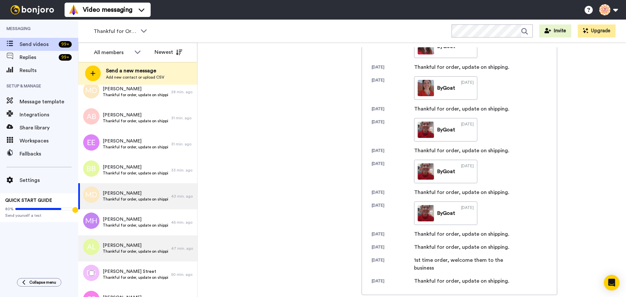
scroll to position [65, 0]
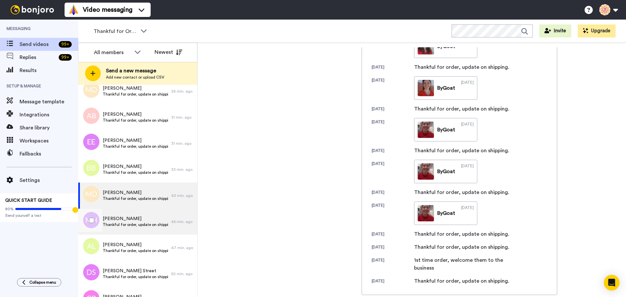
click at [143, 230] on div "Matthew Hamilton Thankful for order, update on shipping." at bounding box center [124, 222] width 93 height 26
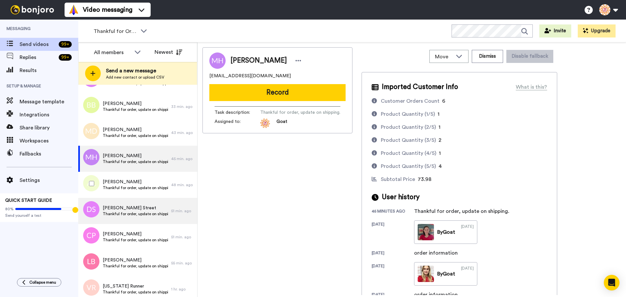
scroll to position [130, 0]
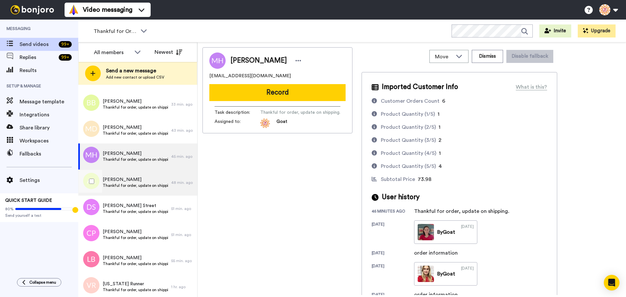
click at [160, 187] on span "Thankful for order, update on shipping." at bounding box center [135, 185] width 65 height 5
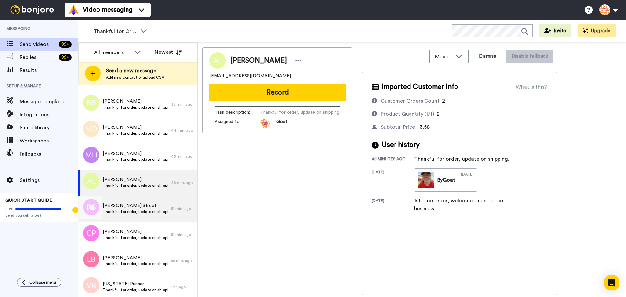
click at [144, 207] on span "[PERSON_NAME] Street" at bounding box center [135, 205] width 65 height 7
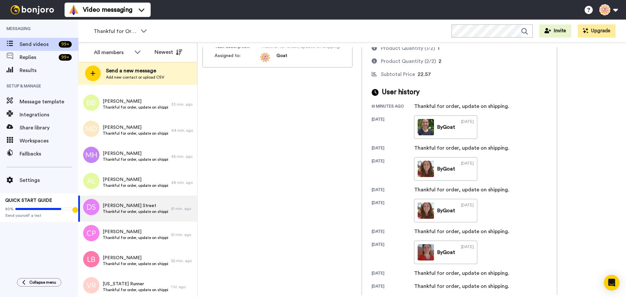
scroll to position [63, 0]
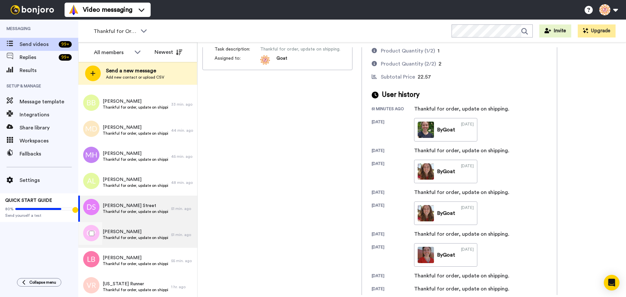
click at [148, 227] on div "Cathy Perrou Thankful for order, update on shipping." at bounding box center [124, 235] width 93 height 26
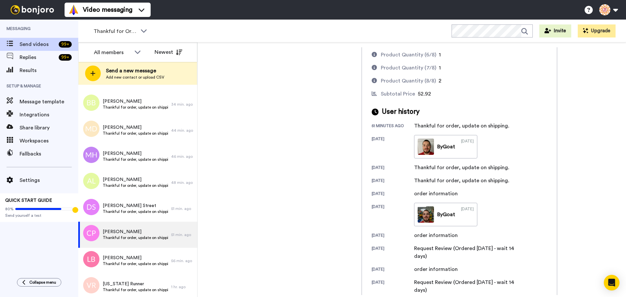
scroll to position [92, 0]
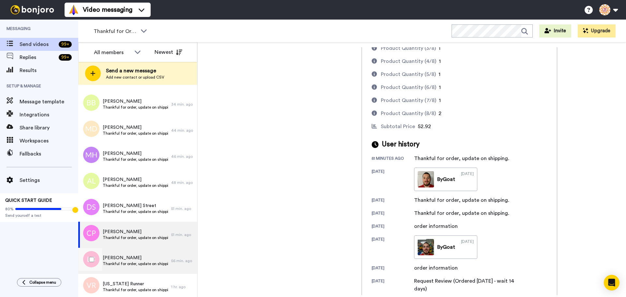
click at [138, 256] on span "[PERSON_NAME]" at bounding box center [135, 258] width 65 height 7
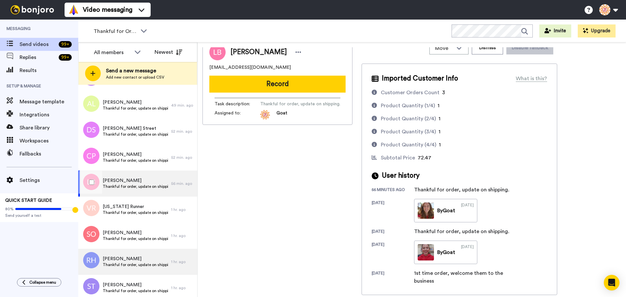
scroll to position [228, 0]
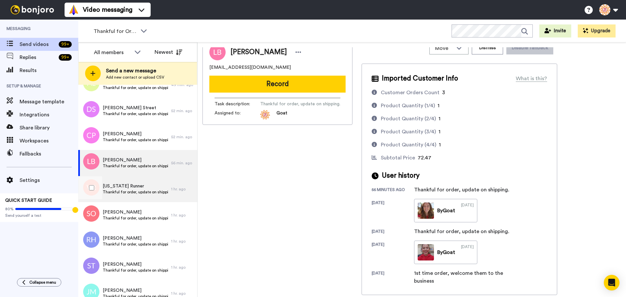
click at [131, 186] on span "[US_STATE] Runner" at bounding box center [135, 186] width 65 height 7
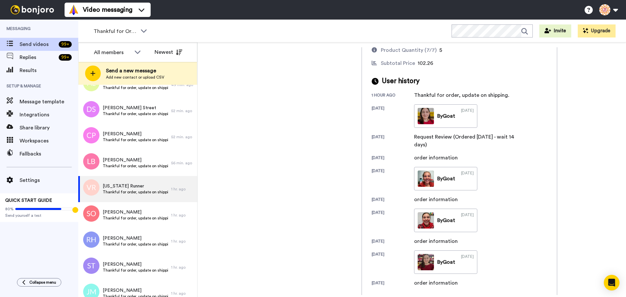
scroll to position [144, 0]
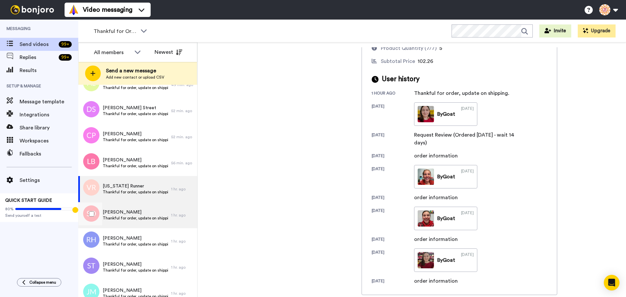
click at [122, 213] on span "[PERSON_NAME]" at bounding box center [135, 212] width 65 height 7
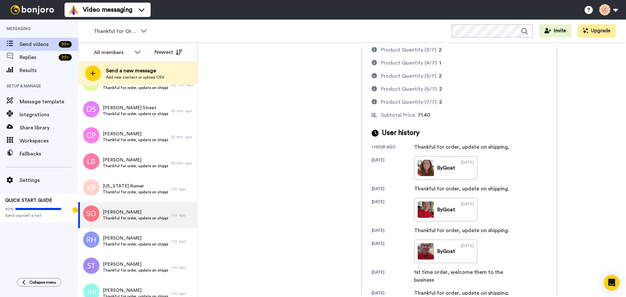
scroll to position [102, 0]
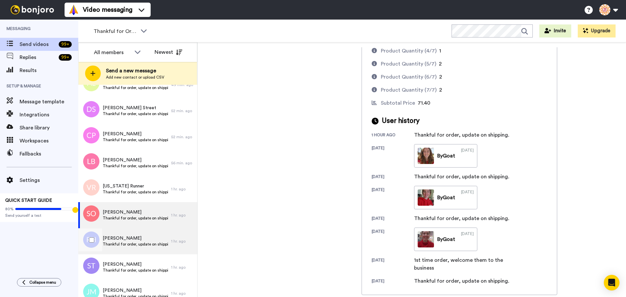
click at [150, 252] on div "Rick Hughes Thankful for order, update on shipping." at bounding box center [124, 241] width 93 height 26
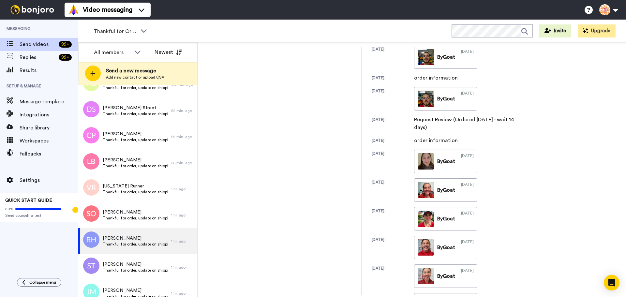
scroll to position [538, 0]
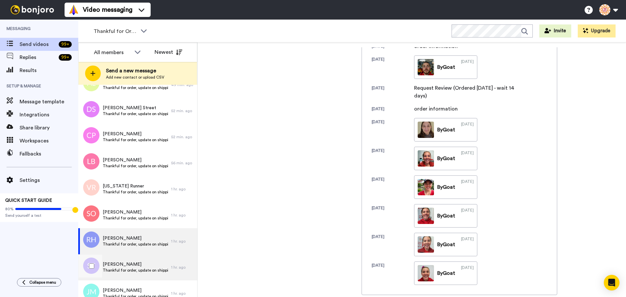
click at [137, 267] on span "[PERSON_NAME]" at bounding box center [135, 264] width 65 height 7
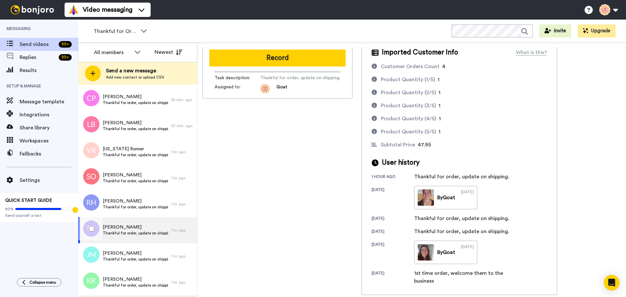
scroll to position [358, 0]
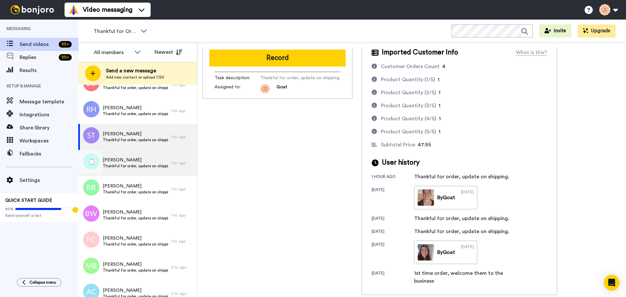
click at [117, 164] on span "Thankful for order, update on shipping." at bounding box center [135, 165] width 65 height 5
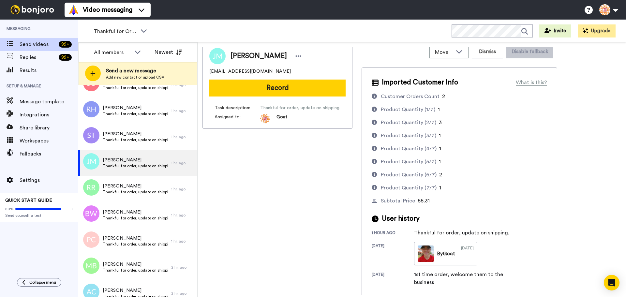
scroll to position [6, 0]
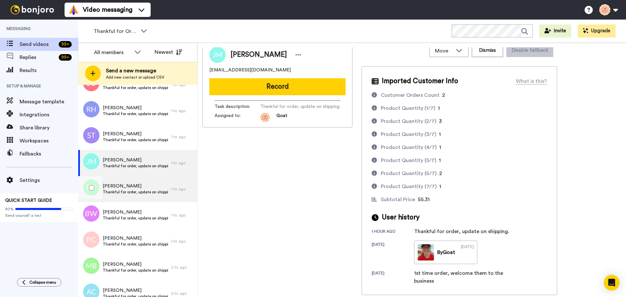
click at [124, 186] on span "[PERSON_NAME]" at bounding box center [135, 186] width 65 height 7
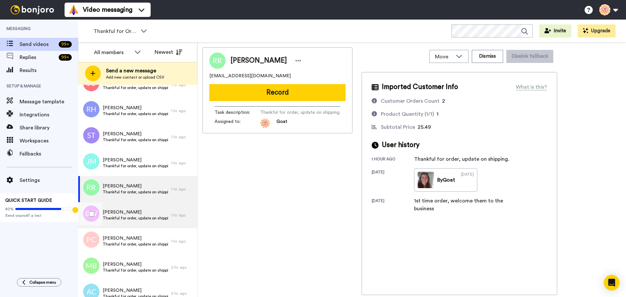
click at [124, 212] on span "[PERSON_NAME]" at bounding box center [135, 212] width 65 height 7
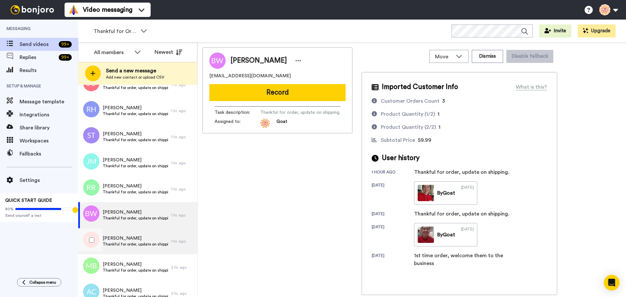
click at [162, 239] on span "[PERSON_NAME]" at bounding box center [135, 238] width 65 height 7
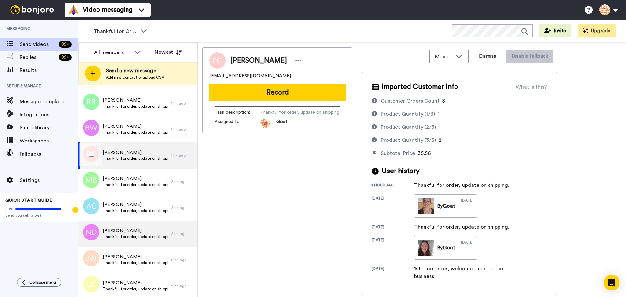
scroll to position [446, 0]
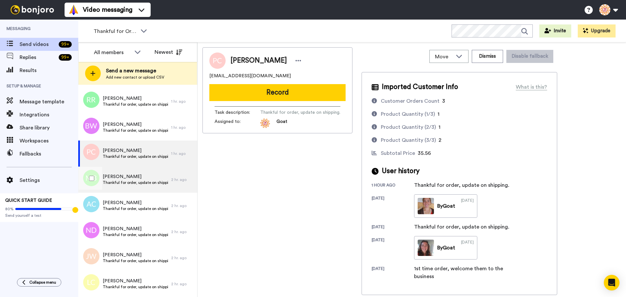
click at [151, 184] on span "Thankful for order, update on shipping." at bounding box center [135, 182] width 65 height 5
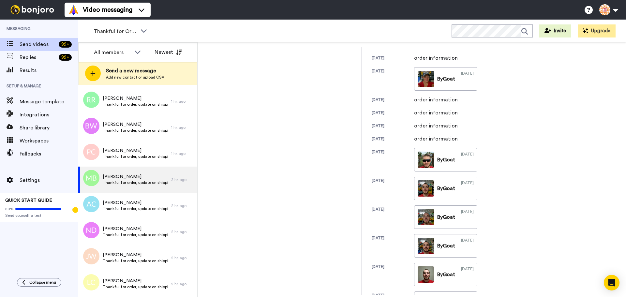
scroll to position [475, 0]
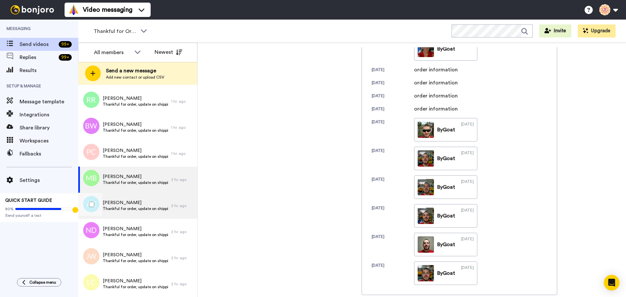
click at [146, 205] on span "[PERSON_NAME]" at bounding box center [135, 202] width 65 height 7
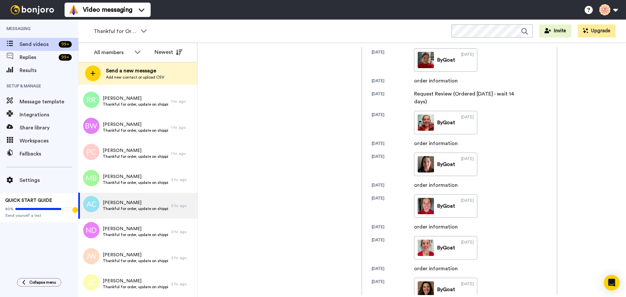
scroll to position [355, 0]
